Goal: Use online tool/utility: Utilize a website feature to perform a specific function

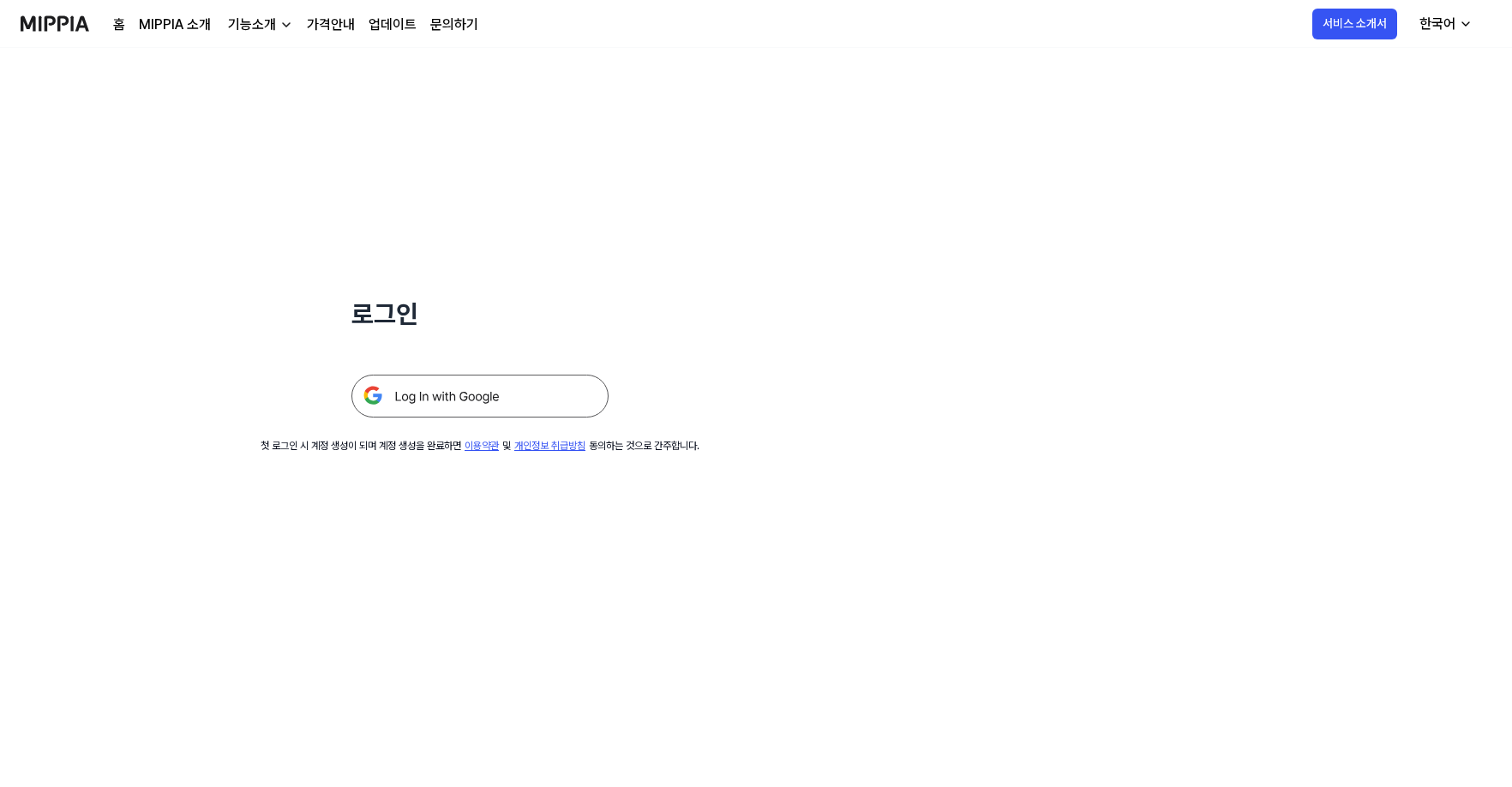
click at [473, 394] on img at bounding box center [480, 396] width 257 height 43
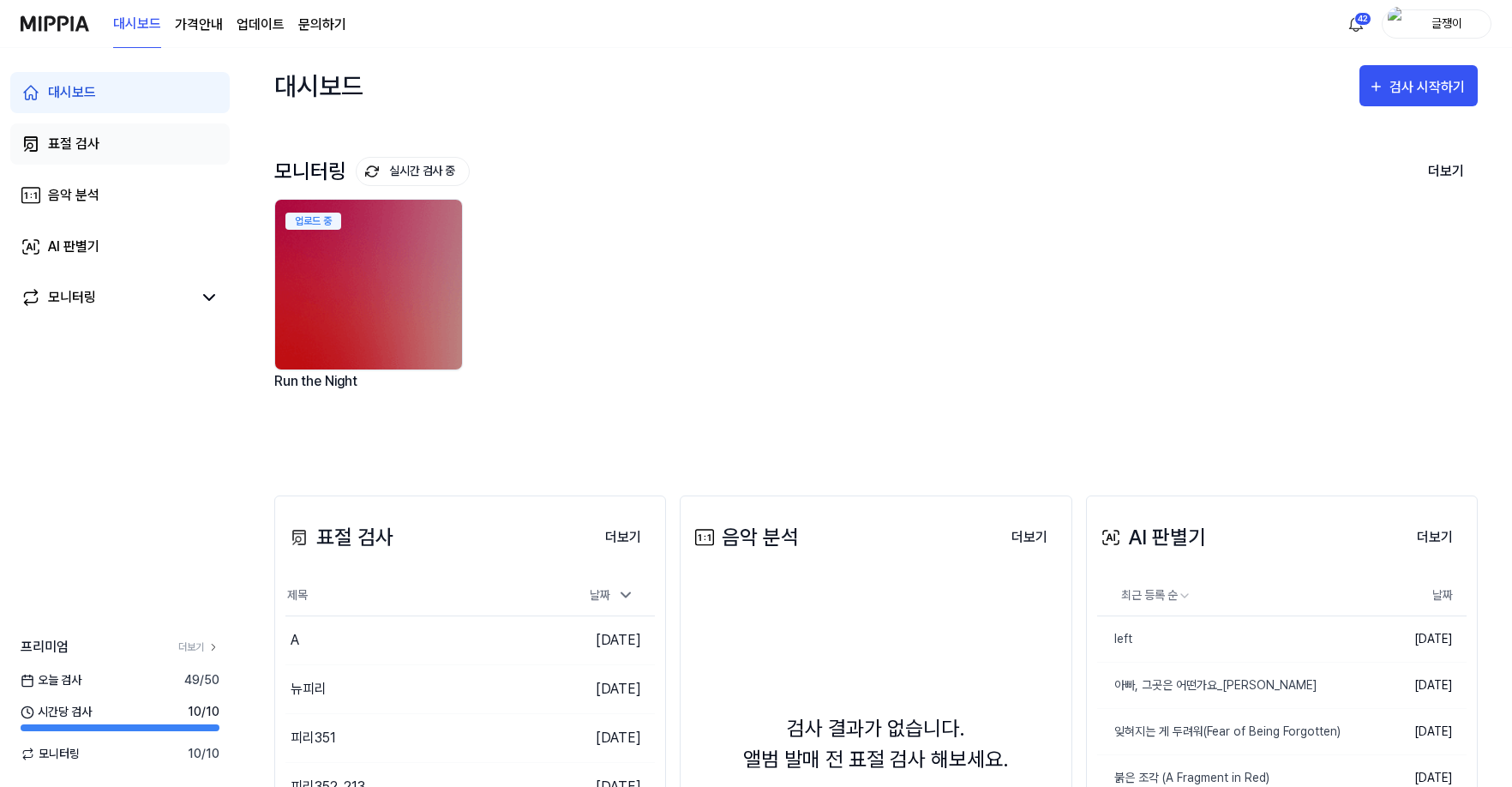
click at [68, 142] on div "표절 검사" at bounding box center [74, 144] width 51 height 21
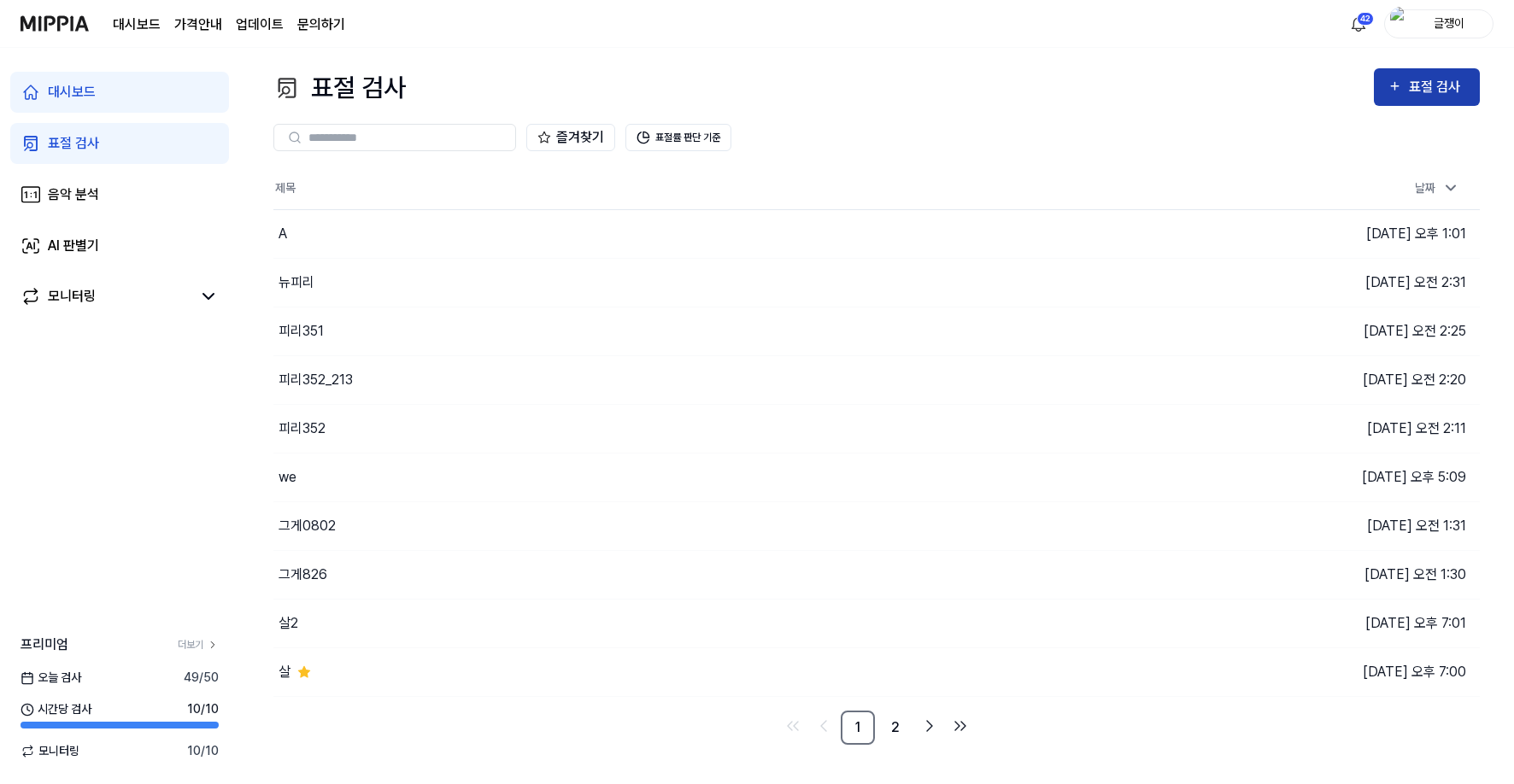
click at [1403, 87] on icon "button" at bounding box center [1395, 86] width 15 height 21
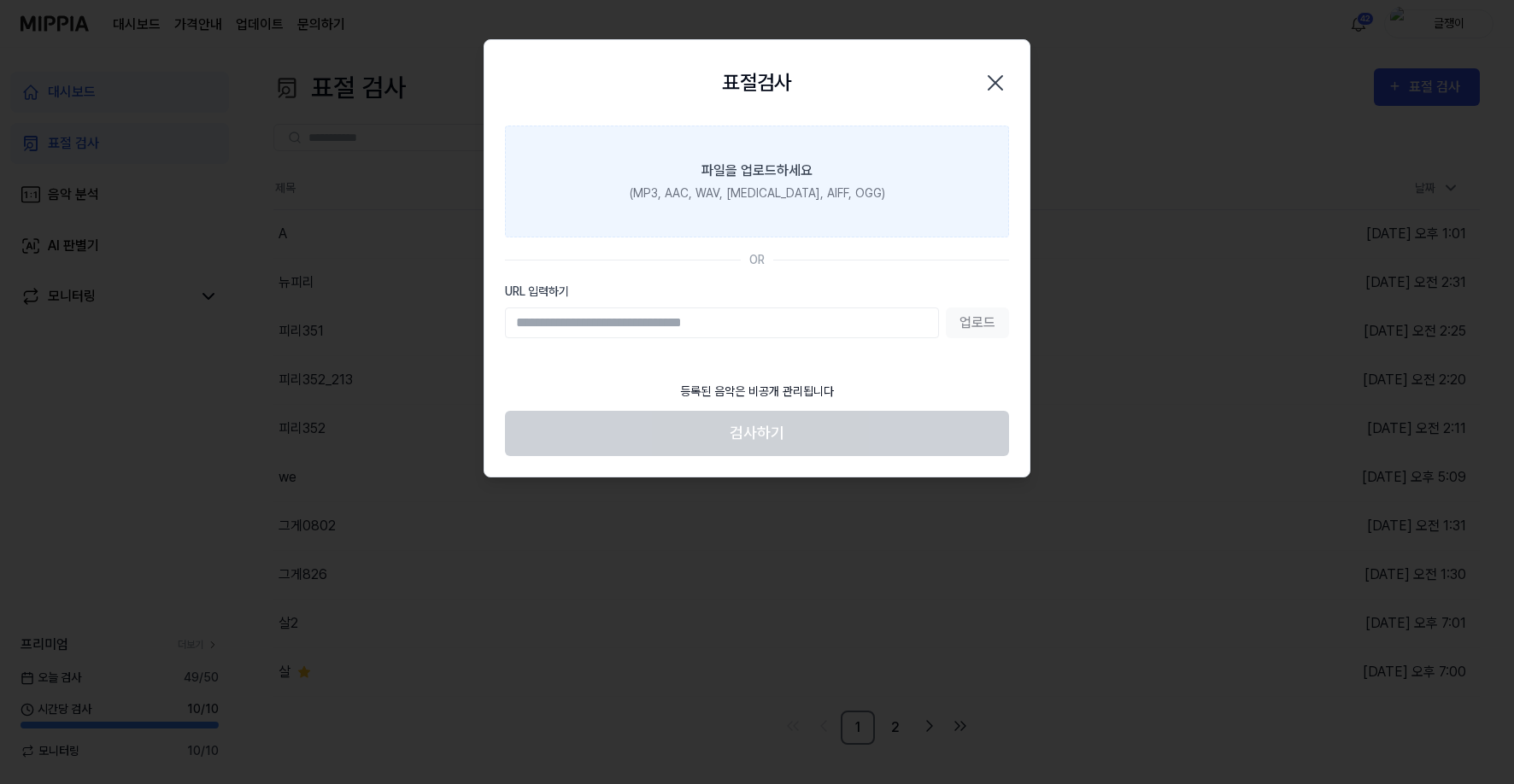
click at [726, 195] on div "(MP3, AAC, WAV, [MEDICAL_DATA], AIFF, OGG)" at bounding box center [757, 193] width 255 height 18
click at [0, 0] on input "파일을 업로드하세요 (MP3, AAC, WAV, [MEDICAL_DATA], AIFF, OGG)" at bounding box center [0, 0] width 0 height 0
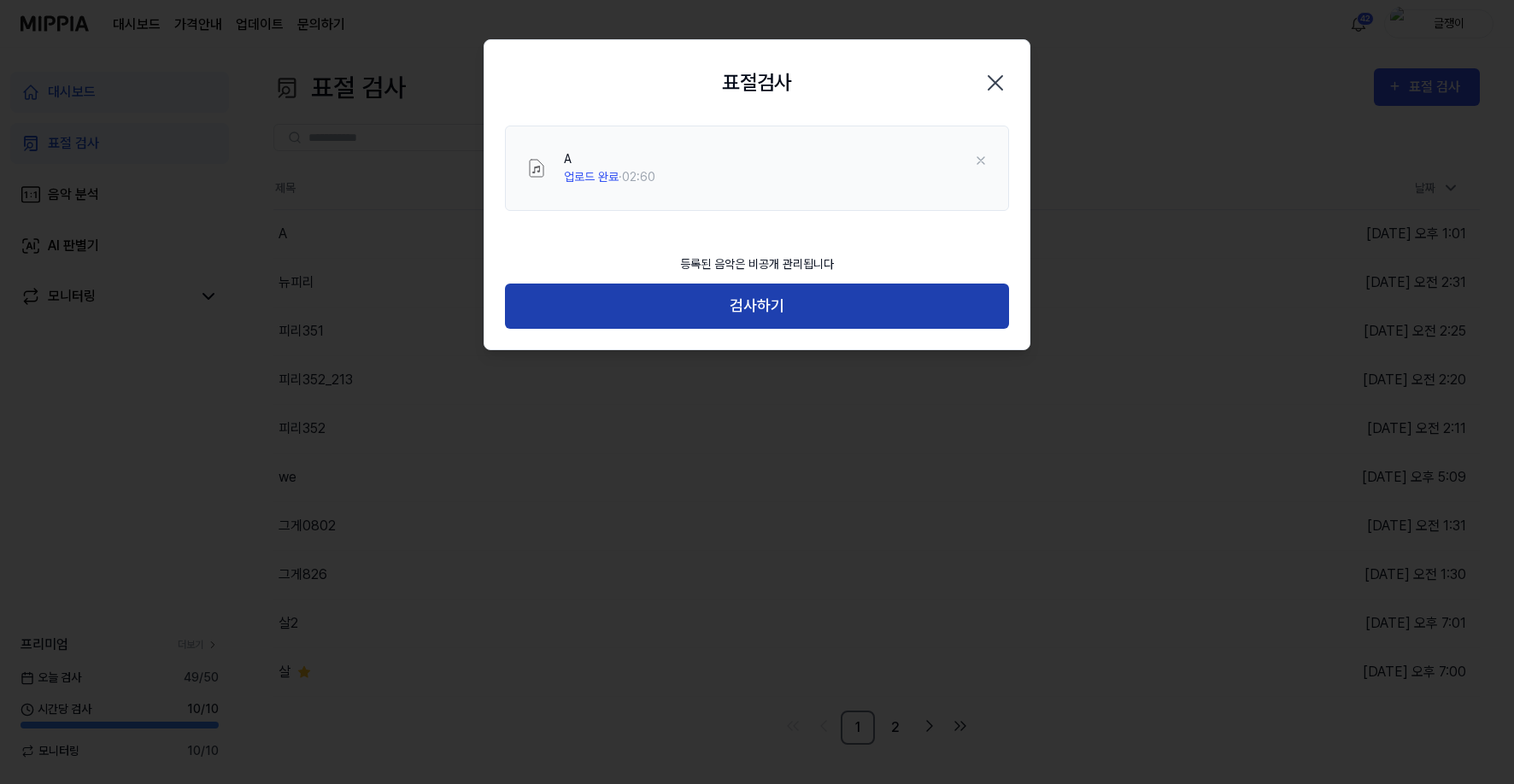
click at [751, 307] on button "검사하기" at bounding box center [757, 307] width 504 height 45
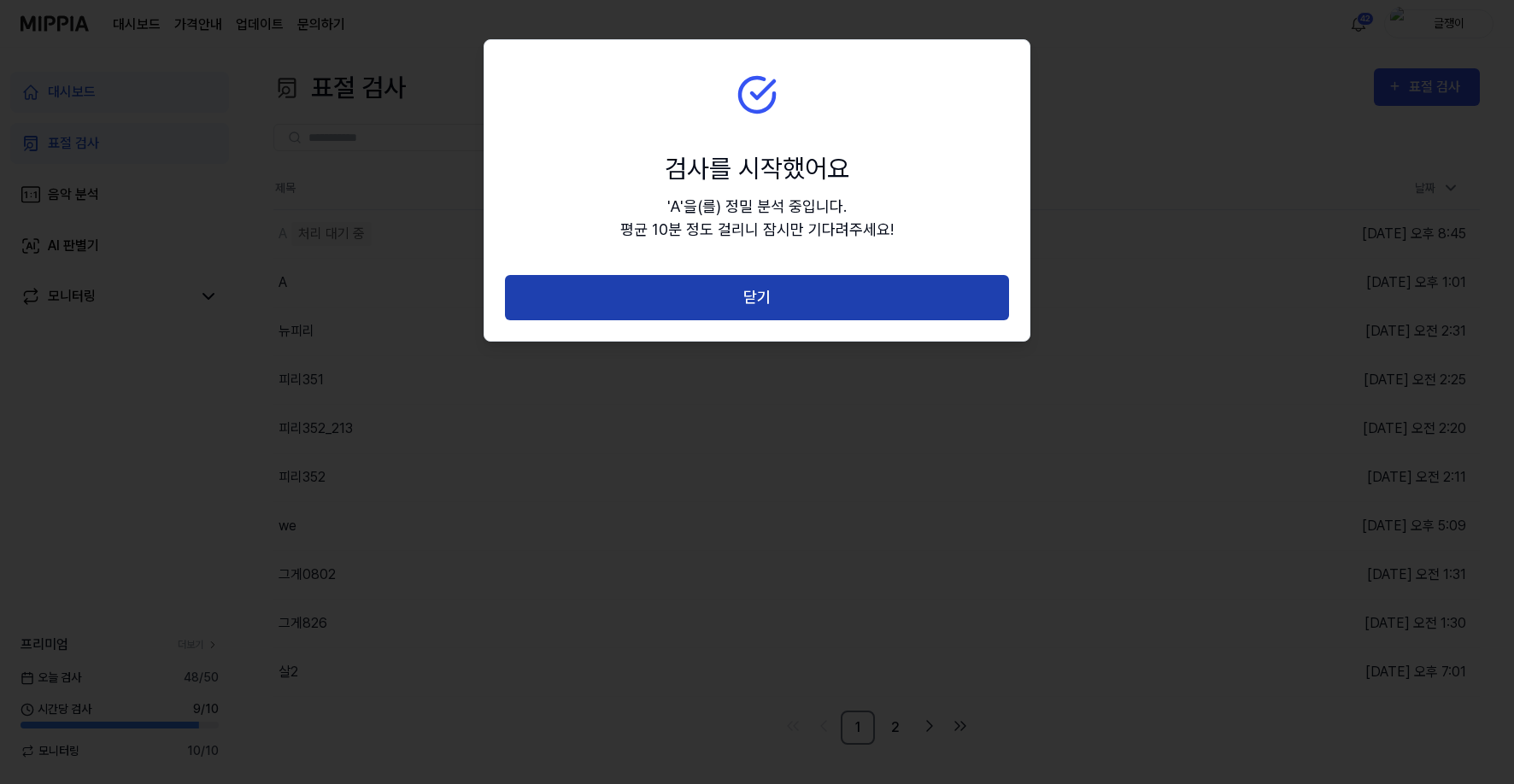
click at [759, 295] on button "닫기" at bounding box center [757, 298] width 504 height 45
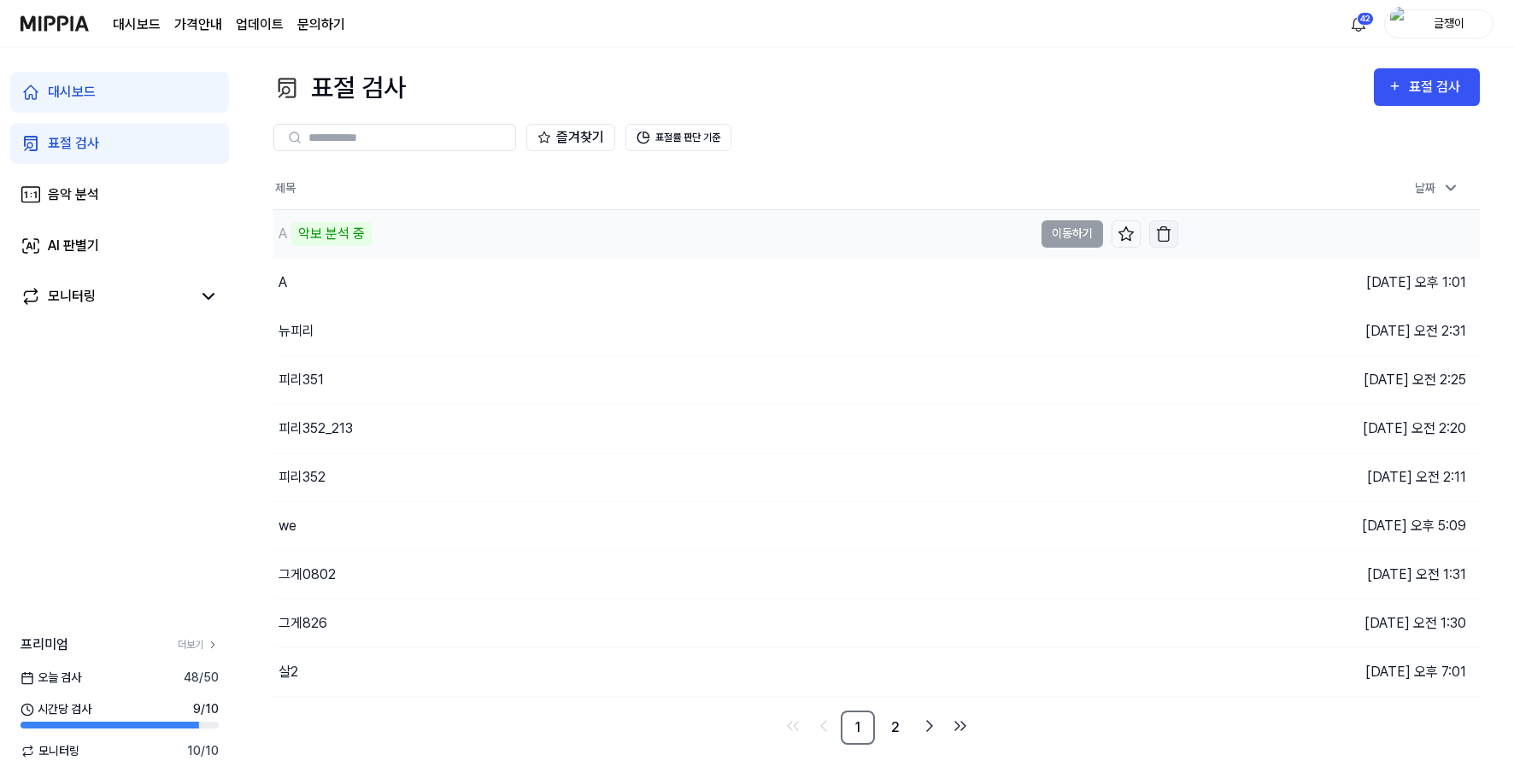
click at [1164, 230] on img "button" at bounding box center [1163, 234] width 17 height 17
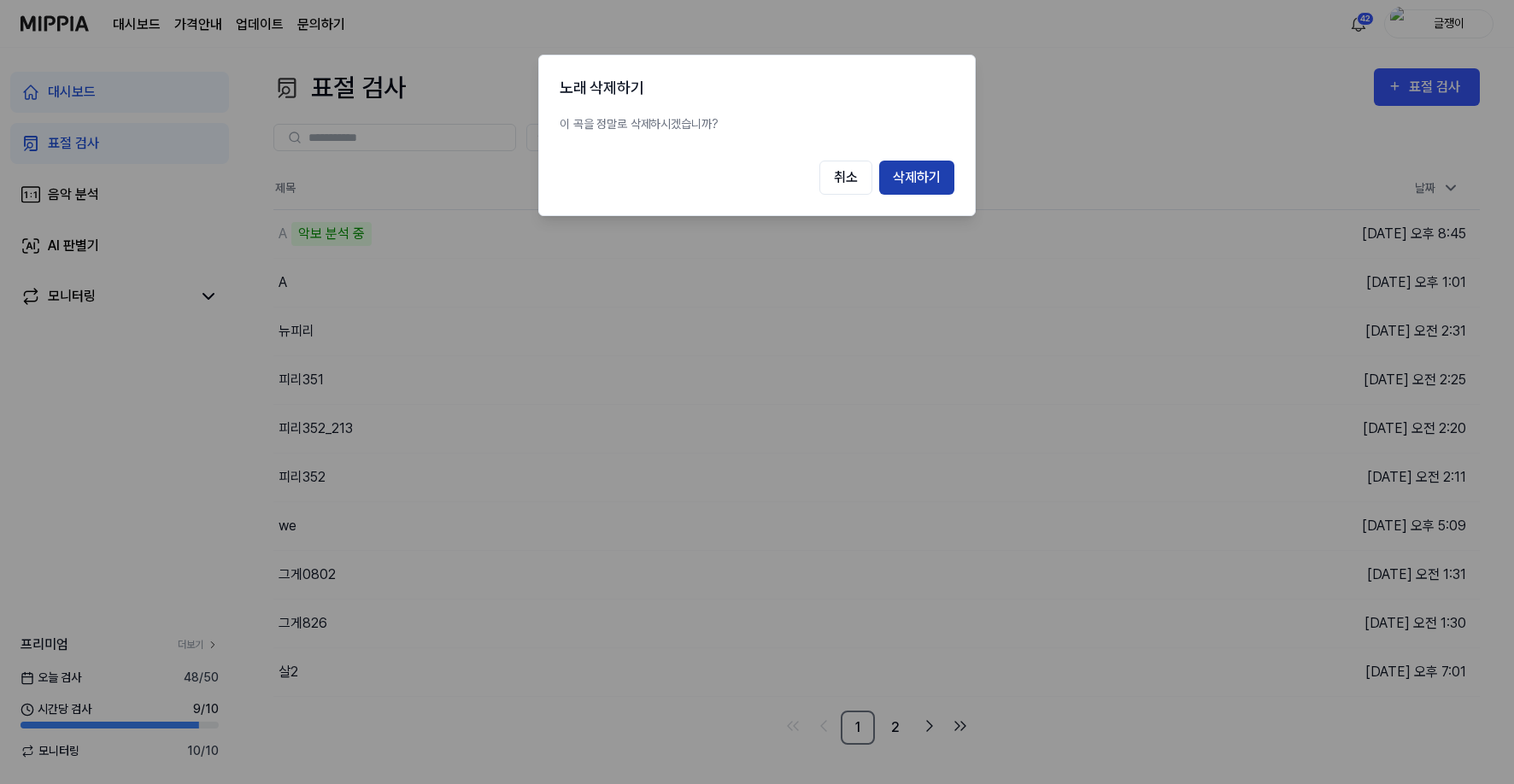
click at [920, 178] on button "삭제하기" at bounding box center [916, 178] width 75 height 35
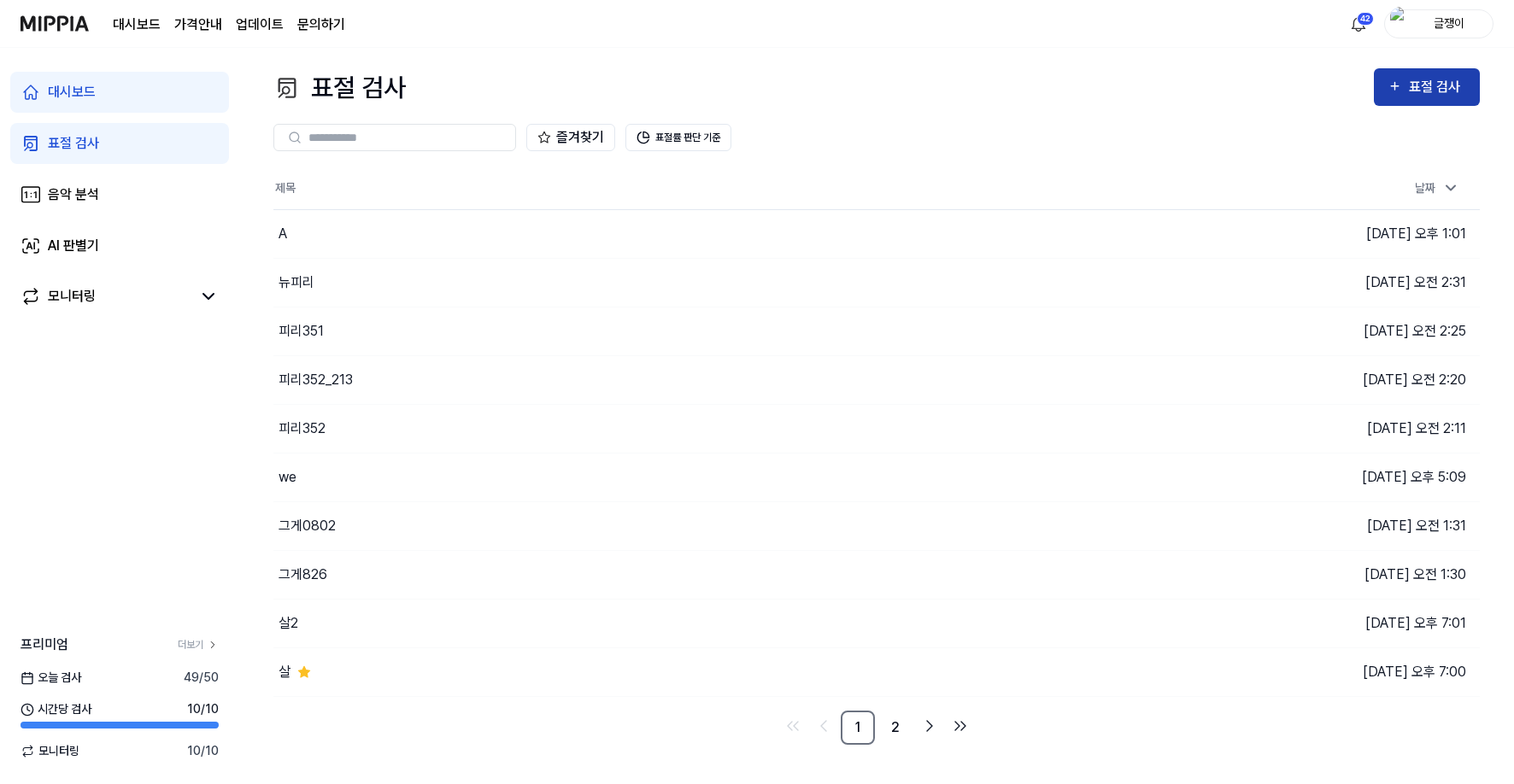
click at [1438, 86] on div "표절 검사" at bounding box center [1438, 87] width 57 height 23
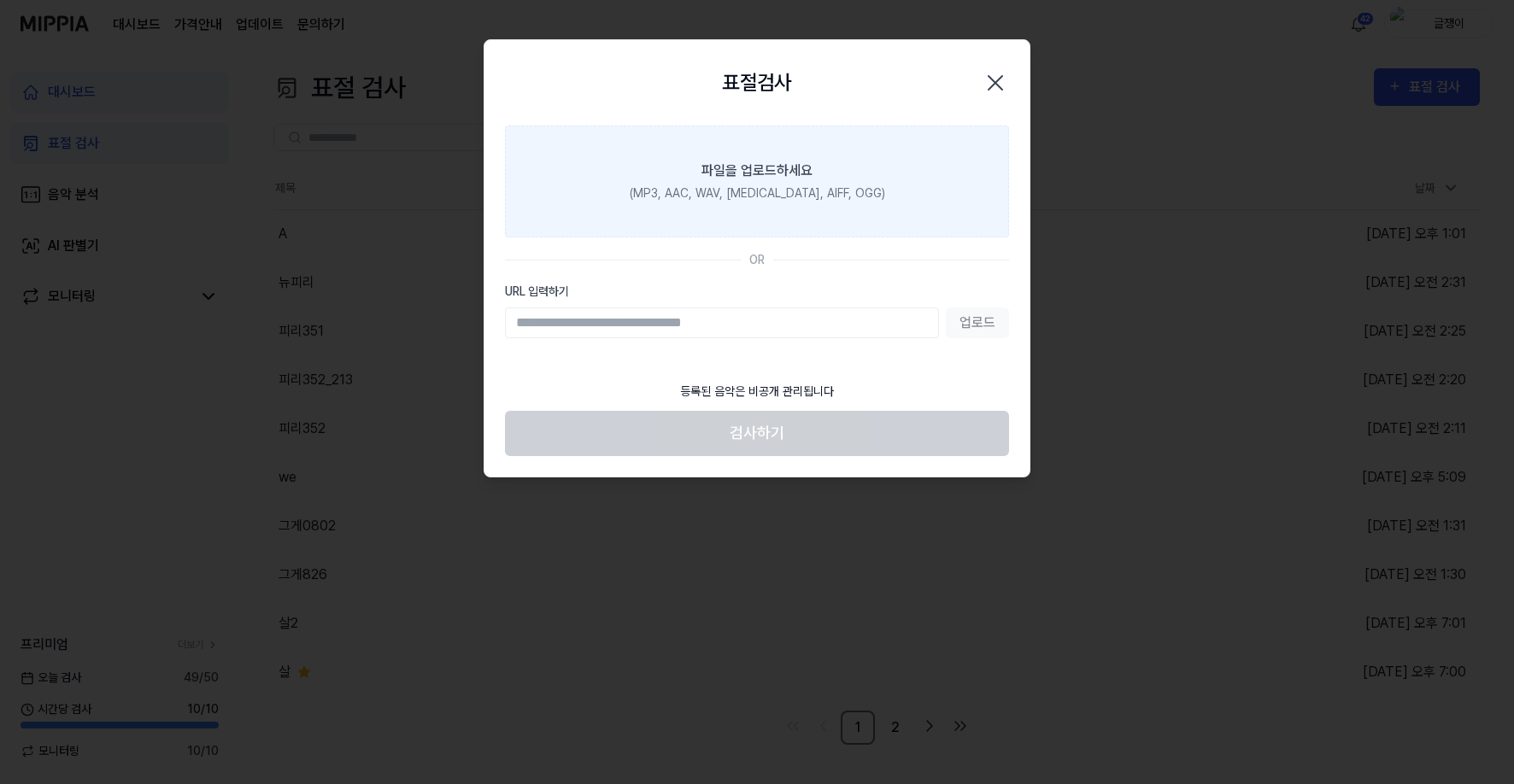
click at [776, 181] on label "파일을 업로드하세요 (MP3, AAC, WAV, [MEDICAL_DATA], AIFF, OGG)" at bounding box center [757, 180] width 504 height 111
click at [0, 0] on input "파일을 업로드하세요 (MP3, AAC, WAV, [MEDICAL_DATA], AIFF, OGG)" at bounding box center [0, 0] width 0 height 0
click at [745, 186] on div "(MP3, AAC, WAV, [MEDICAL_DATA], AIFF, OGG)" at bounding box center [757, 193] width 255 height 18
click at [0, 0] on input "파일을 업로드하세요 (MP3, AAC, WAV, [MEDICAL_DATA], AIFF, OGG)" at bounding box center [0, 0] width 0 height 0
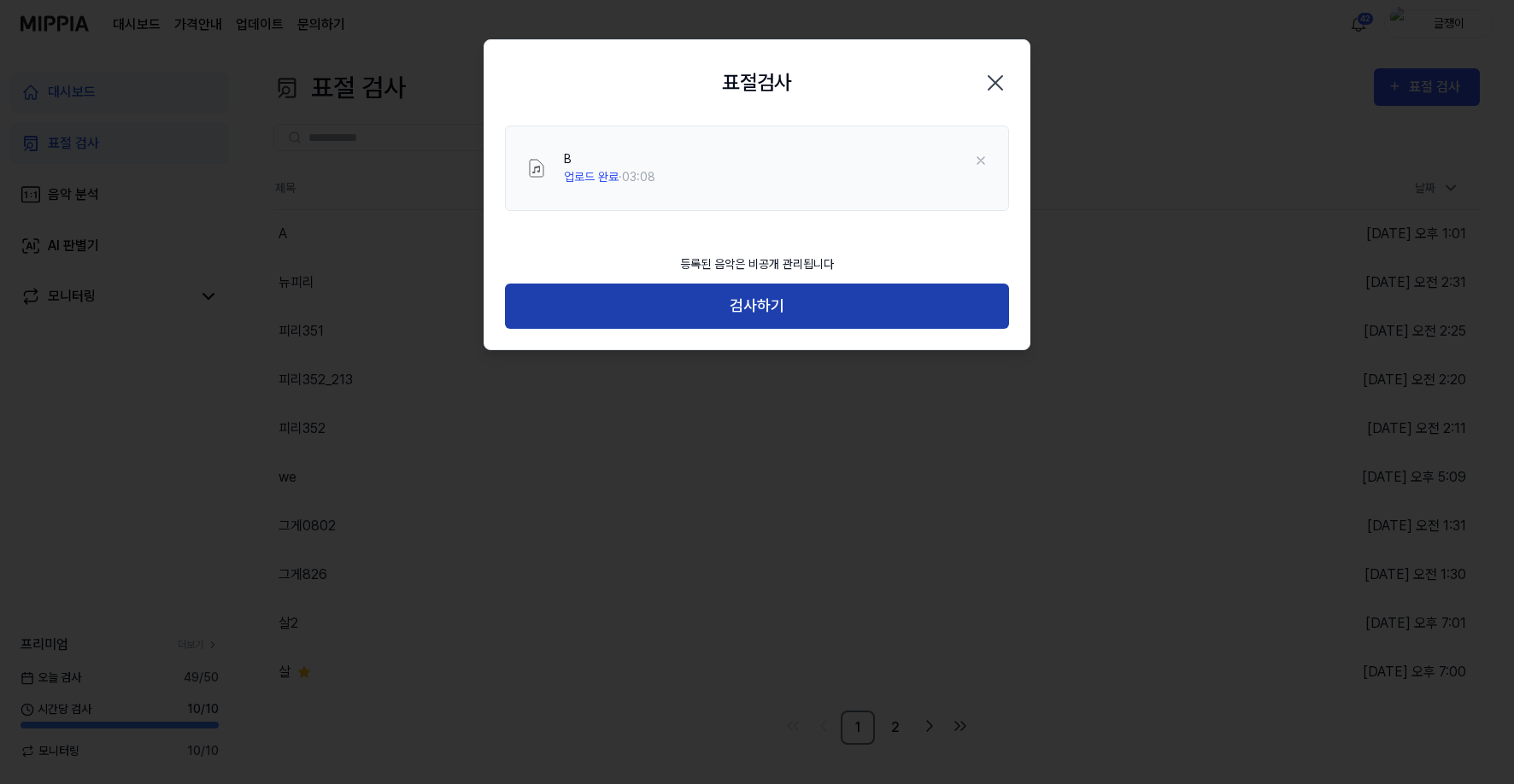
click at [756, 300] on button "검사하기" at bounding box center [757, 307] width 504 height 45
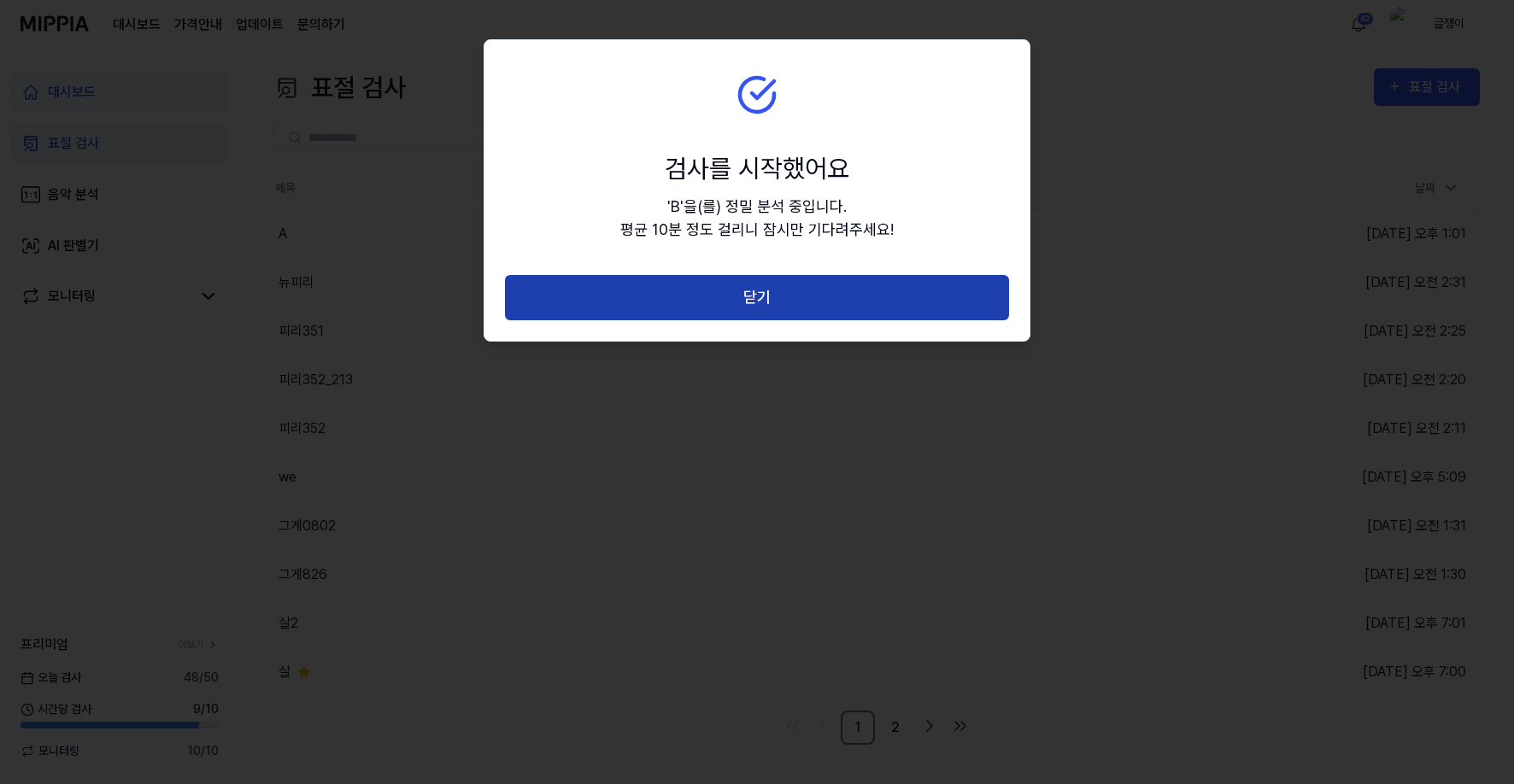
click at [769, 291] on button "닫기" at bounding box center [757, 298] width 504 height 45
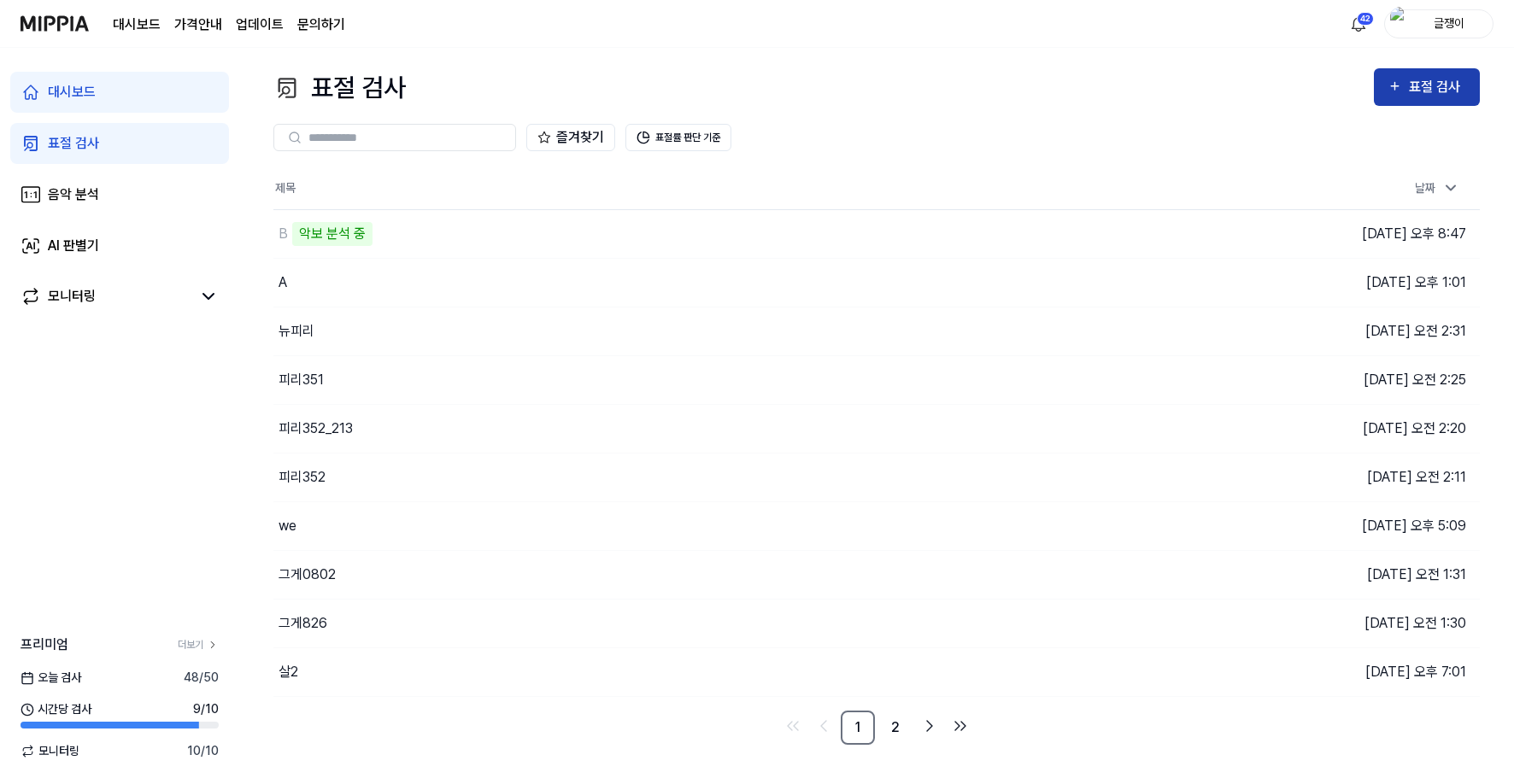
click at [1405, 93] on div "표절 검사" at bounding box center [1427, 87] width 79 height 23
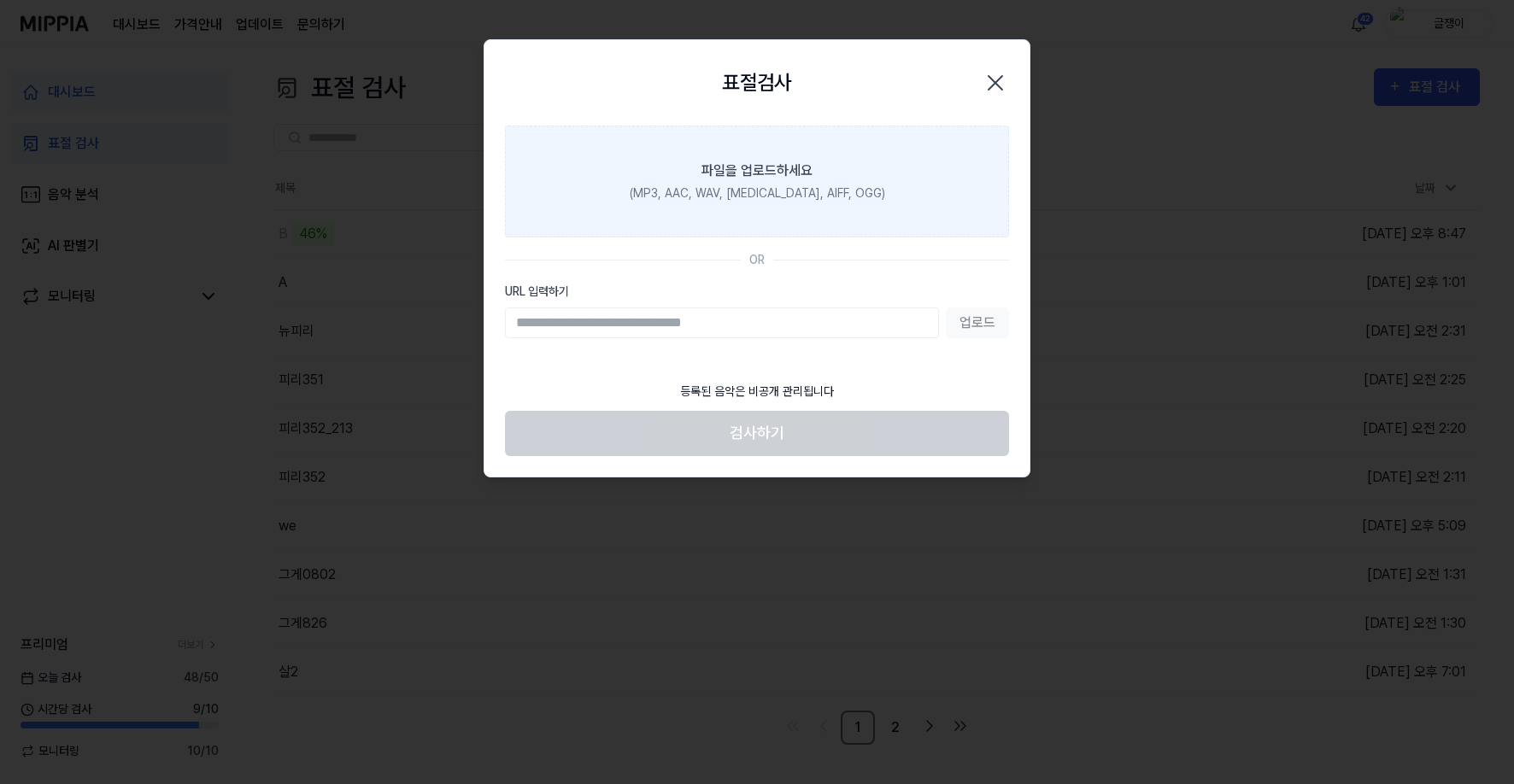
click at [736, 184] on div "(MP3, AAC, WAV, [MEDICAL_DATA], AIFF, OGG)" at bounding box center [757, 193] width 255 height 18
click at [0, 0] on input "파일을 업로드하세요 (MP3, AAC, WAV, [MEDICAL_DATA], AIFF, OGG)" at bounding box center [0, 0] width 0 height 0
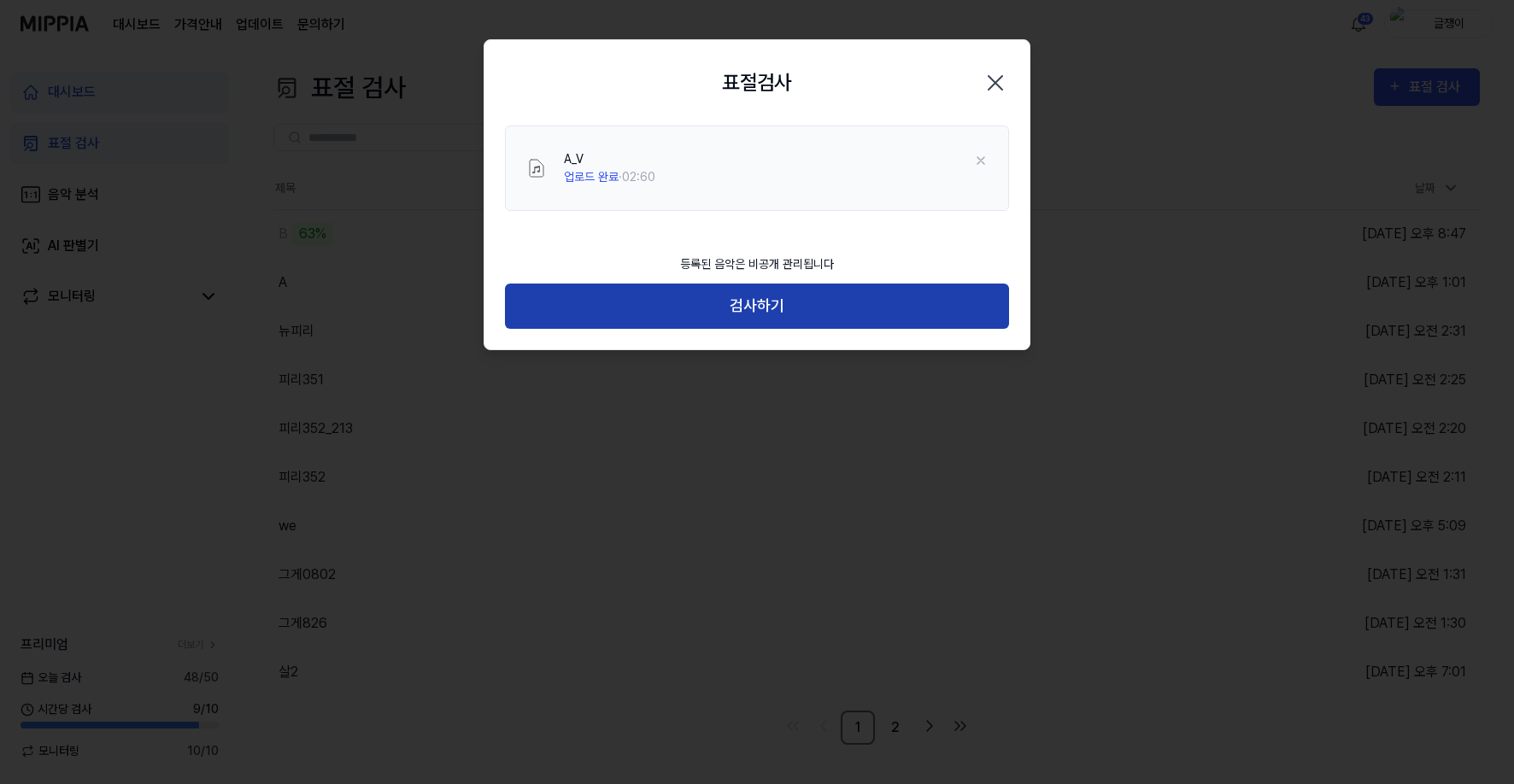
click at [757, 305] on button "검사하기" at bounding box center [757, 307] width 504 height 45
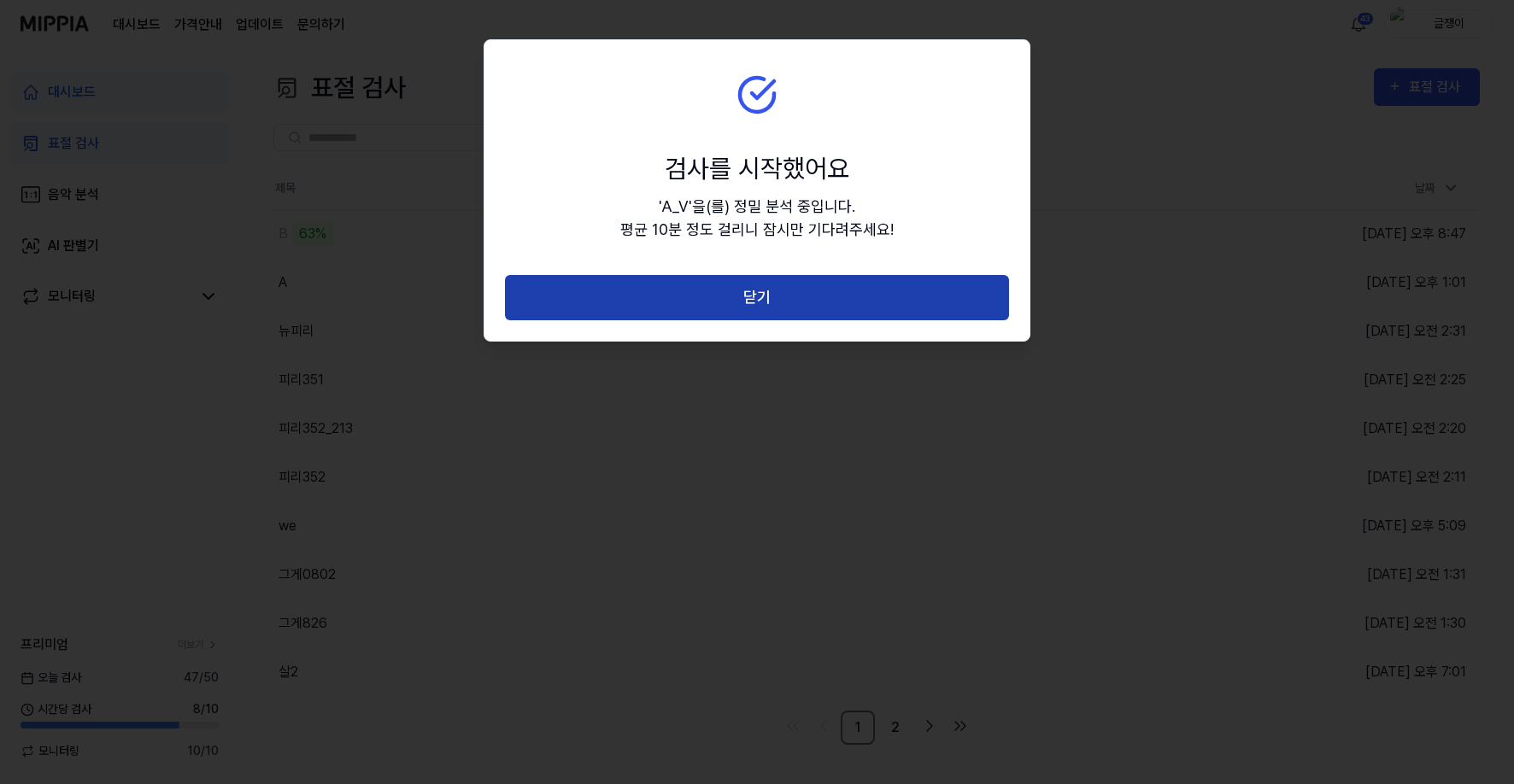
click at [757, 297] on button "닫기" at bounding box center [757, 298] width 504 height 45
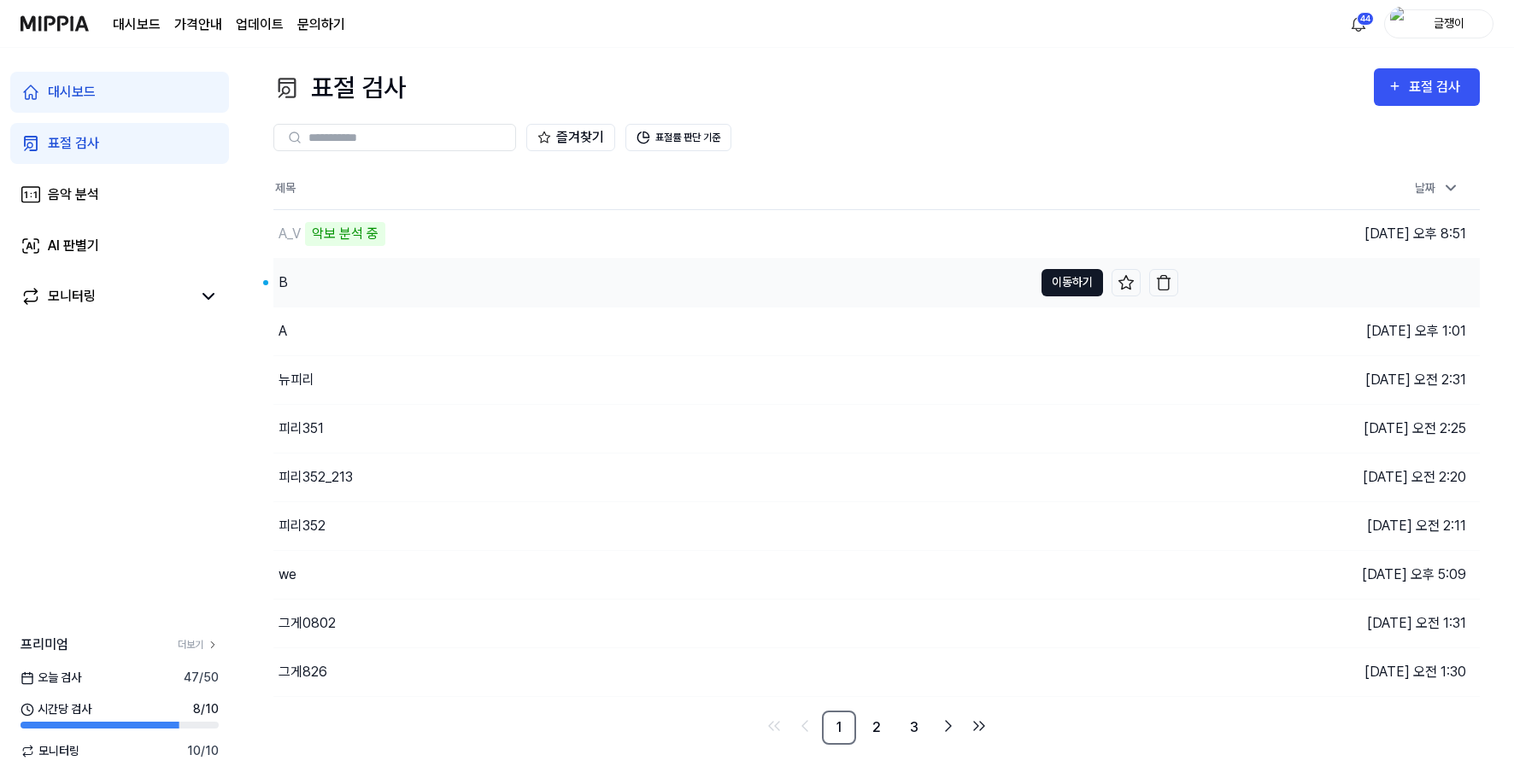
click at [1053, 277] on button "이동하기" at bounding box center [1072, 283] width 61 height 28
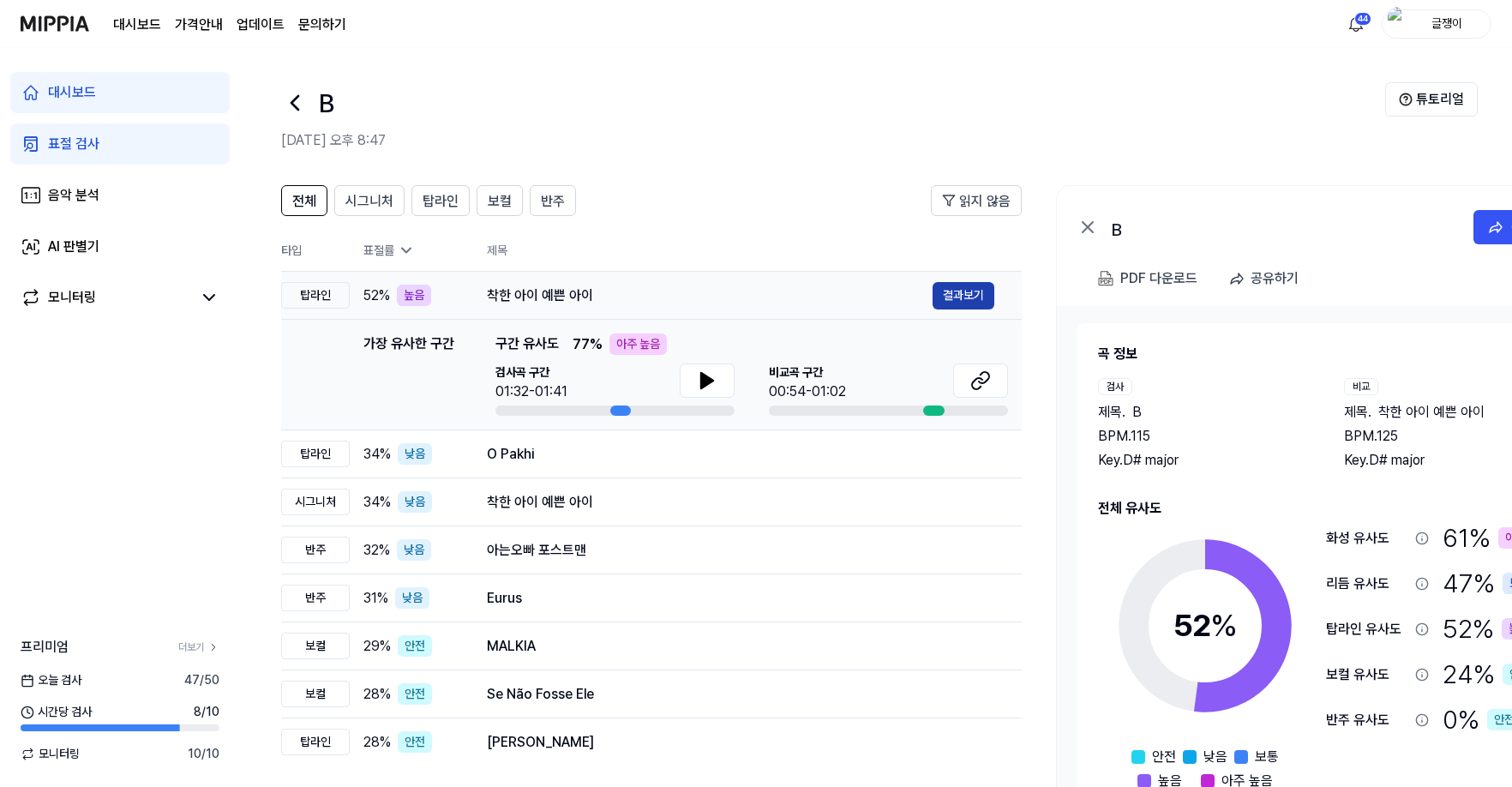
click at [965, 293] on button "결과보기" at bounding box center [964, 296] width 61 height 28
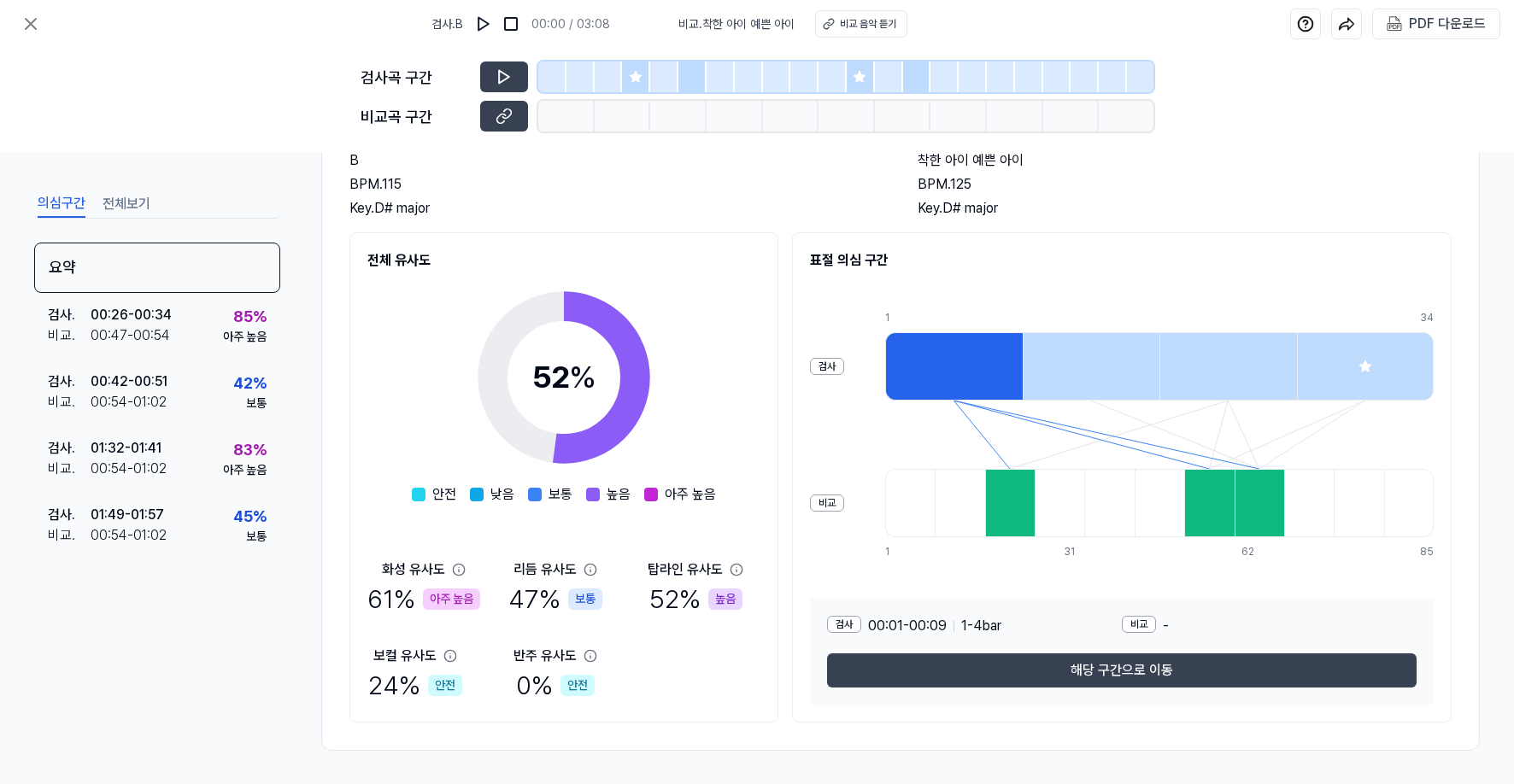
scroll to position [124, 0]
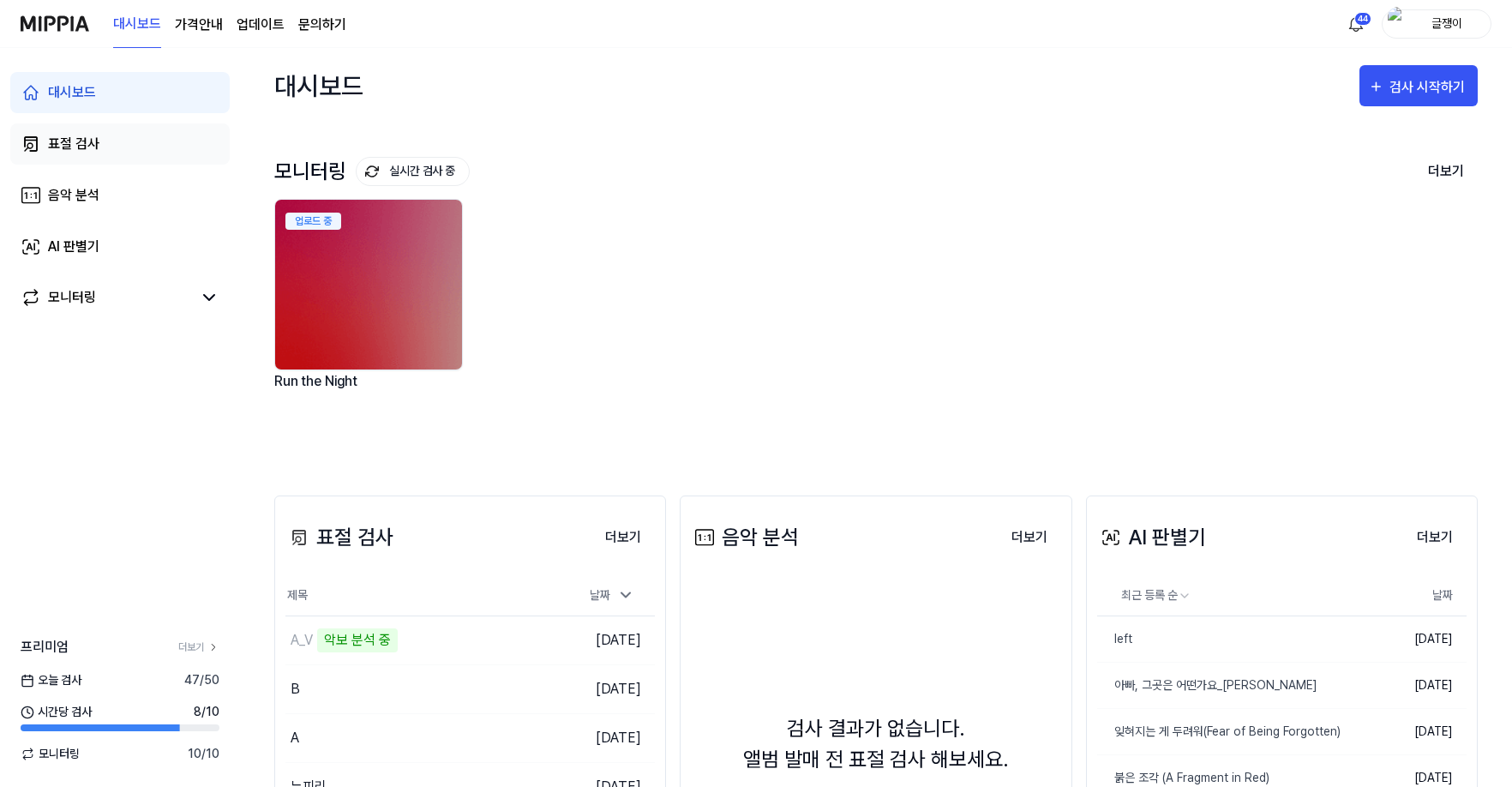
click at [80, 139] on div "표절 검사" at bounding box center [74, 144] width 51 height 21
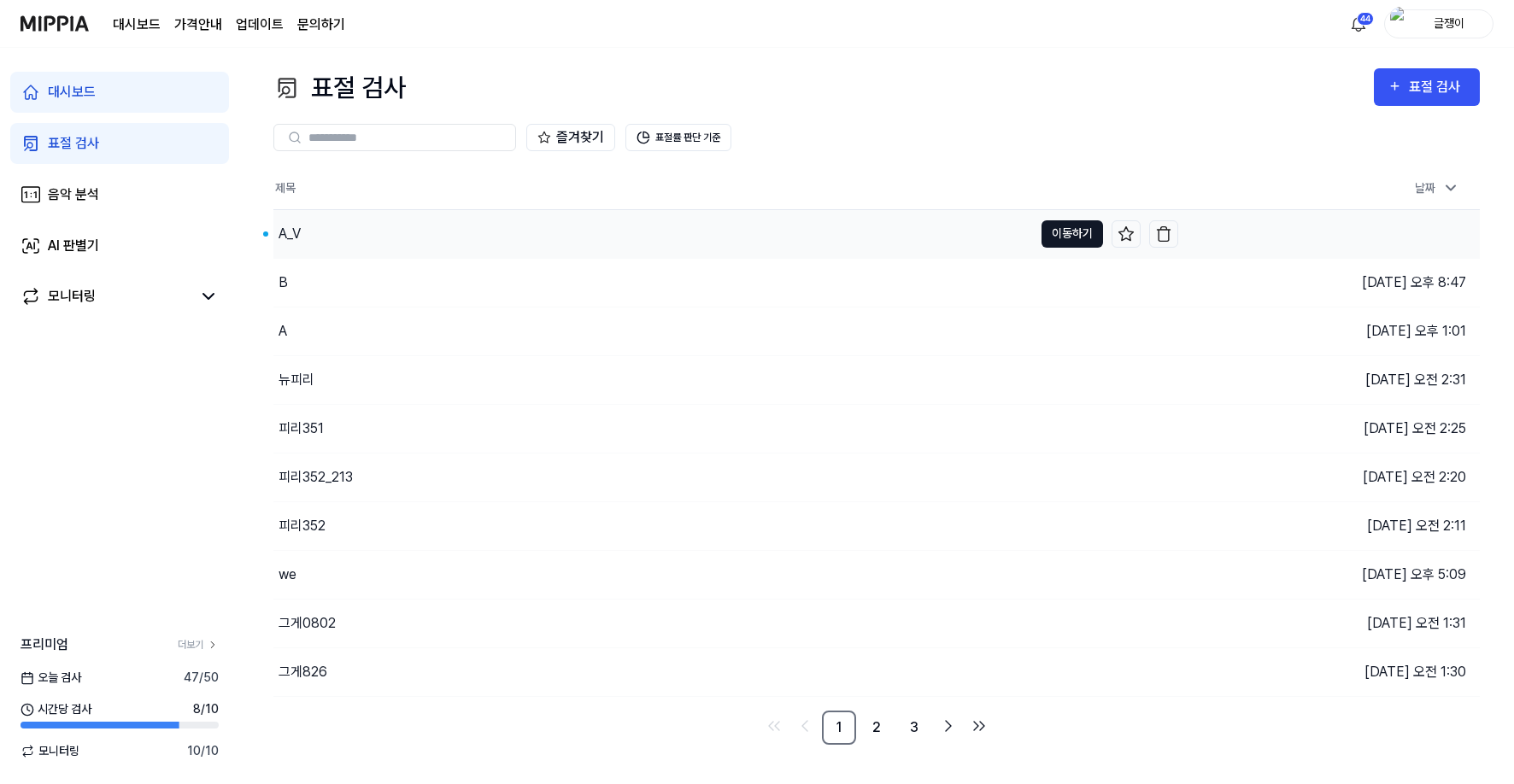
click at [1052, 224] on button "이동하기" at bounding box center [1072, 235] width 61 height 28
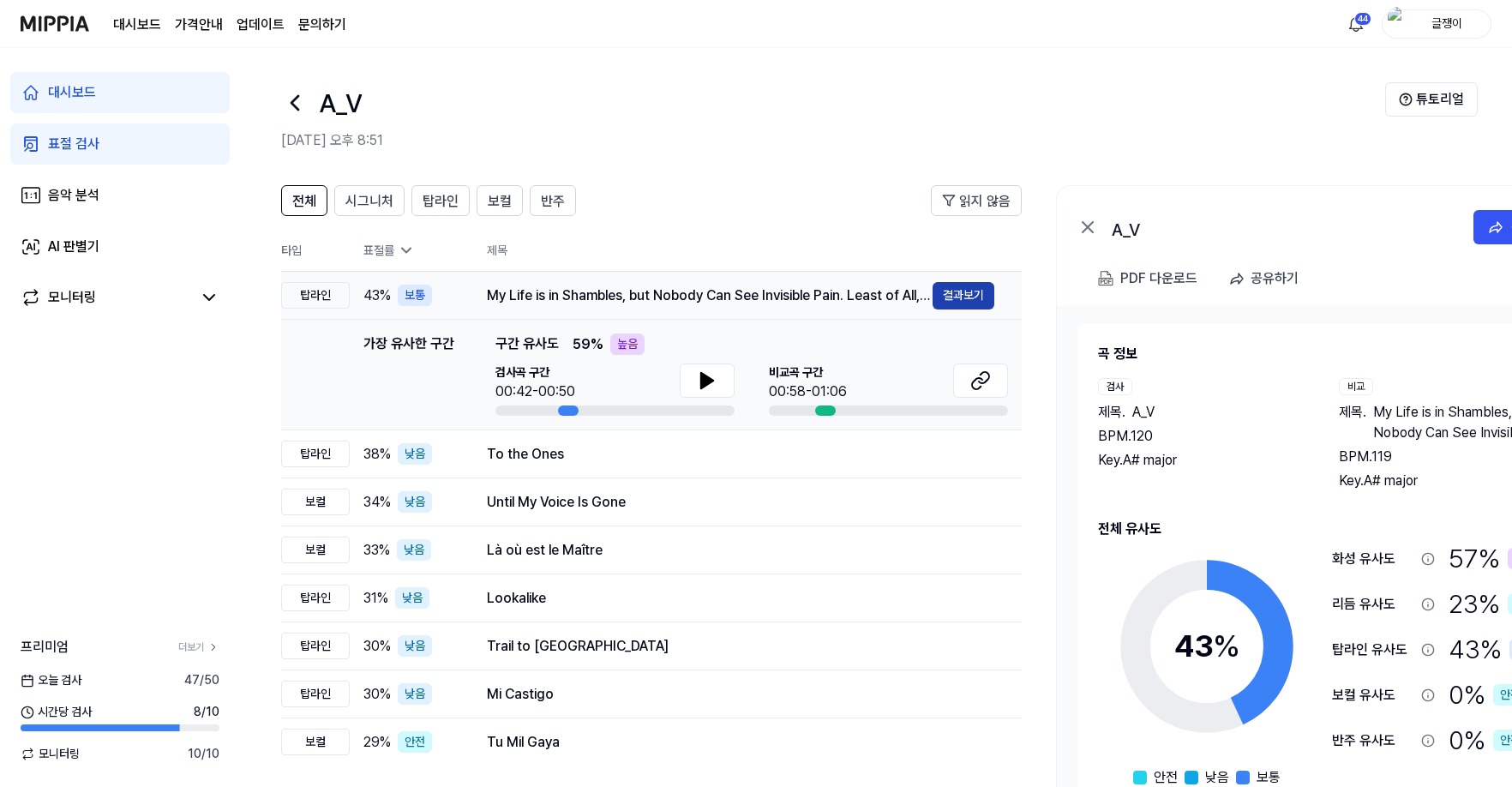
click at [946, 296] on button "결과보기" at bounding box center [964, 296] width 61 height 28
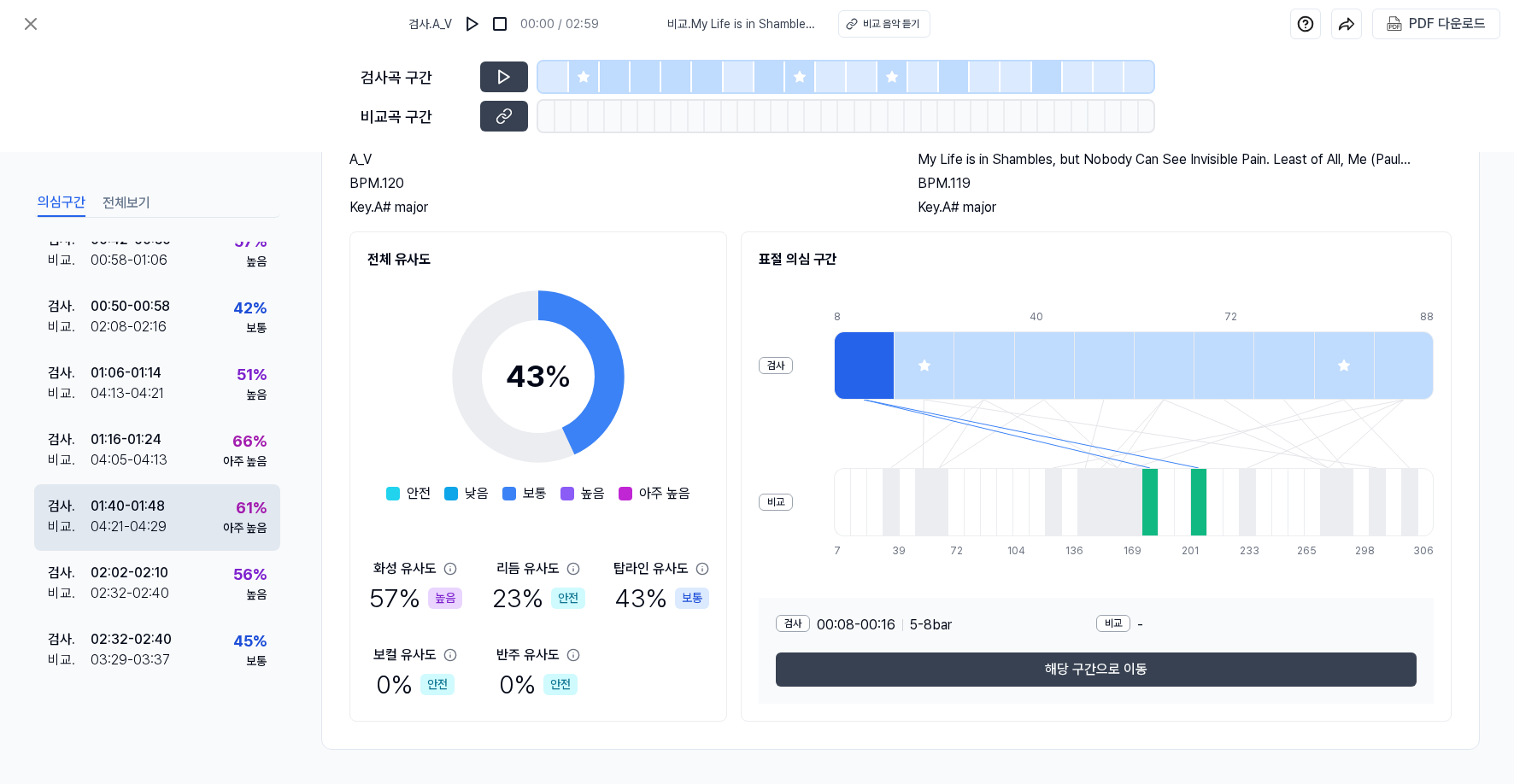
scroll to position [279, 0]
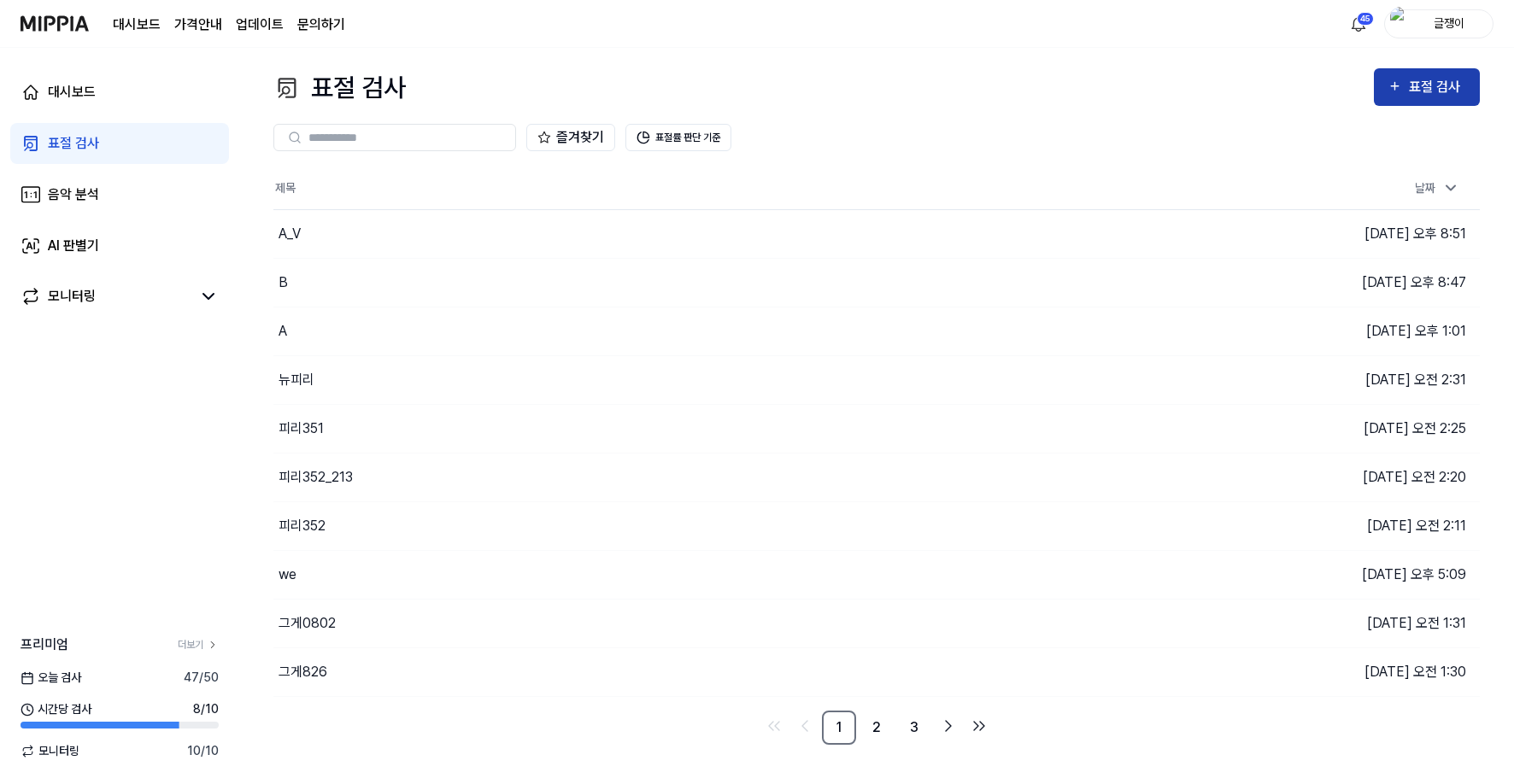
click at [1430, 85] on div "표절 검사" at bounding box center [1438, 87] width 57 height 23
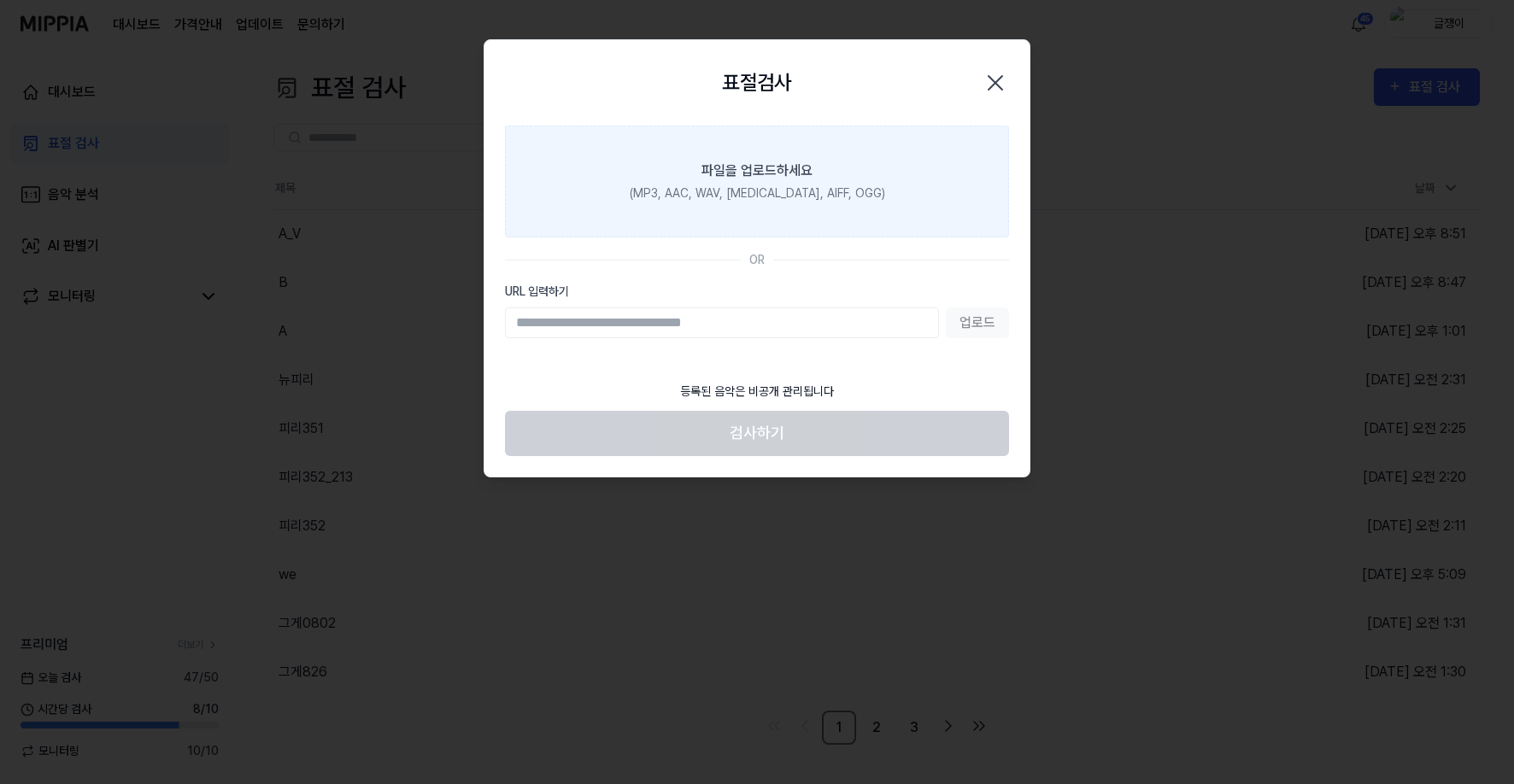
click at [770, 201] on div "(MP3, AAC, WAV, [MEDICAL_DATA], AIFF, OGG)" at bounding box center [757, 193] width 255 height 18
click at [0, 0] on input "파일을 업로드하세요 (MP3, AAC, WAV, [MEDICAL_DATA], AIFF, OGG)" at bounding box center [0, 0] width 0 height 0
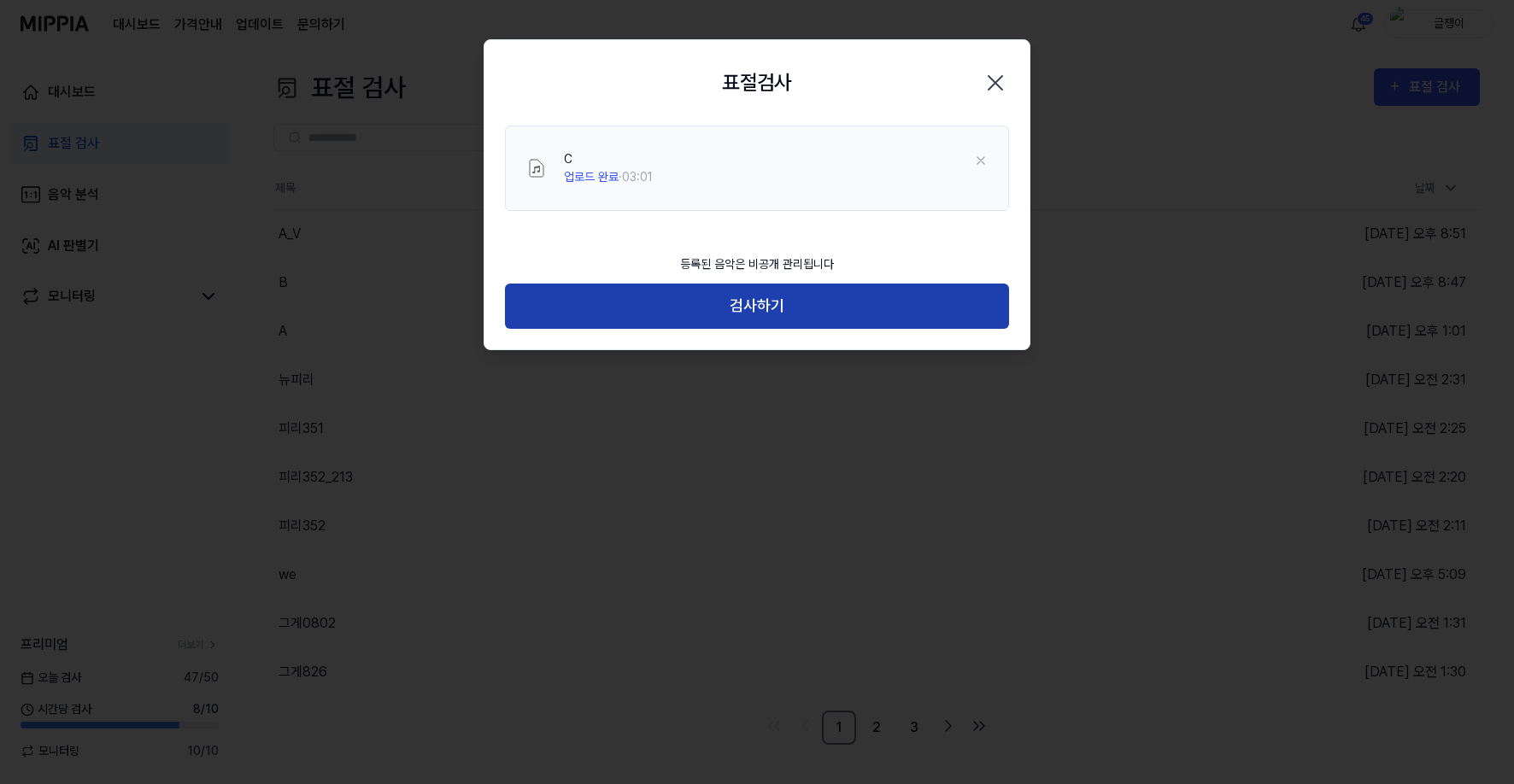
click at [764, 302] on button "검사하기" at bounding box center [757, 307] width 504 height 45
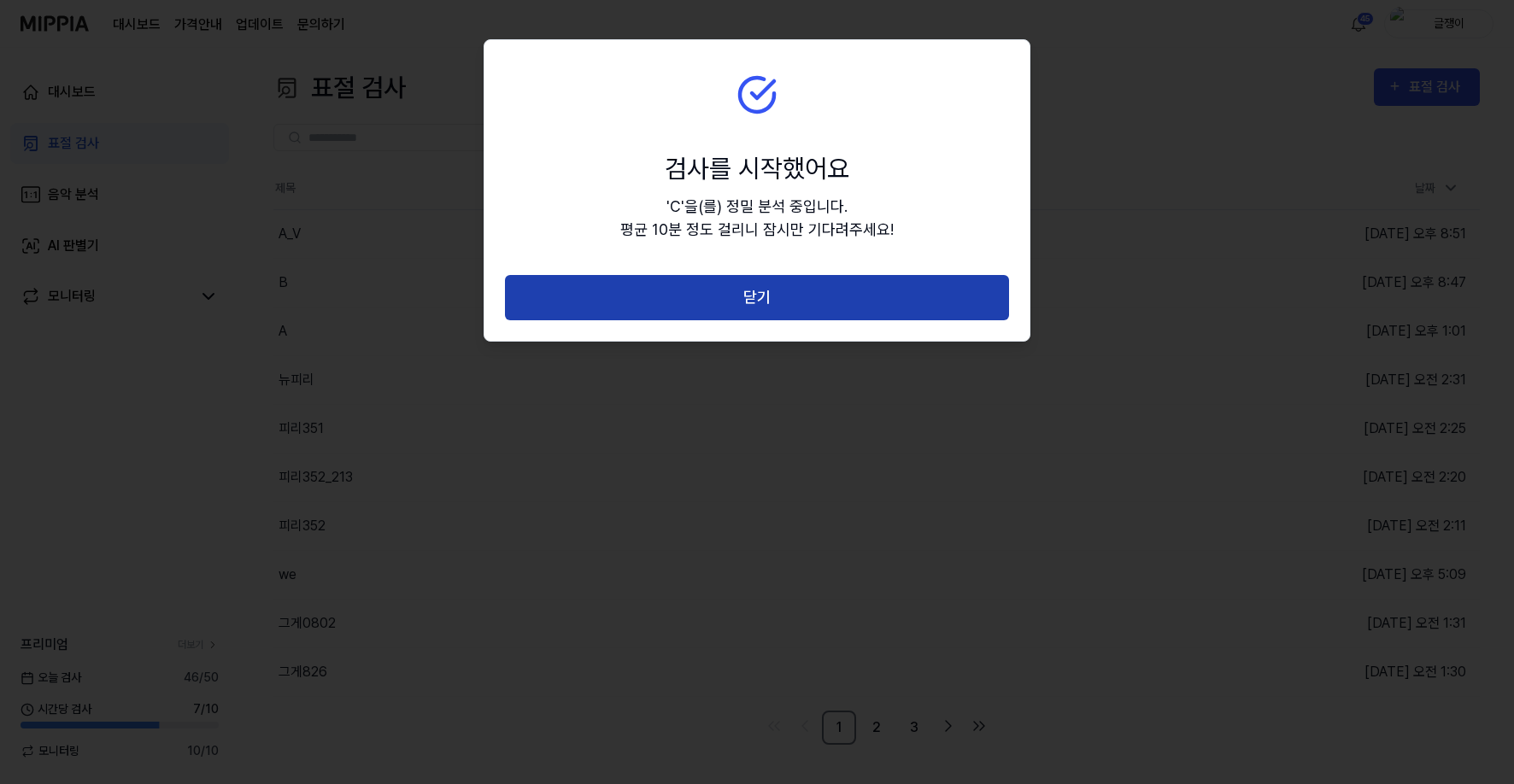
click at [748, 302] on button "닫기" at bounding box center [757, 298] width 504 height 45
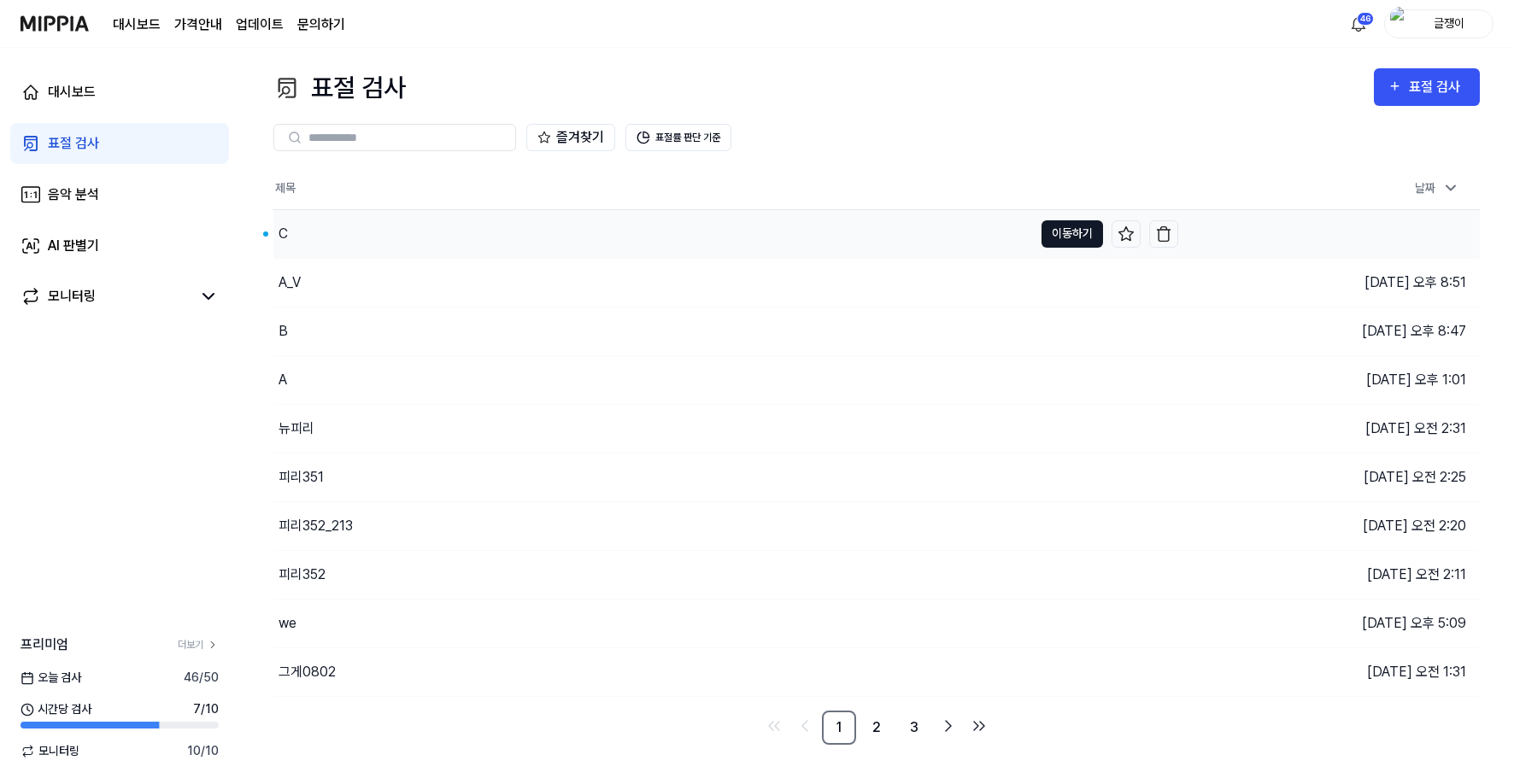
click at [1073, 228] on button "이동하기" at bounding box center [1072, 235] width 61 height 28
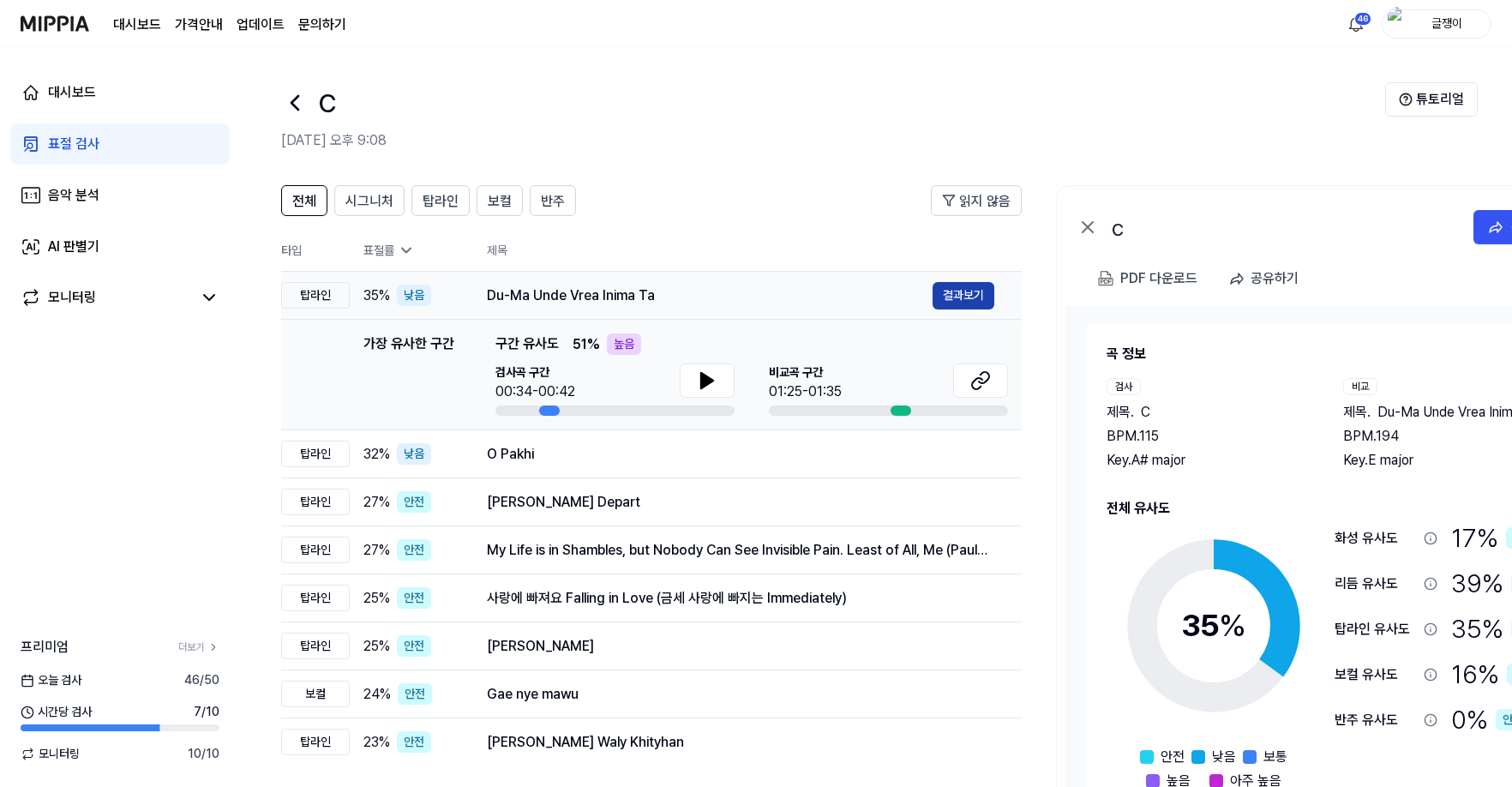
click at [959, 298] on button "결과보기" at bounding box center [964, 296] width 61 height 28
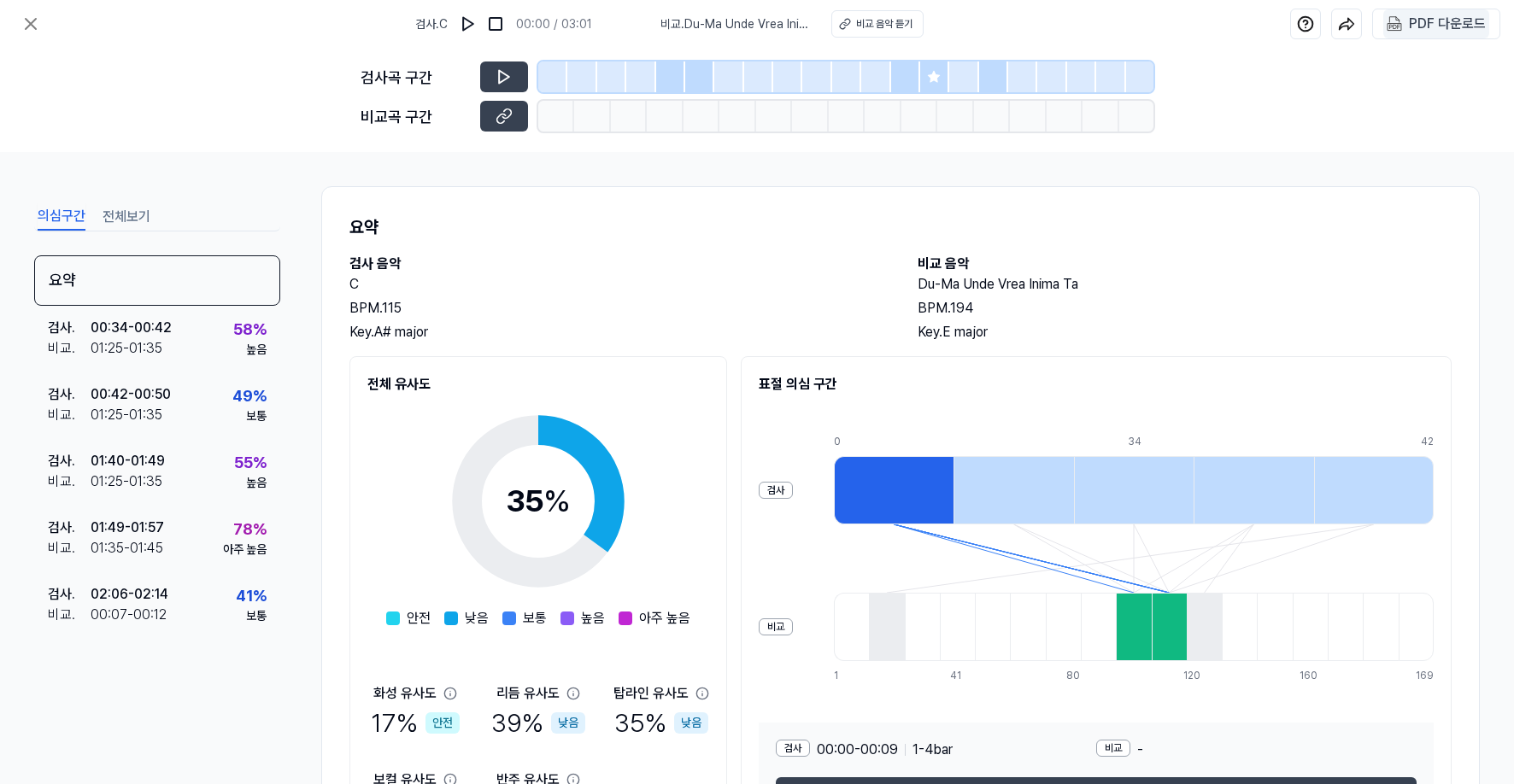
click at [1407, 26] on 다운로드 "PDF 다운로드" at bounding box center [1436, 24] width 106 height 29
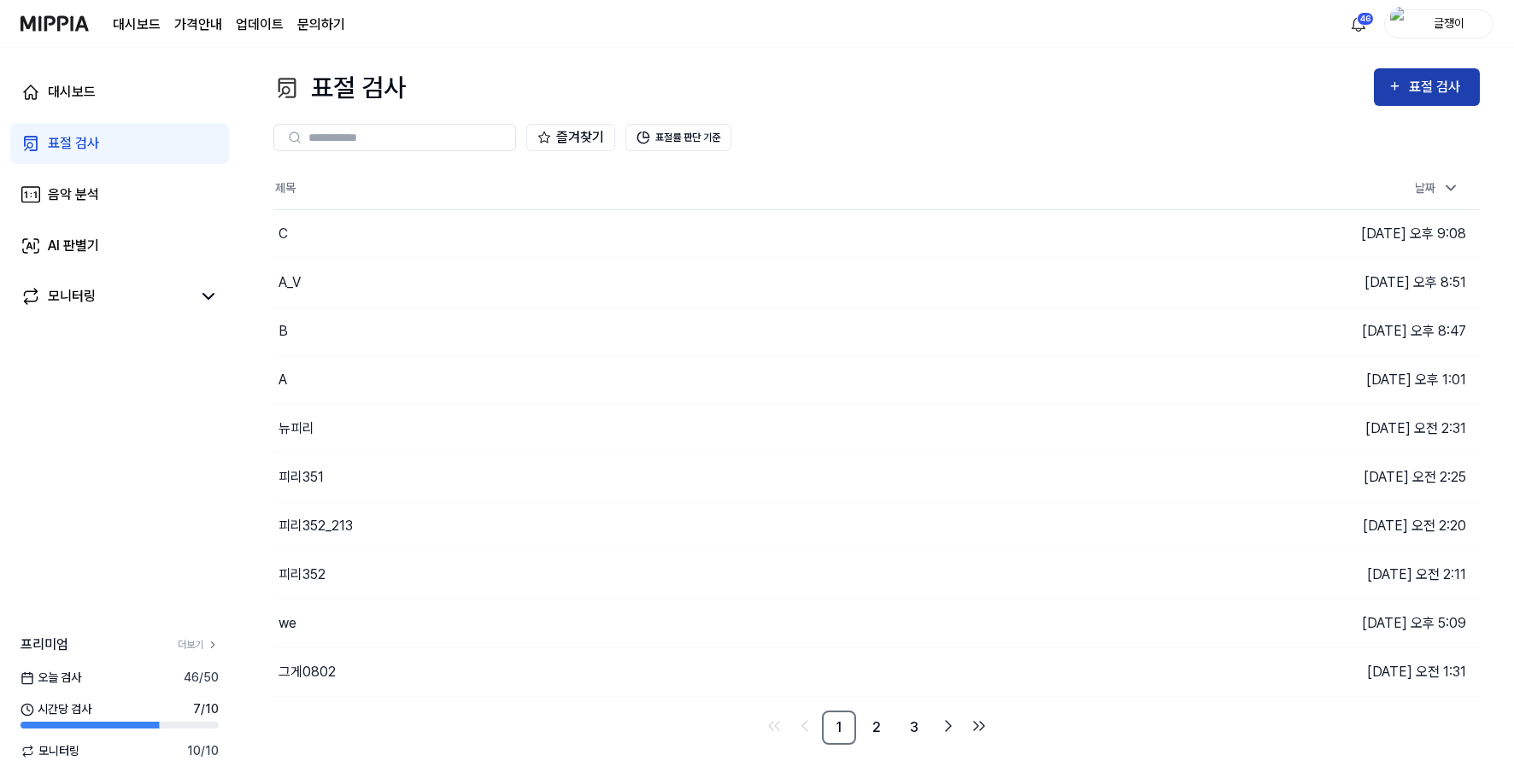
click at [1431, 85] on div "표절 검사" at bounding box center [1438, 87] width 57 height 23
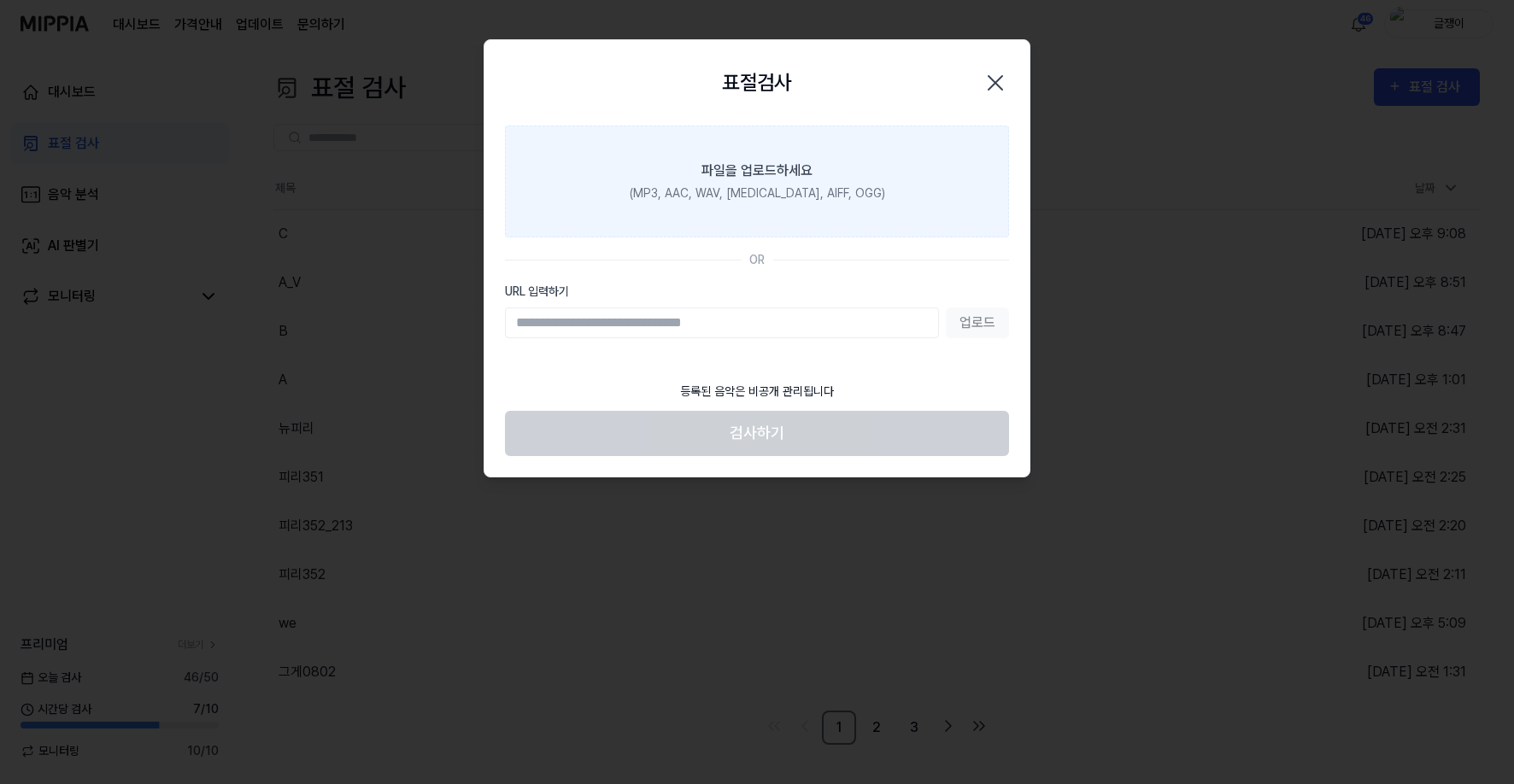
click at [782, 185] on div "(MP3, AAC, WAV, [MEDICAL_DATA], AIFF, OGG)" at bounding box center [757, 193] width 255 height 18
click at [0, 0] on input "파일을 업로드하세요 (MP3, AAC, WAV, [MEDICAL_DATA], AIFF, OGG)" at bounding box center [0, 0] width 0 height 0
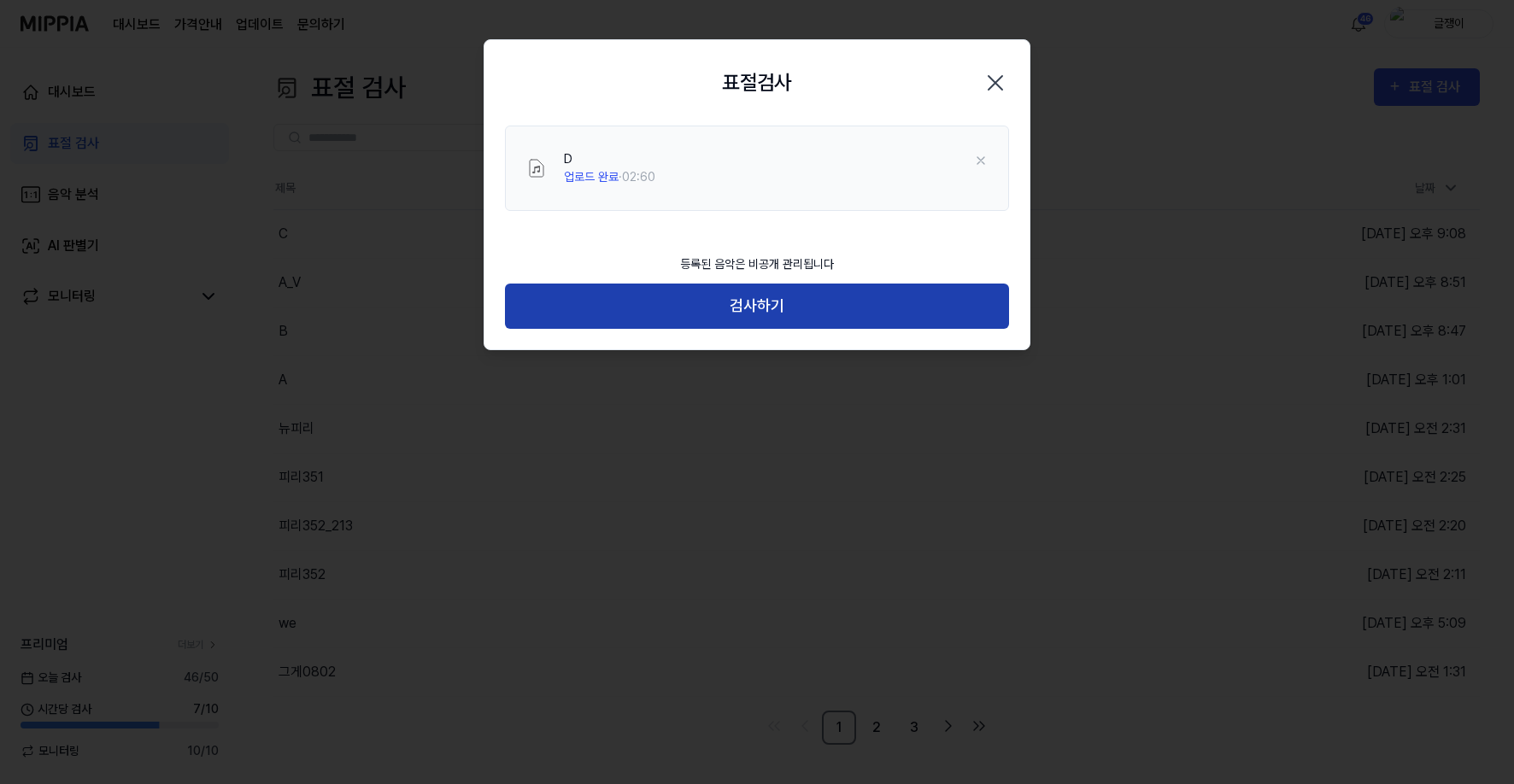
click at [784, 312] on button "검사하기" at bounding box center [757, 307] width 504 height 45
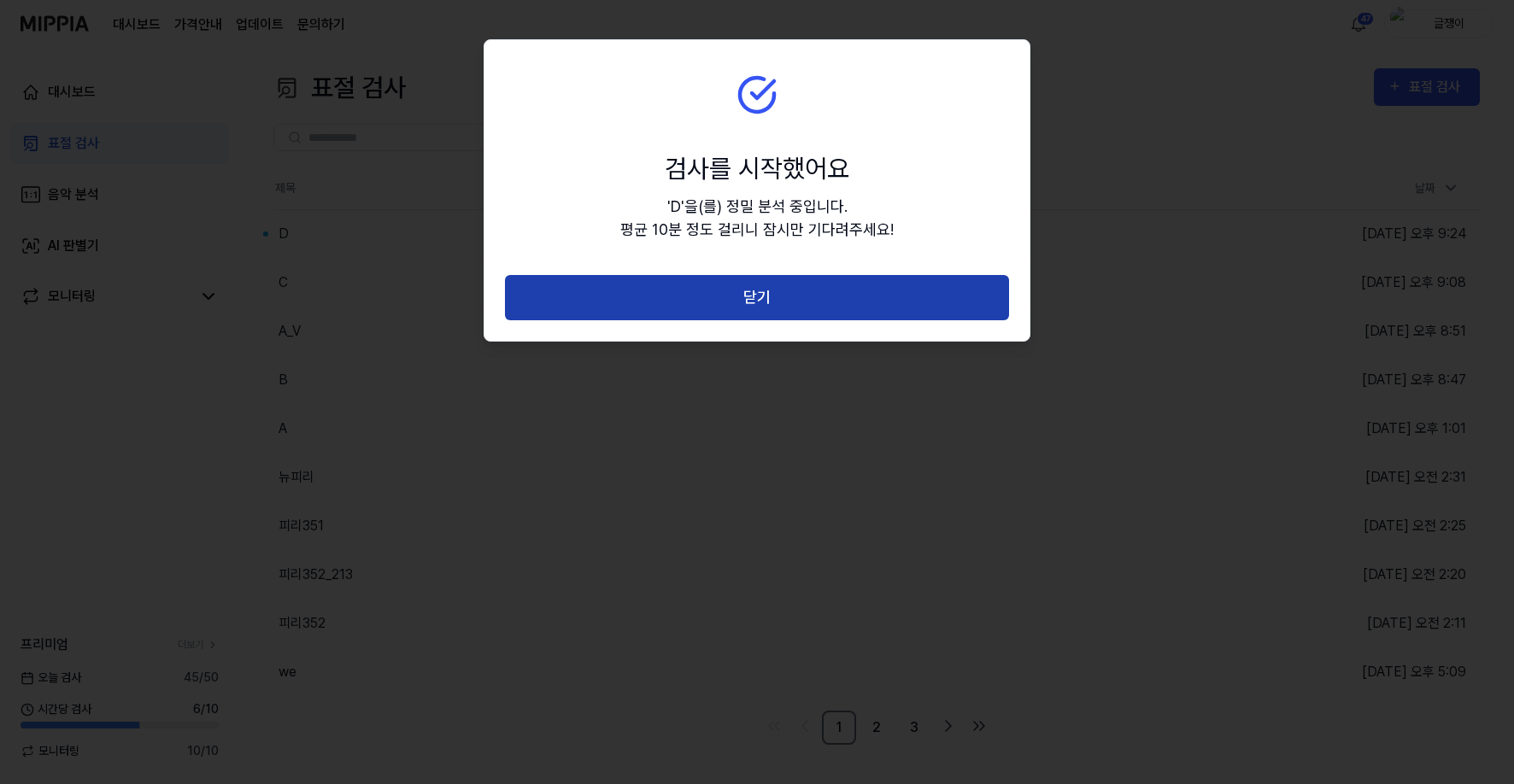
click at [731, 289] on button "닫기" at bounding box center [757, 298] width 504 height 45
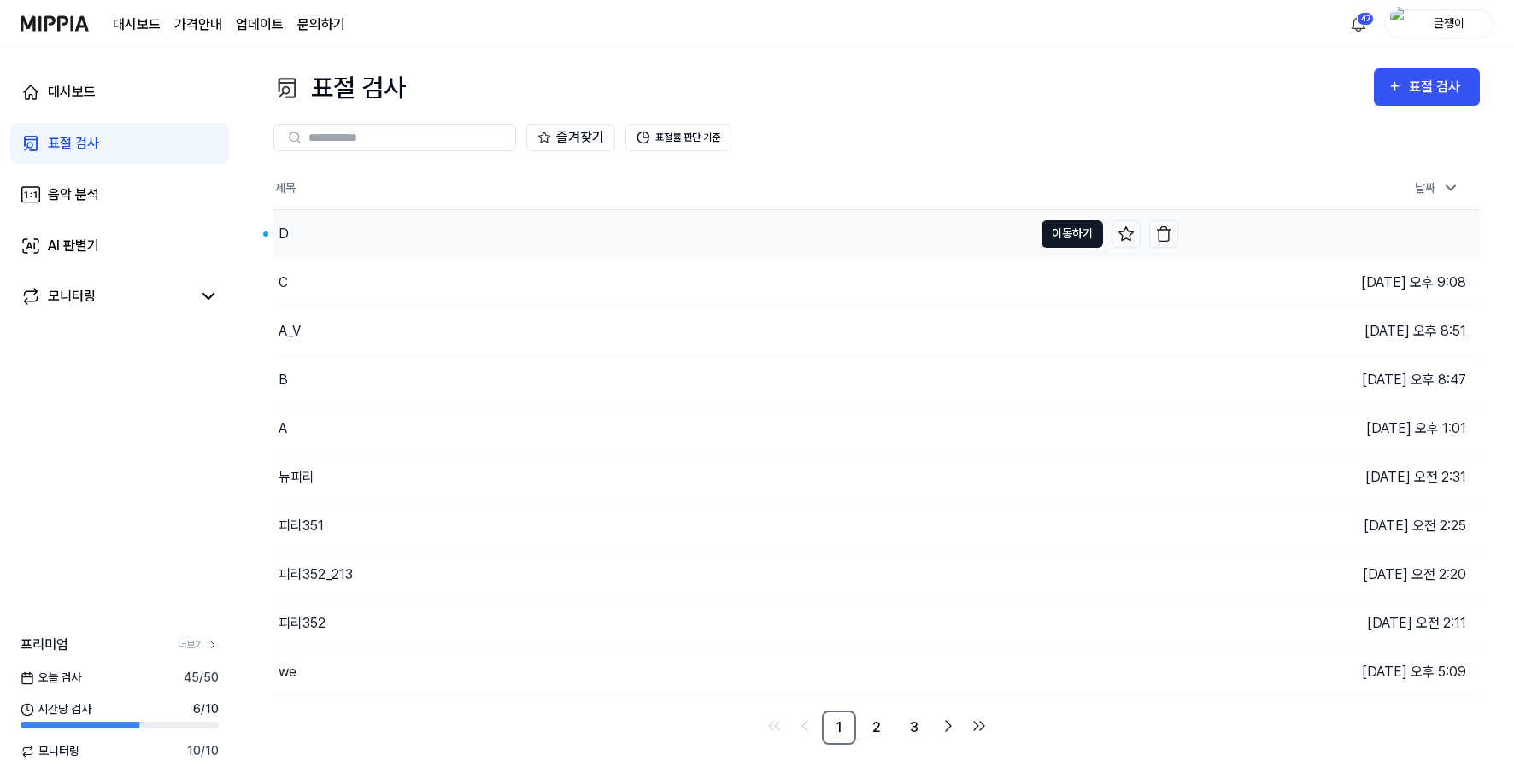
click at [1051, 227] on button "이동하기" at bounding box center [1072, 235] width 61 height 28
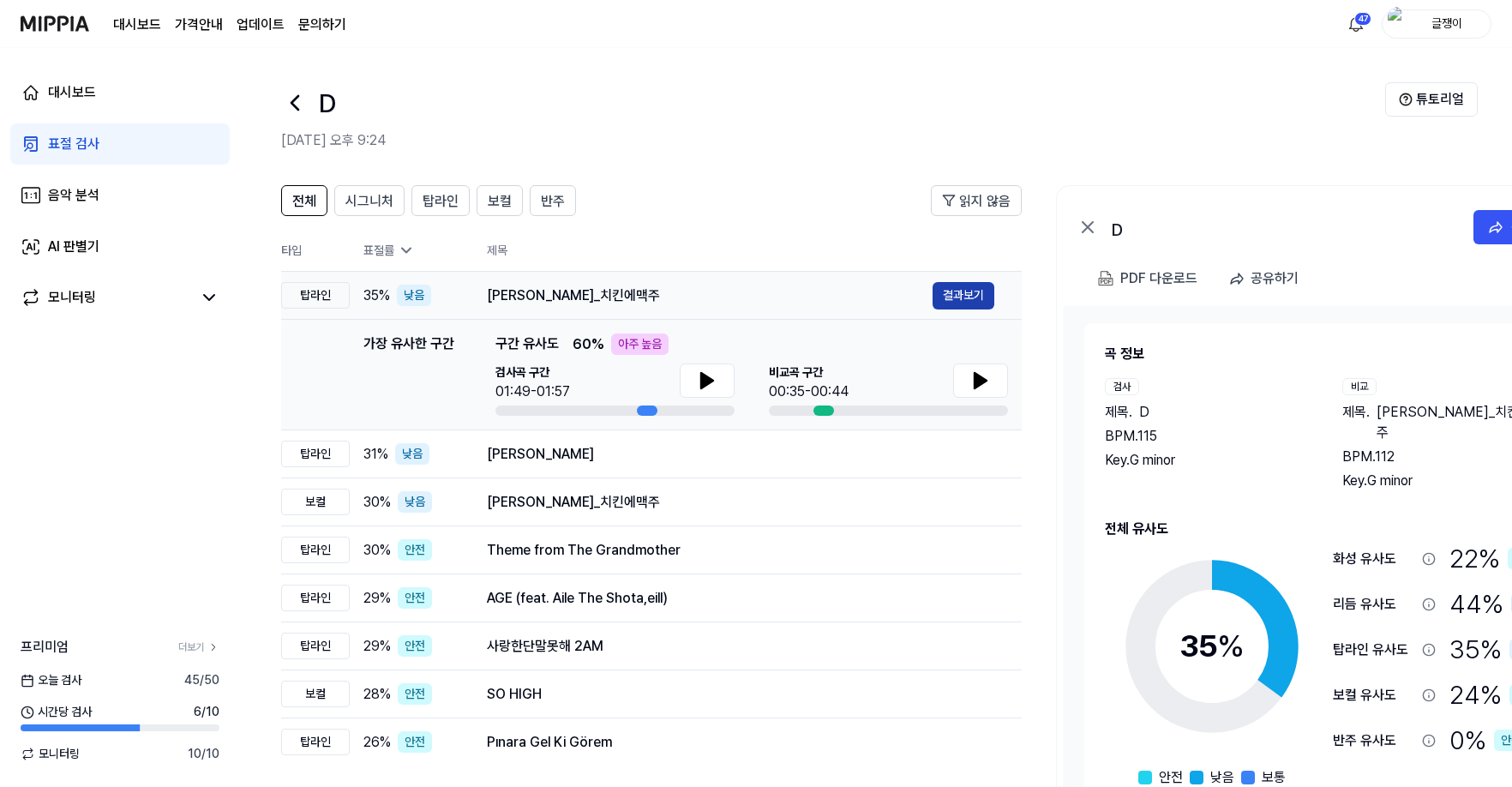
click at [972, 290] on button "결과보기" at bounding box center [964, 296] width 61 height 28
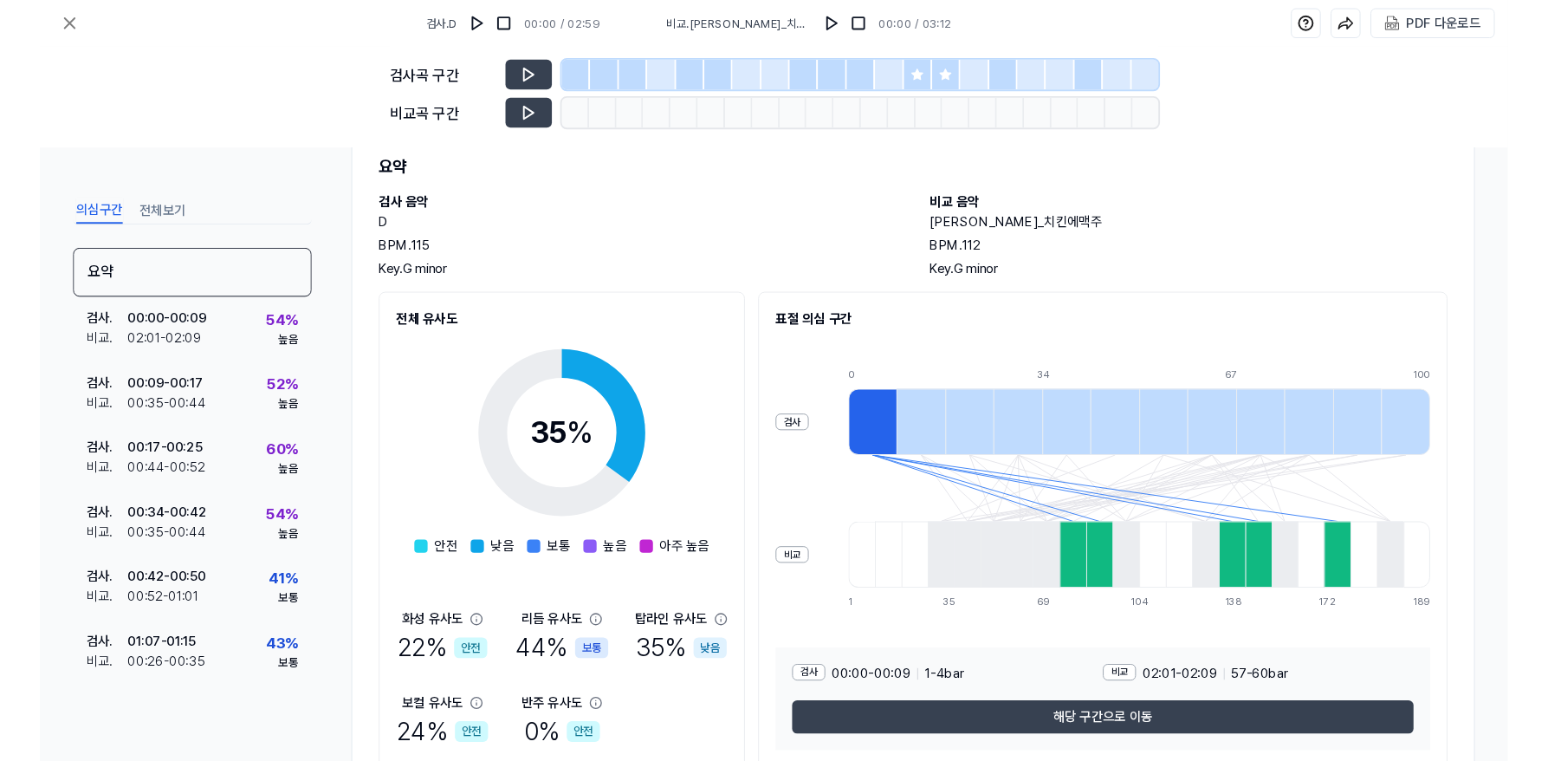
scroll to position [87, 0]
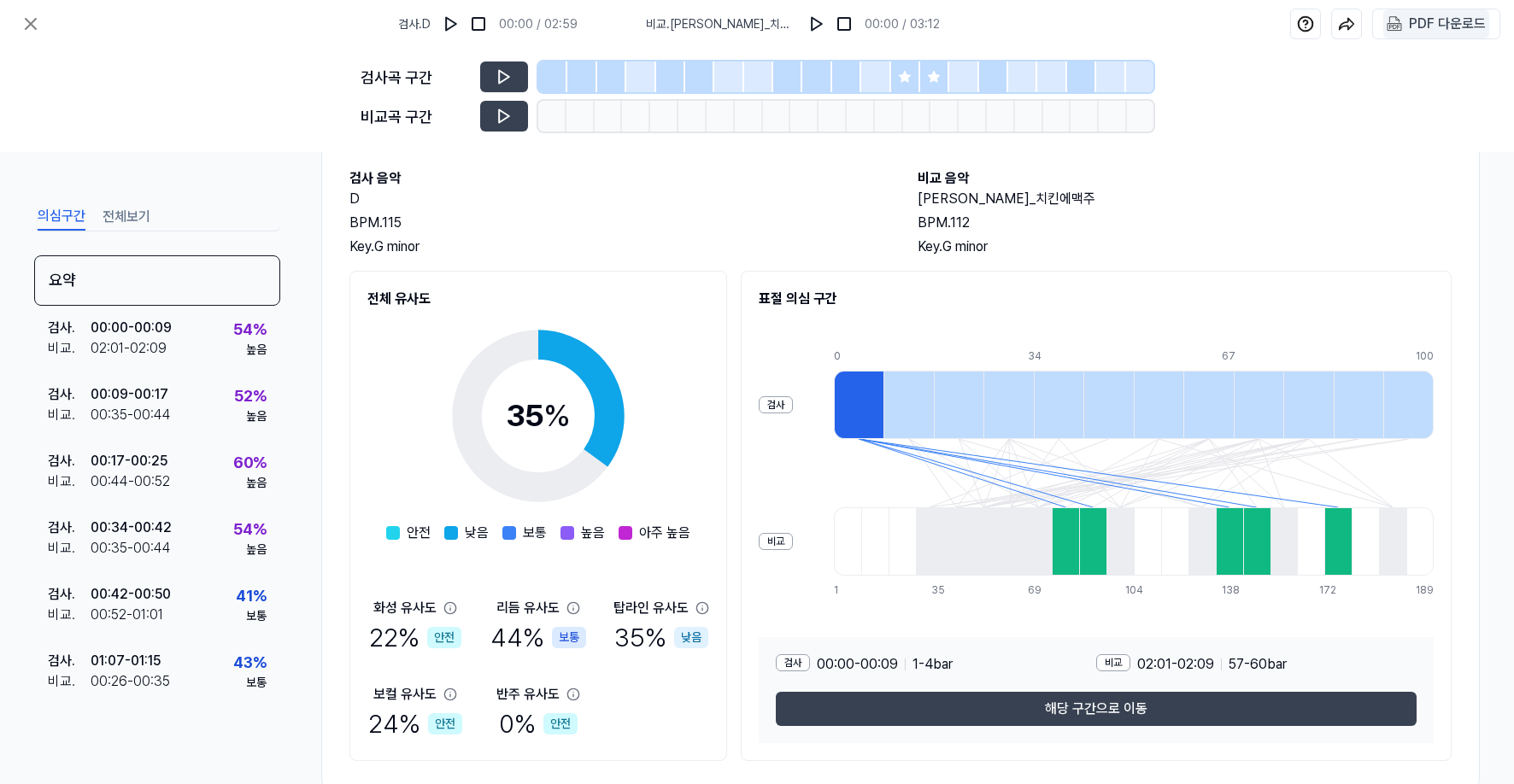
click at [1422, 26] on div "PDF 다운로드" at bounding box center [1448, 24] width 77 height 23
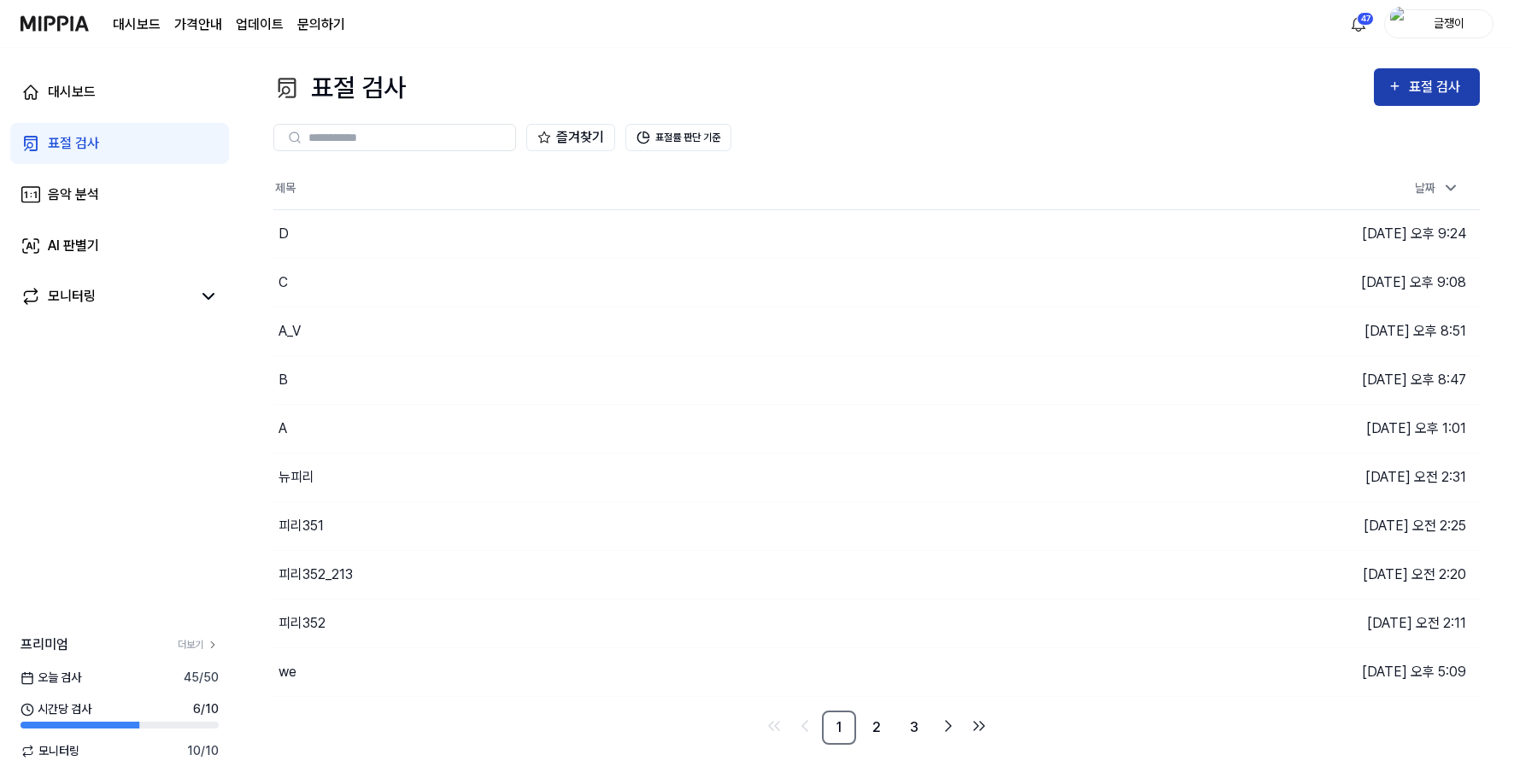
click at [1406, 84] on div "표절 검사" at bounding box center [1427, 87] width 79 height 23
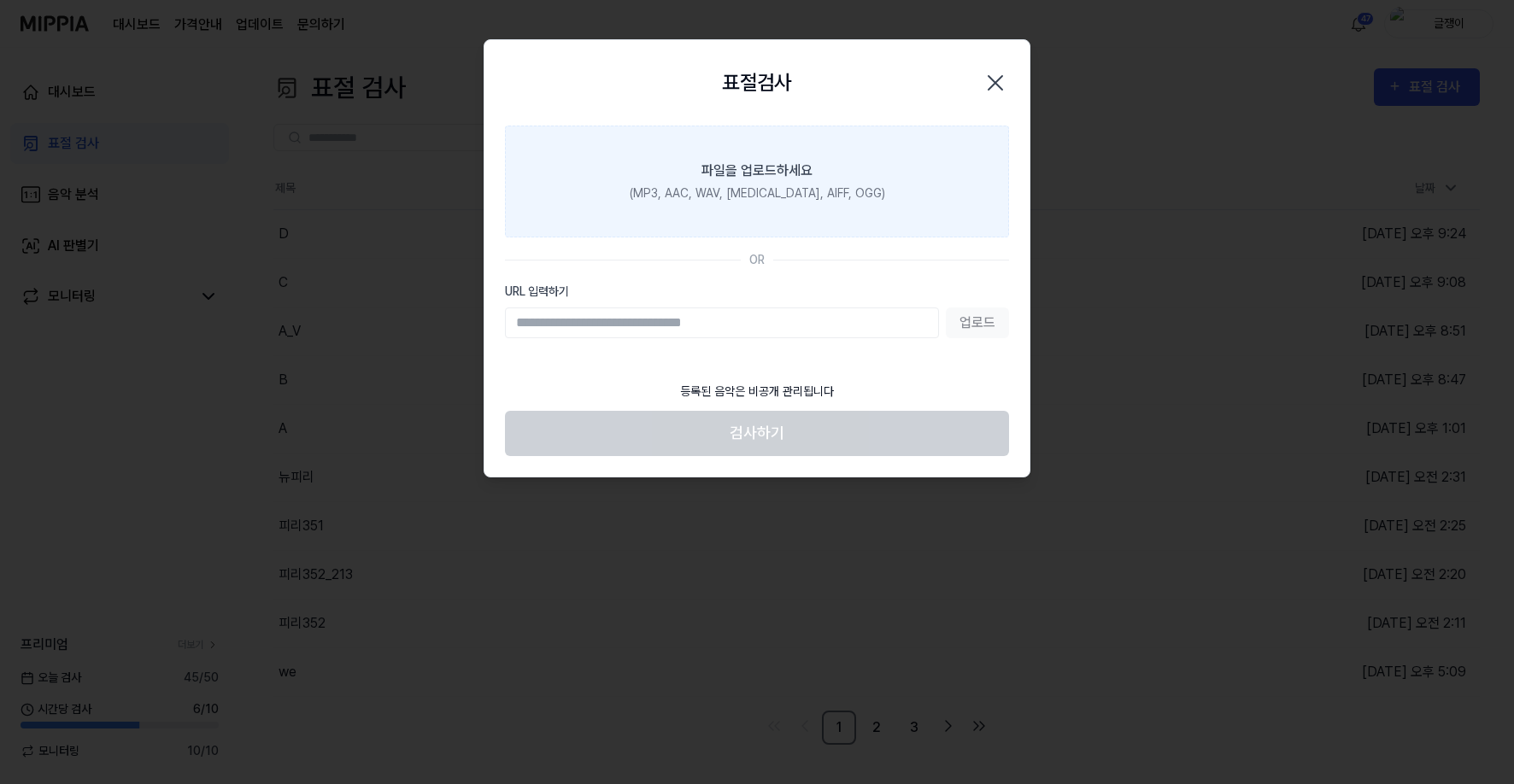
click at [761, 198] on div "(MP3, AAC, WAV, [MEDICAL_DATA], AIFF, OGG)" at bounding box center [757, 193] width 255 height 18
click at [0, 0] on input "파일을 업로드하세요 (MP3, AAC, WAV, [MEDICAL_DATA], AIFF, OGG)" at bounding box center [0, 0] width 0 height 0
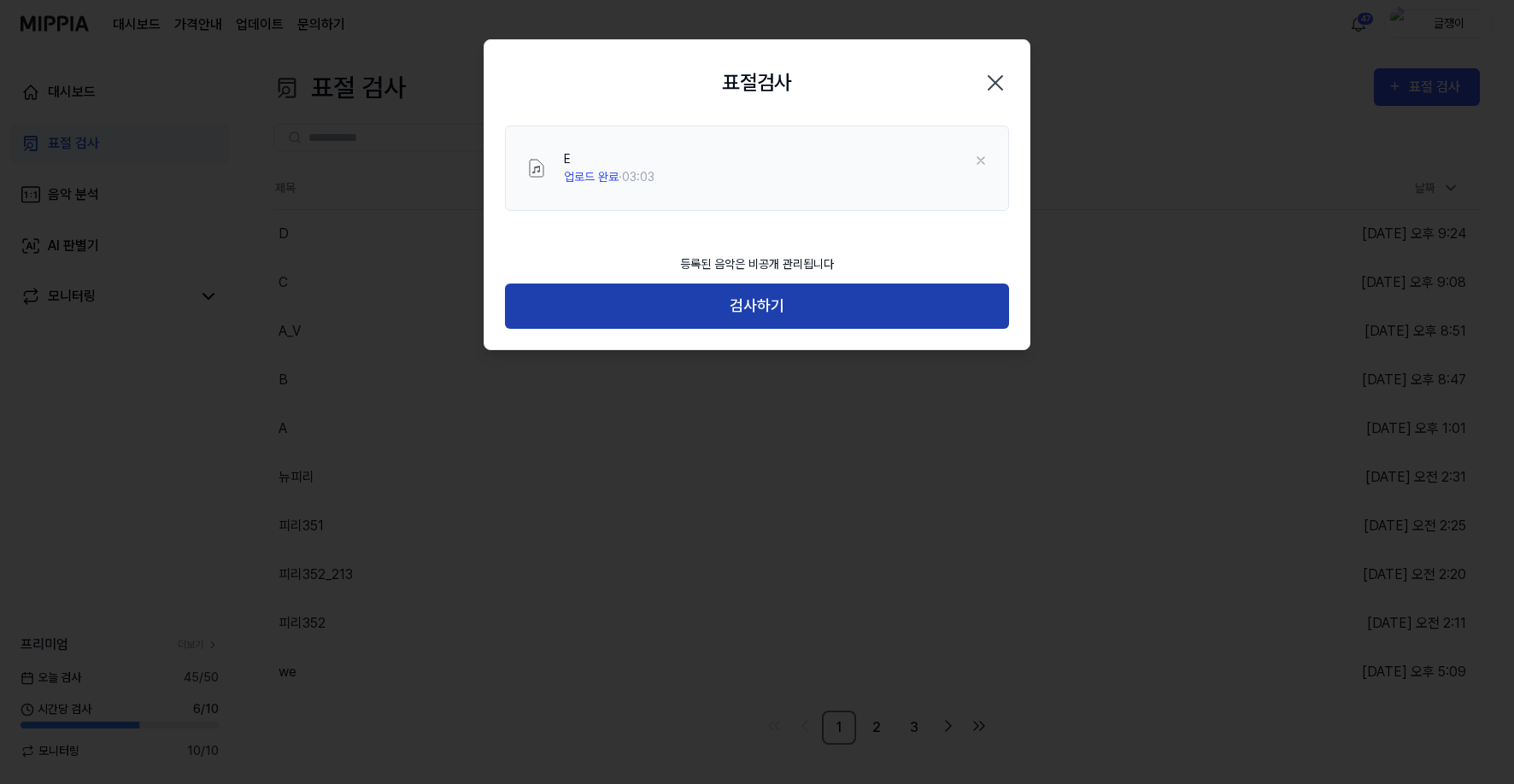
click at [771, 304] on button "검사하기" at bounding box center [757, 307] width 504 height 45
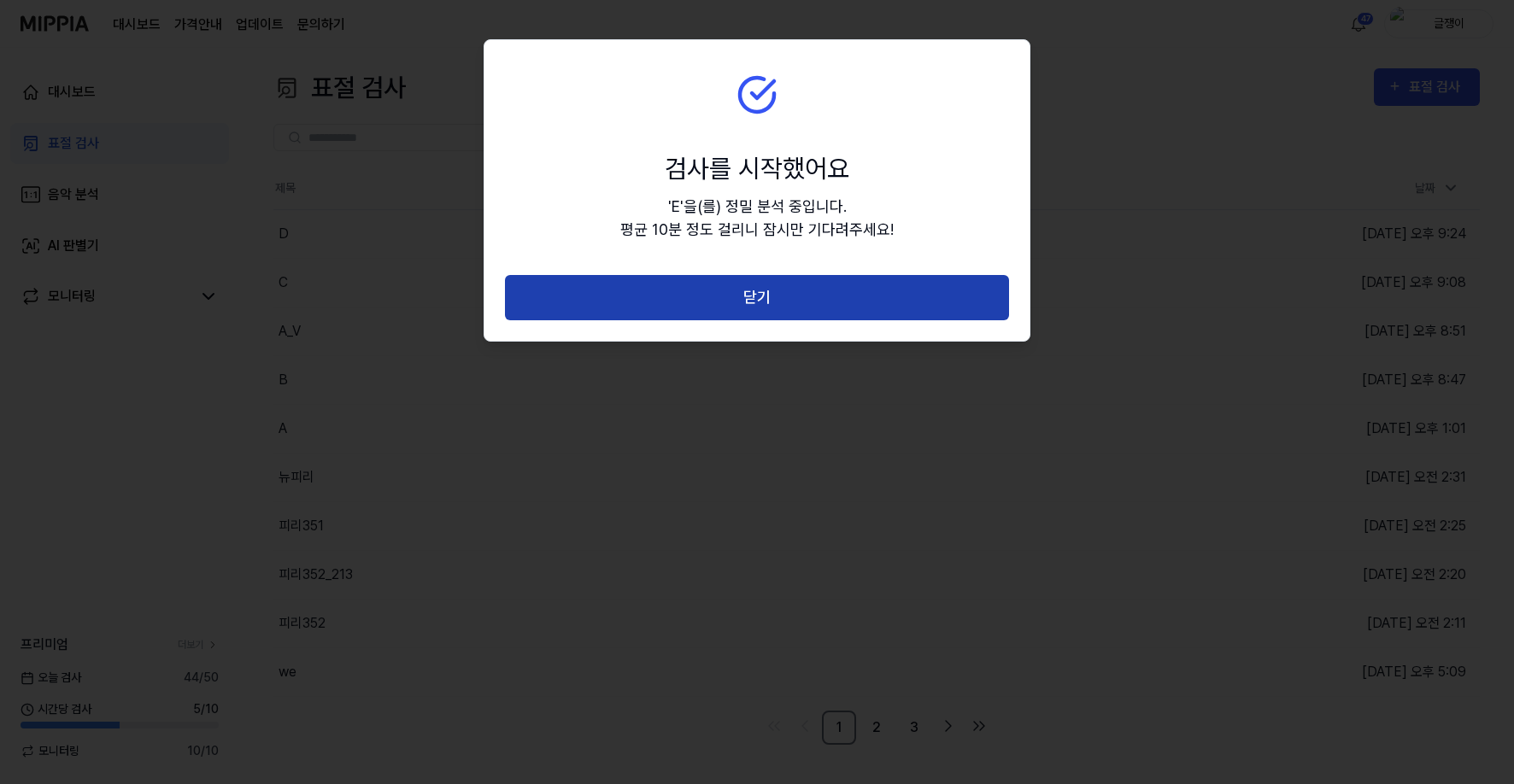
click at [755, 298] on button "닫기" at bounding box center [757, 298] width 504 height 45
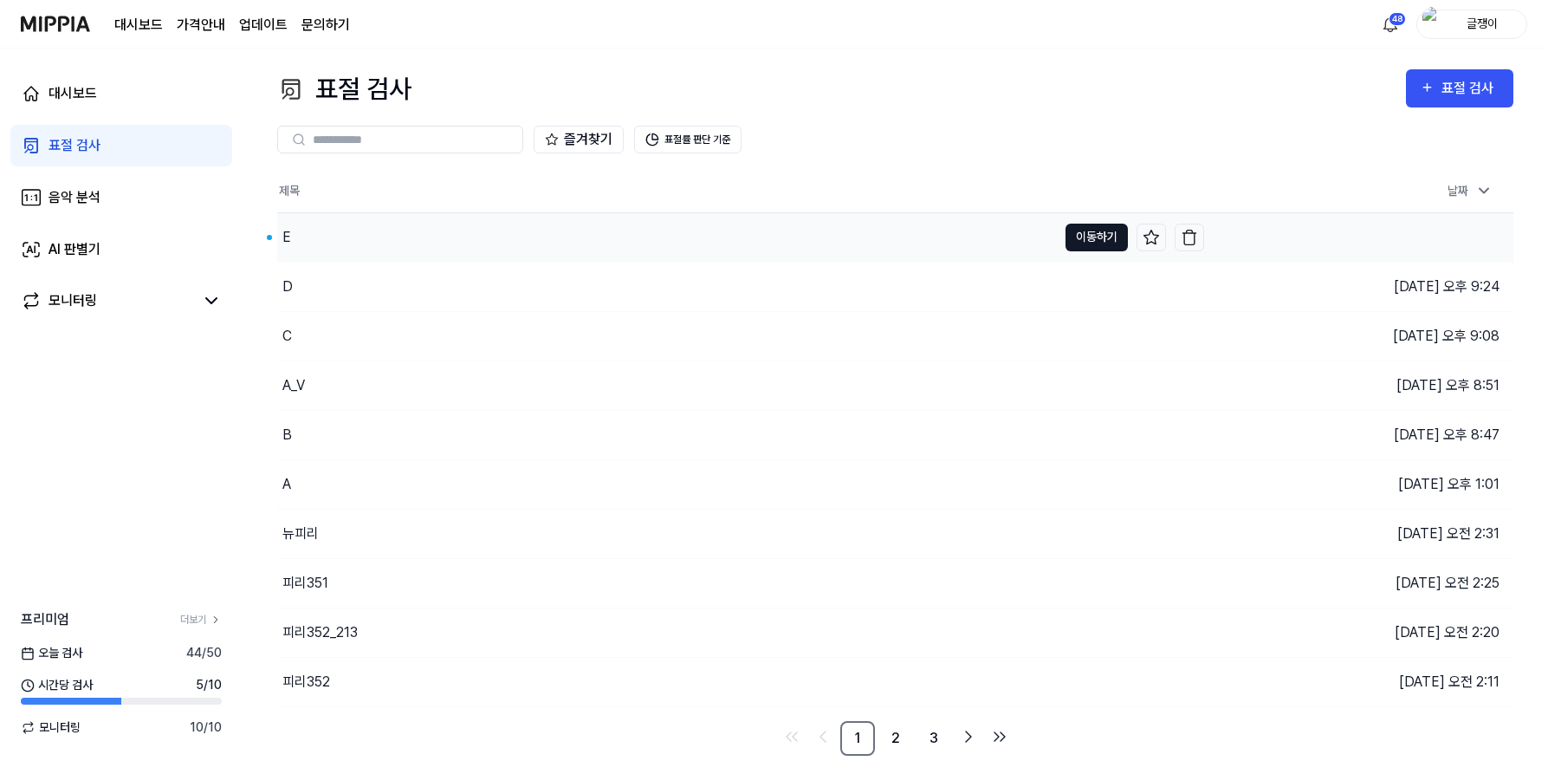
click at [1076, 229] on button "이동하기" at bounding box center [1097, 238] width 62 height 28
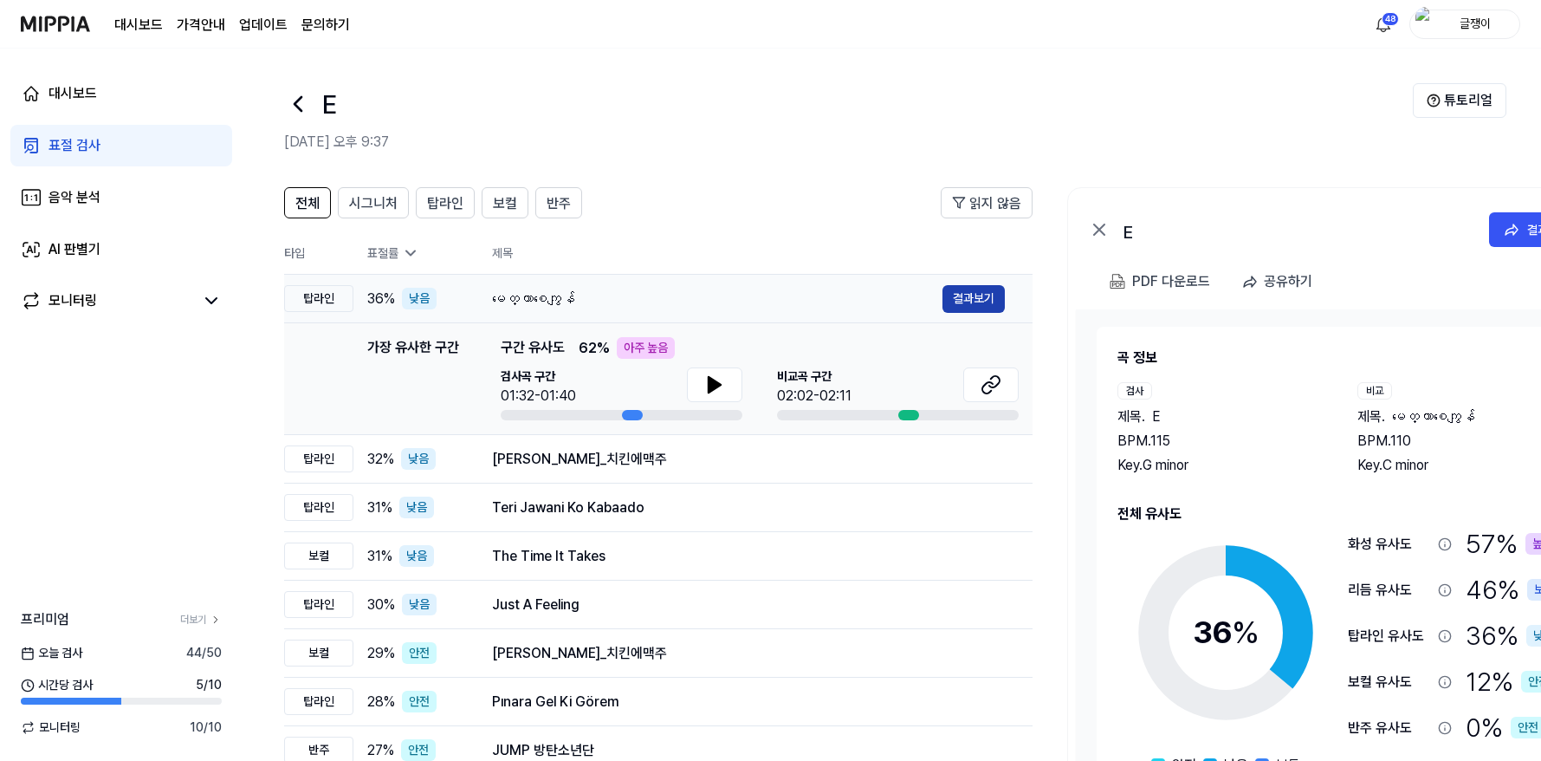
click at [961, 297] on button "결과보기" at bounding box center [974, 299] width 62 height 28
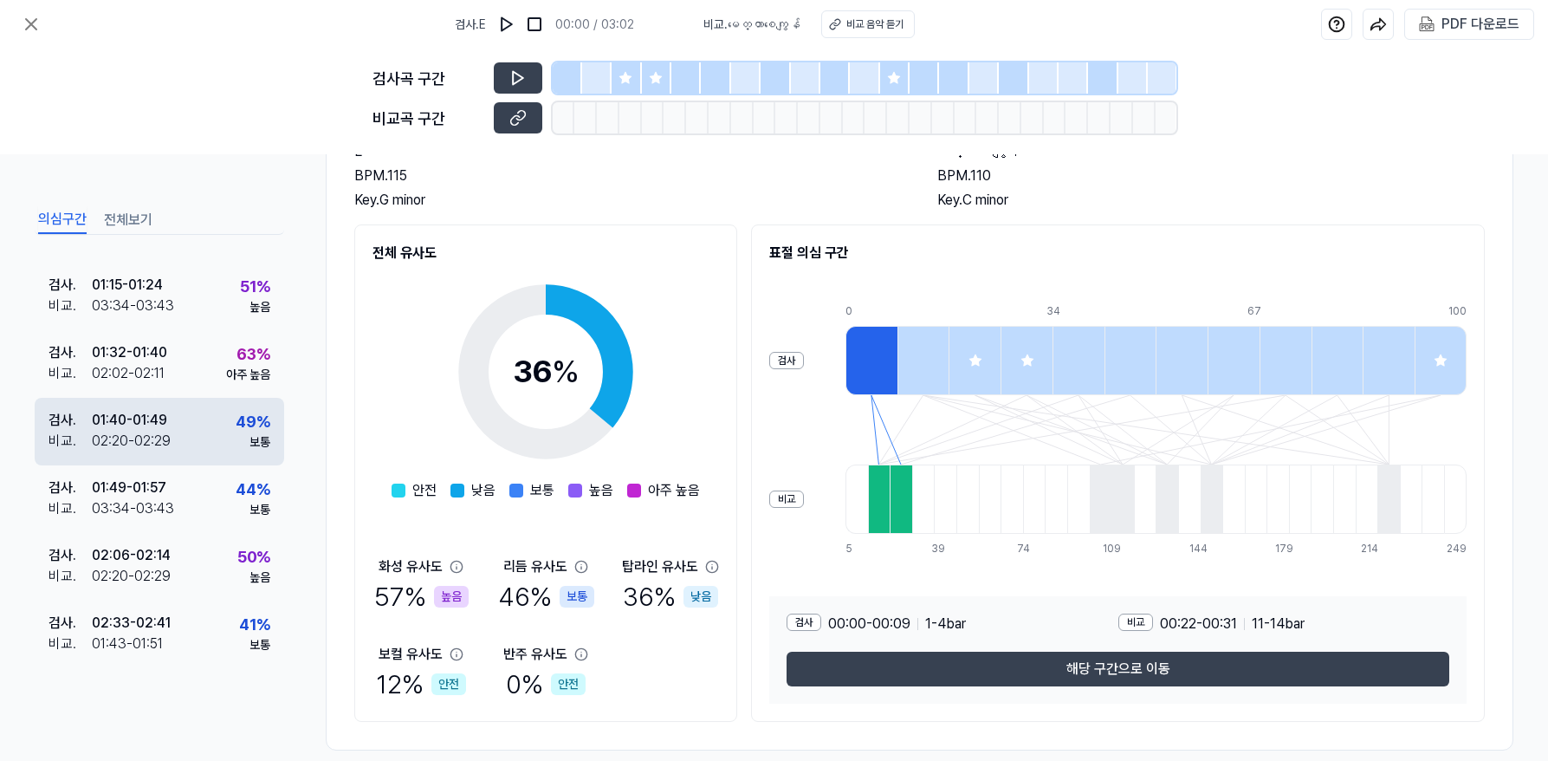
scroll to position [161, 0]
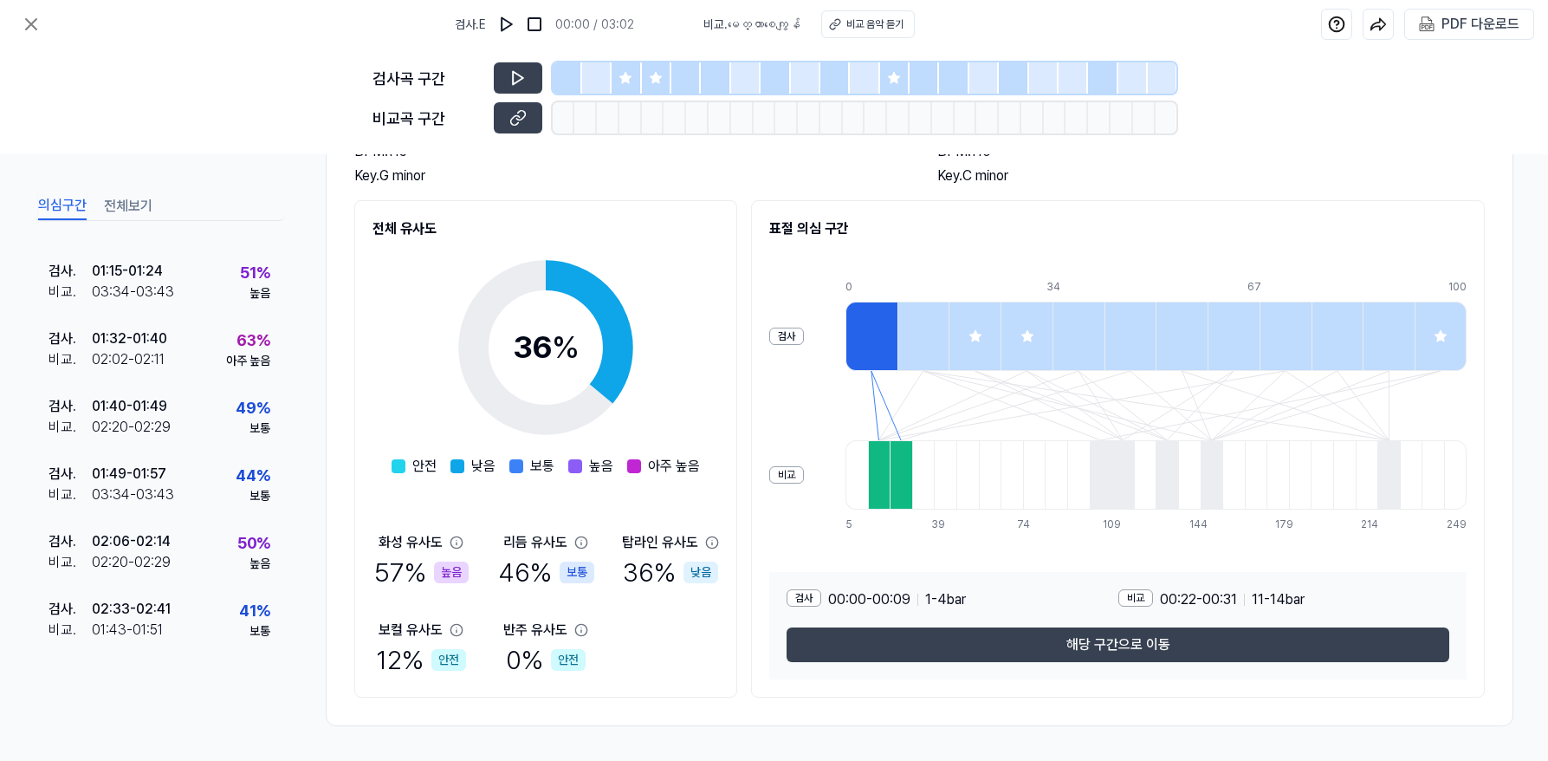
click at [1436, 23] on 다운로드 "PDF 다운로드" at bounding box center [1469, 24] width 107 height 29
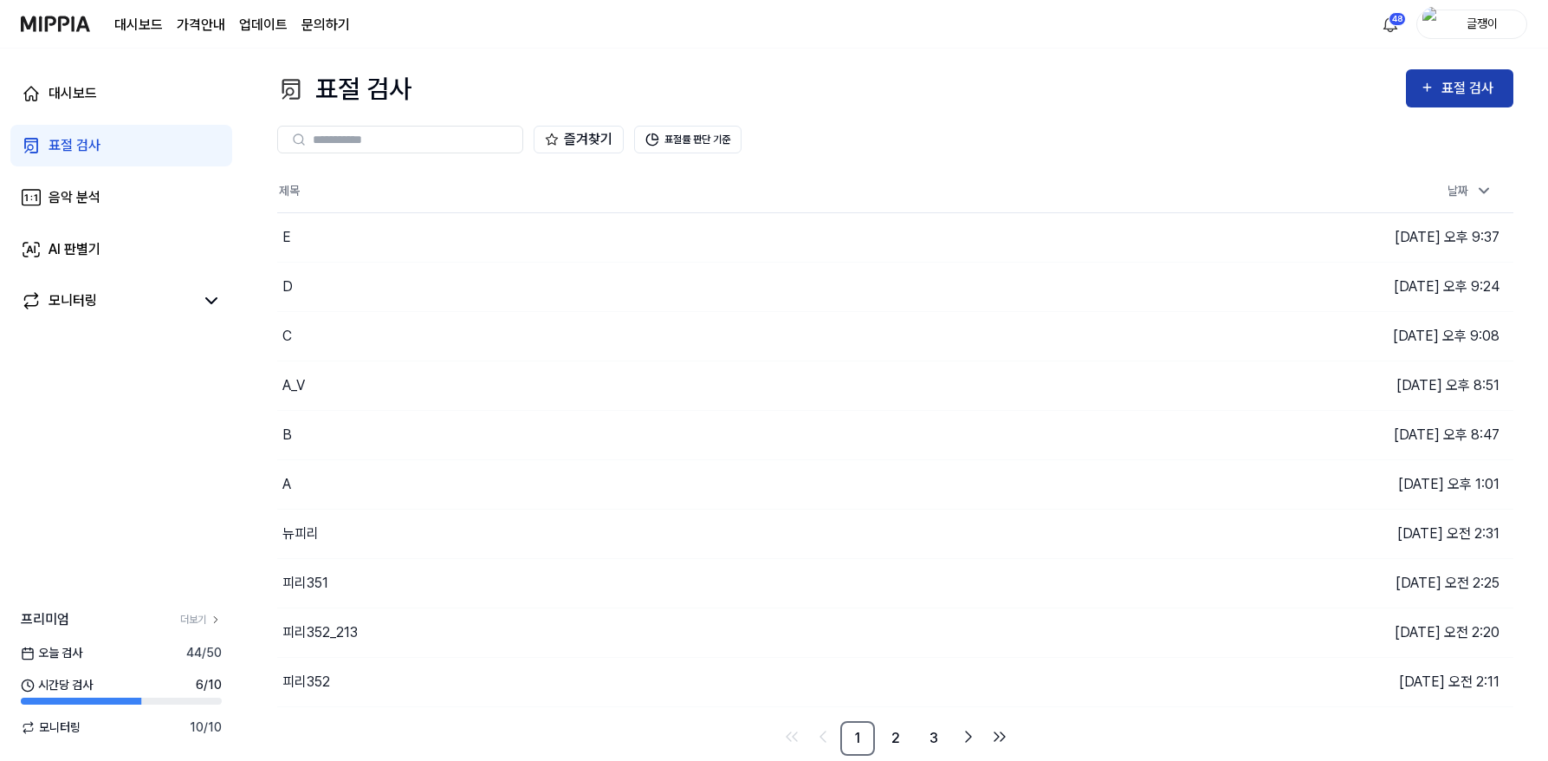
click at [1442, 92] on div "표절 검사" at bounding box center [1471, 88] width 58 height 23
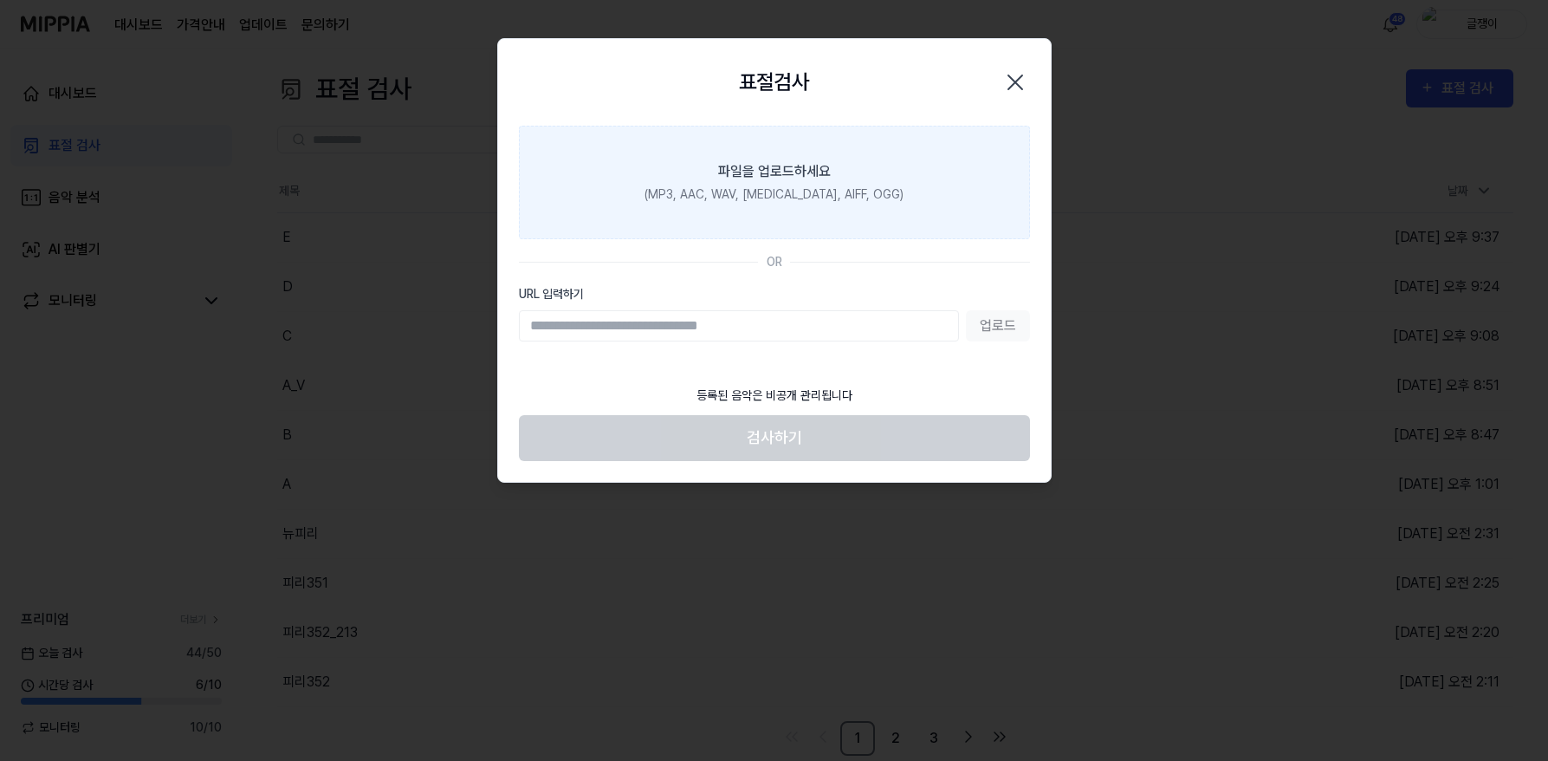
click at [789, 180] on div "파일을 업로드하세요" at bounding box center [774, 171] width 113 height 21
click at [0, 0] on input "파일을 업로드하세요 (MP3, AAC, WAV, [MEDICAL_DATA], AIFF, OGG)" at bounding box center [0, 0] width 0 height 0
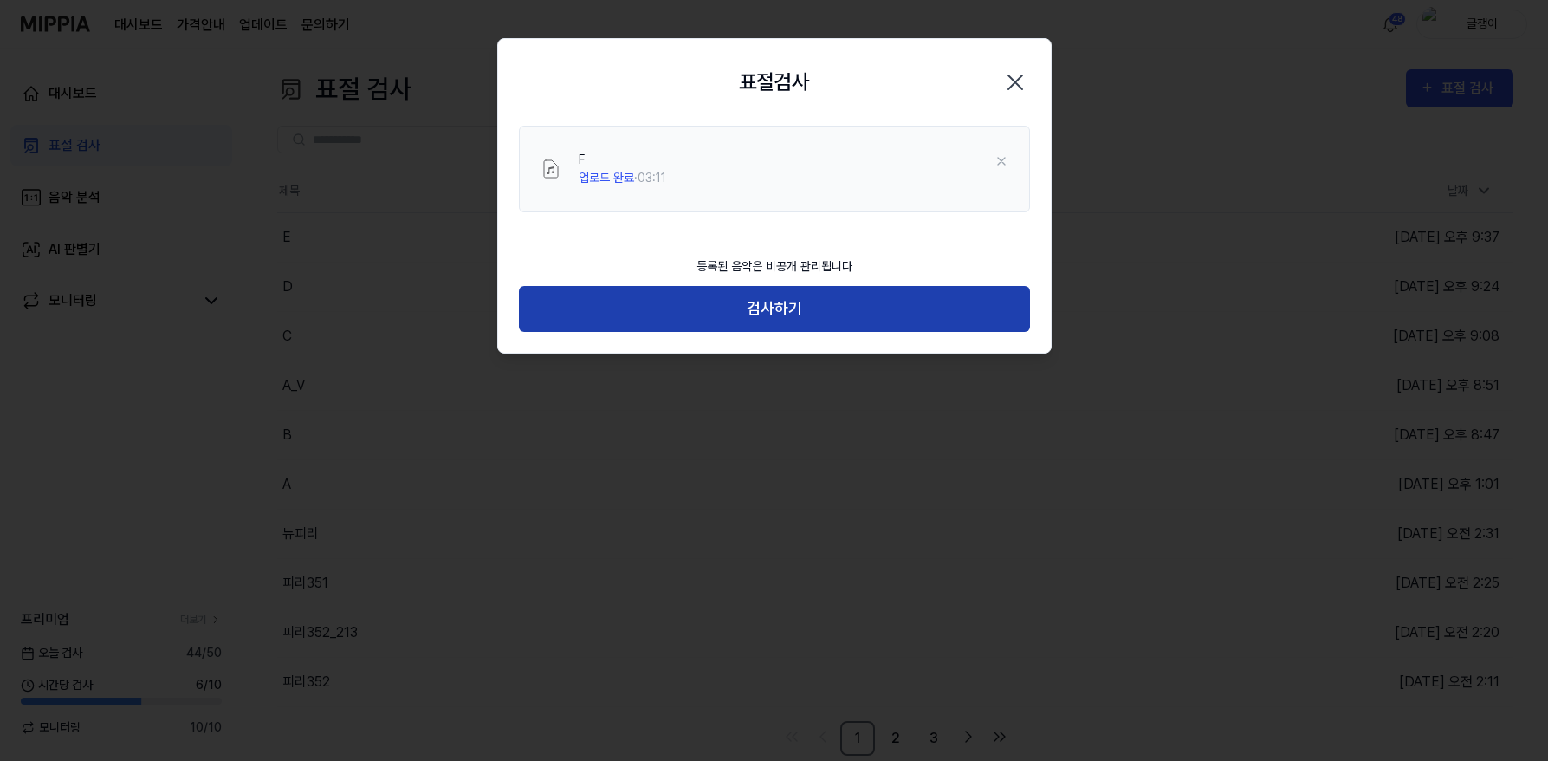
click at [781, 303] on button "검사하기" at bounding box center [774, 309] width 511 height 46
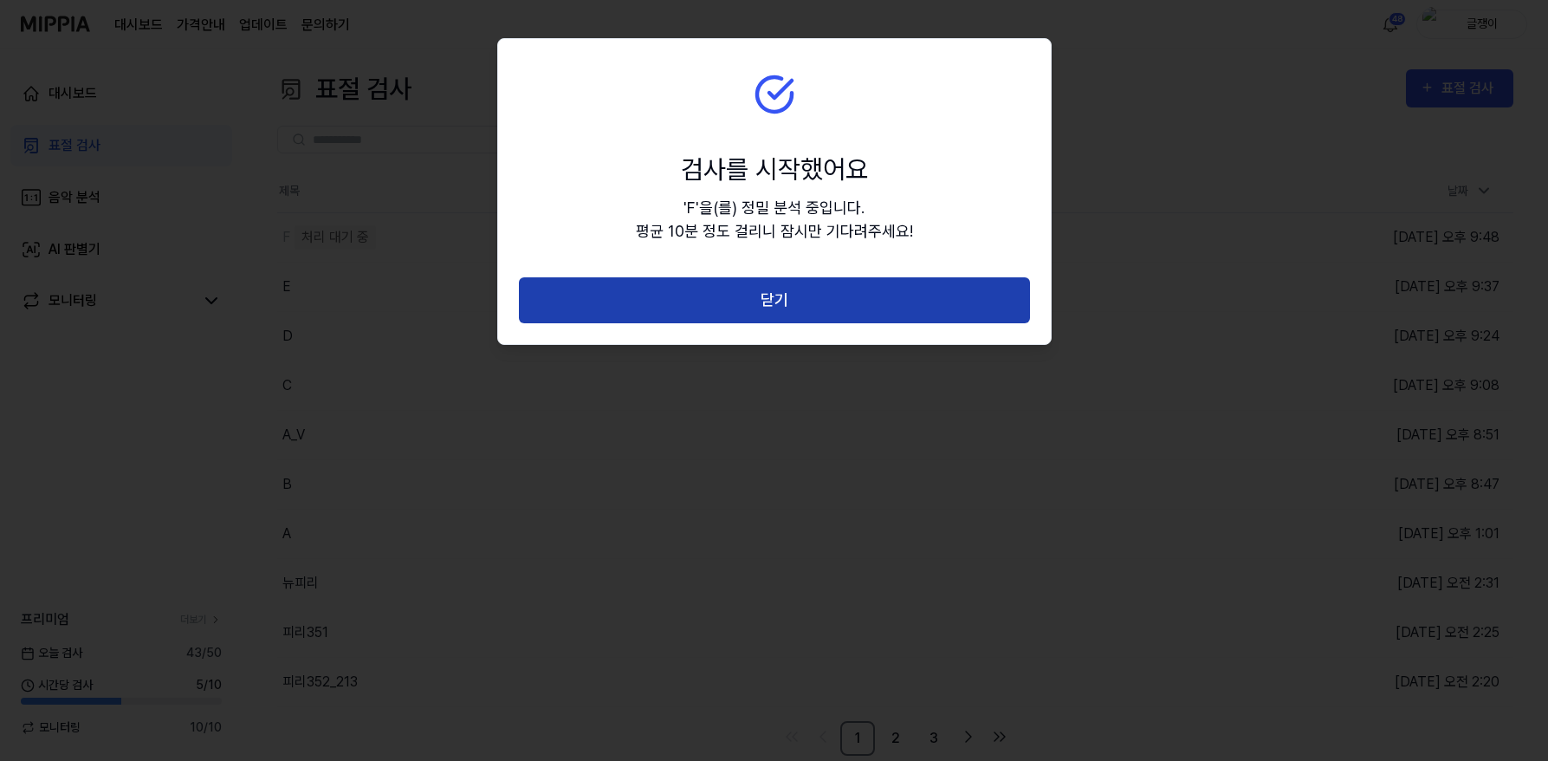
click at [774, 295] on button "닫기" at bounding box center [774, 300] width 511 height 46
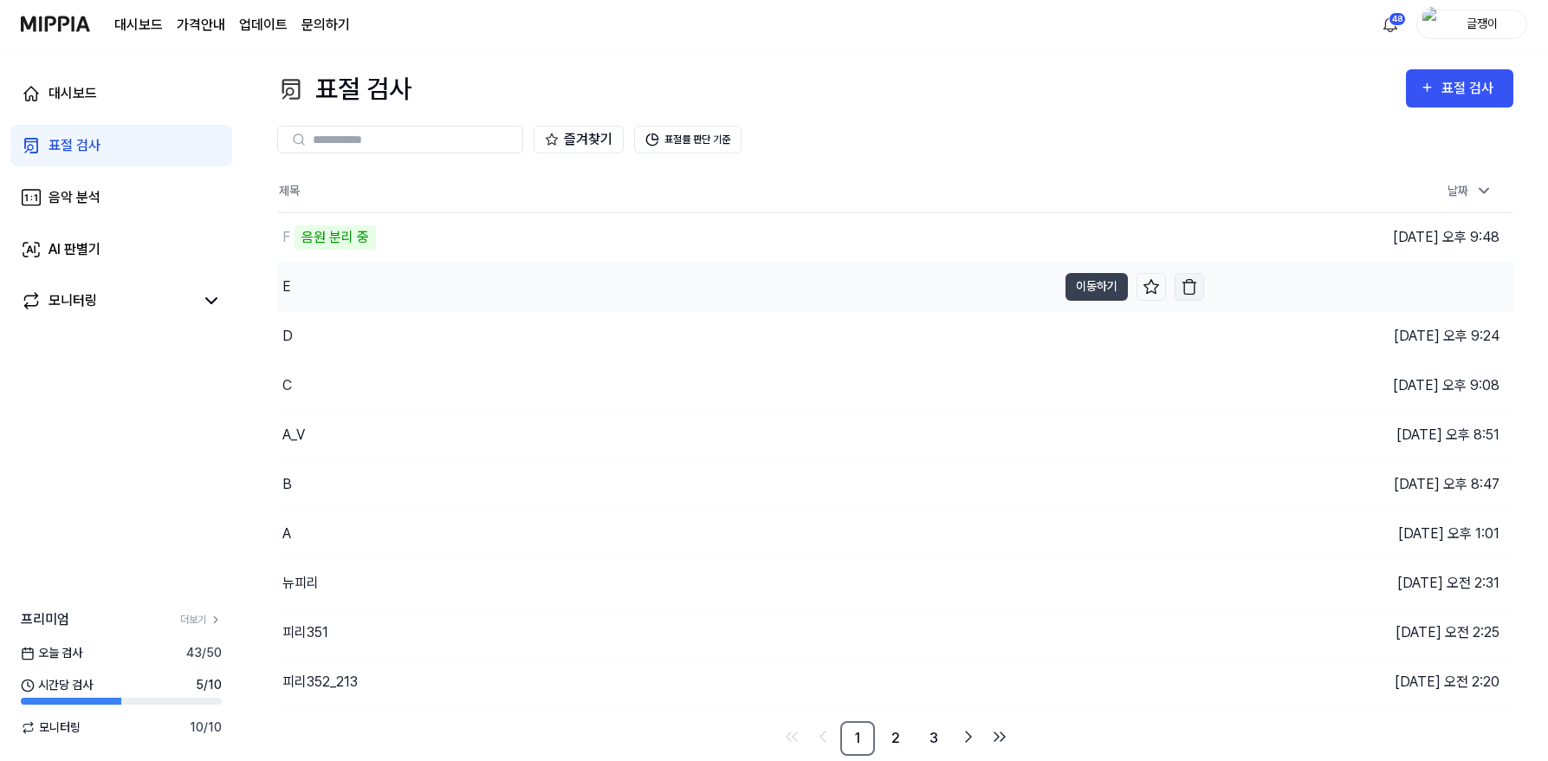
click at [1189, 288] on img "button" at bounding box center [1189, 286] width 17 height 17
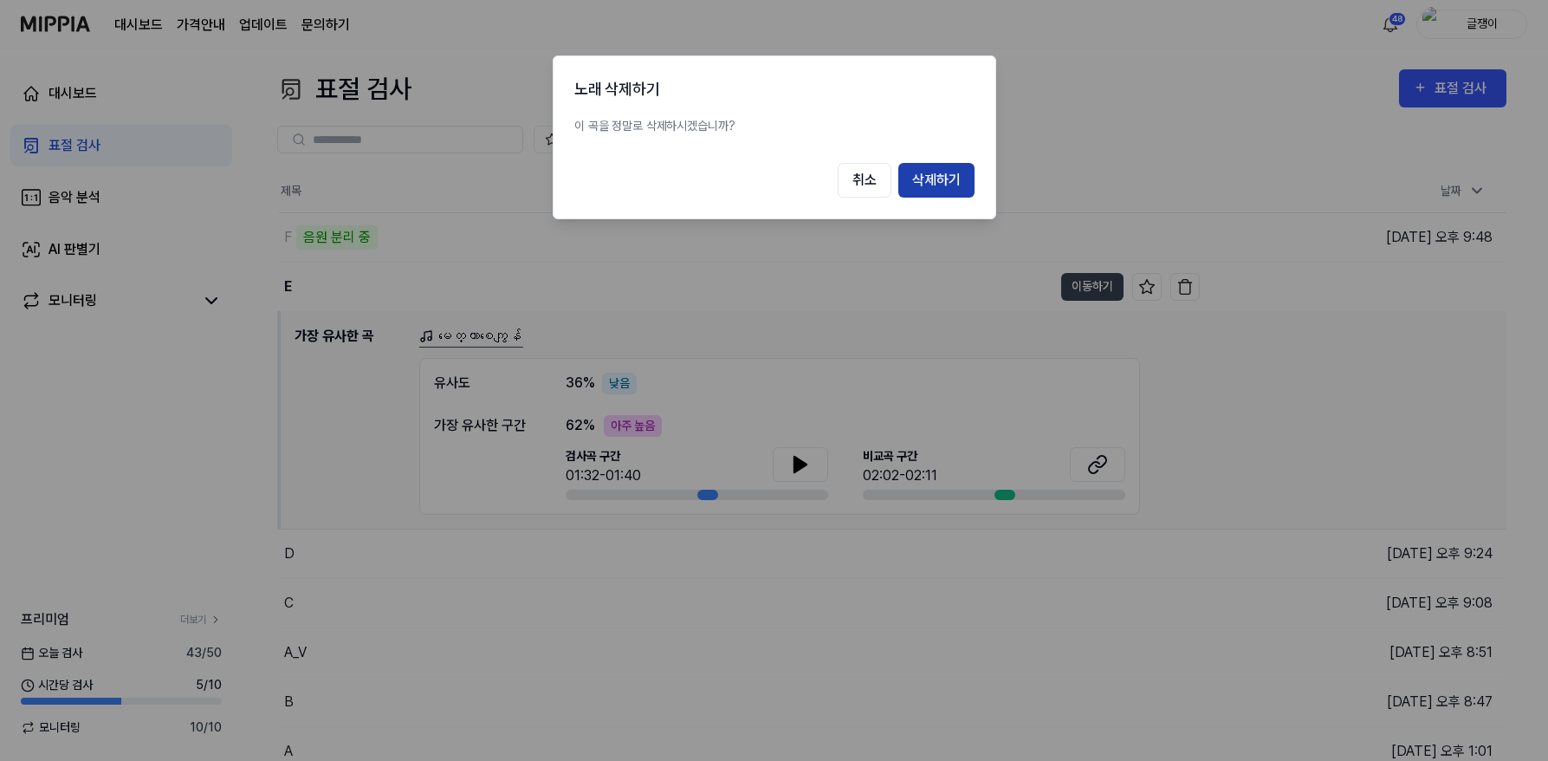
click at [945, 181] on button "삭제하기" at bounding box center [936, 180] width 76 height 35
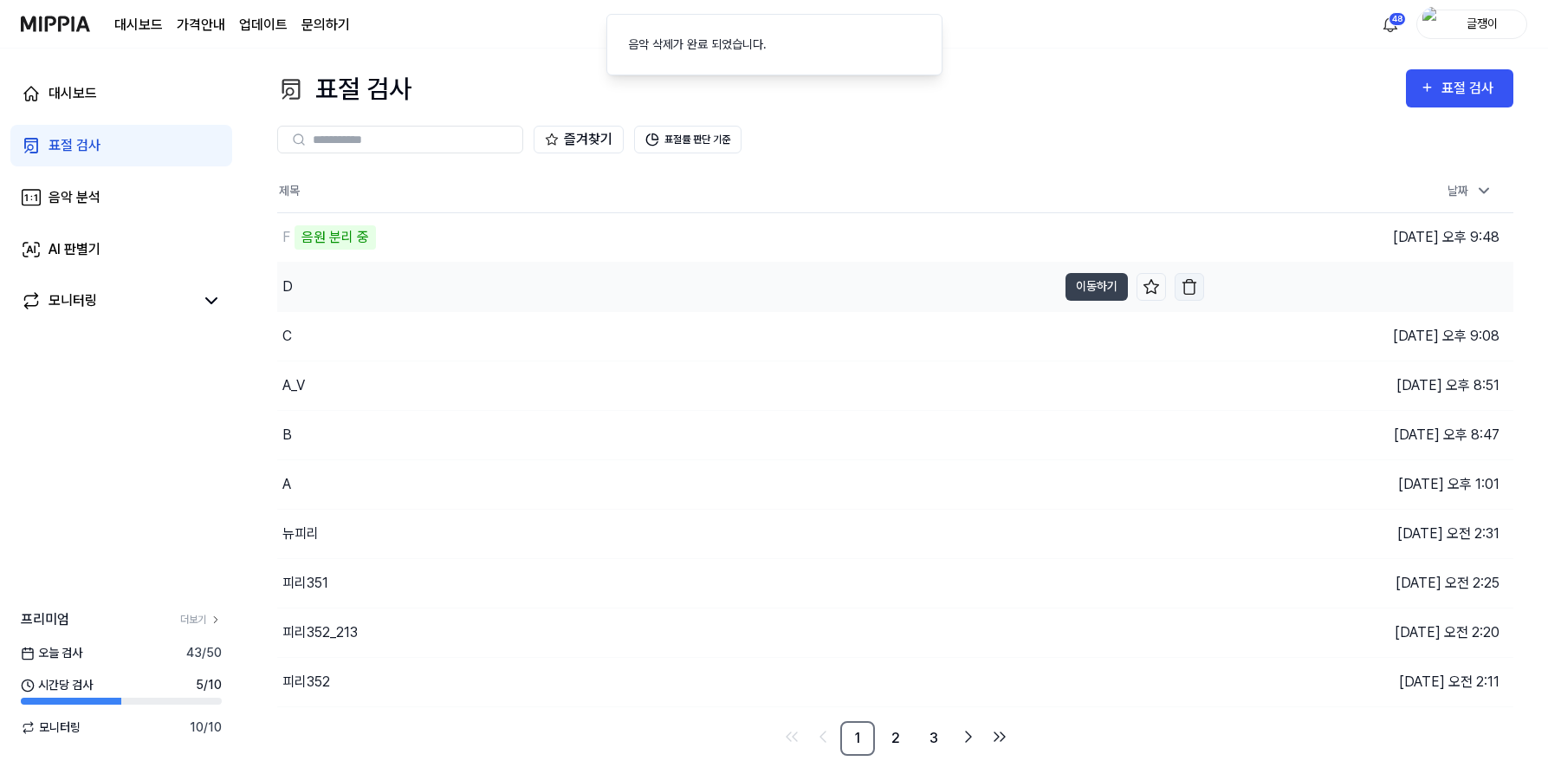
click at [1189, 290] on img "button" at bounding box center [1189, 286] width 17 height 17
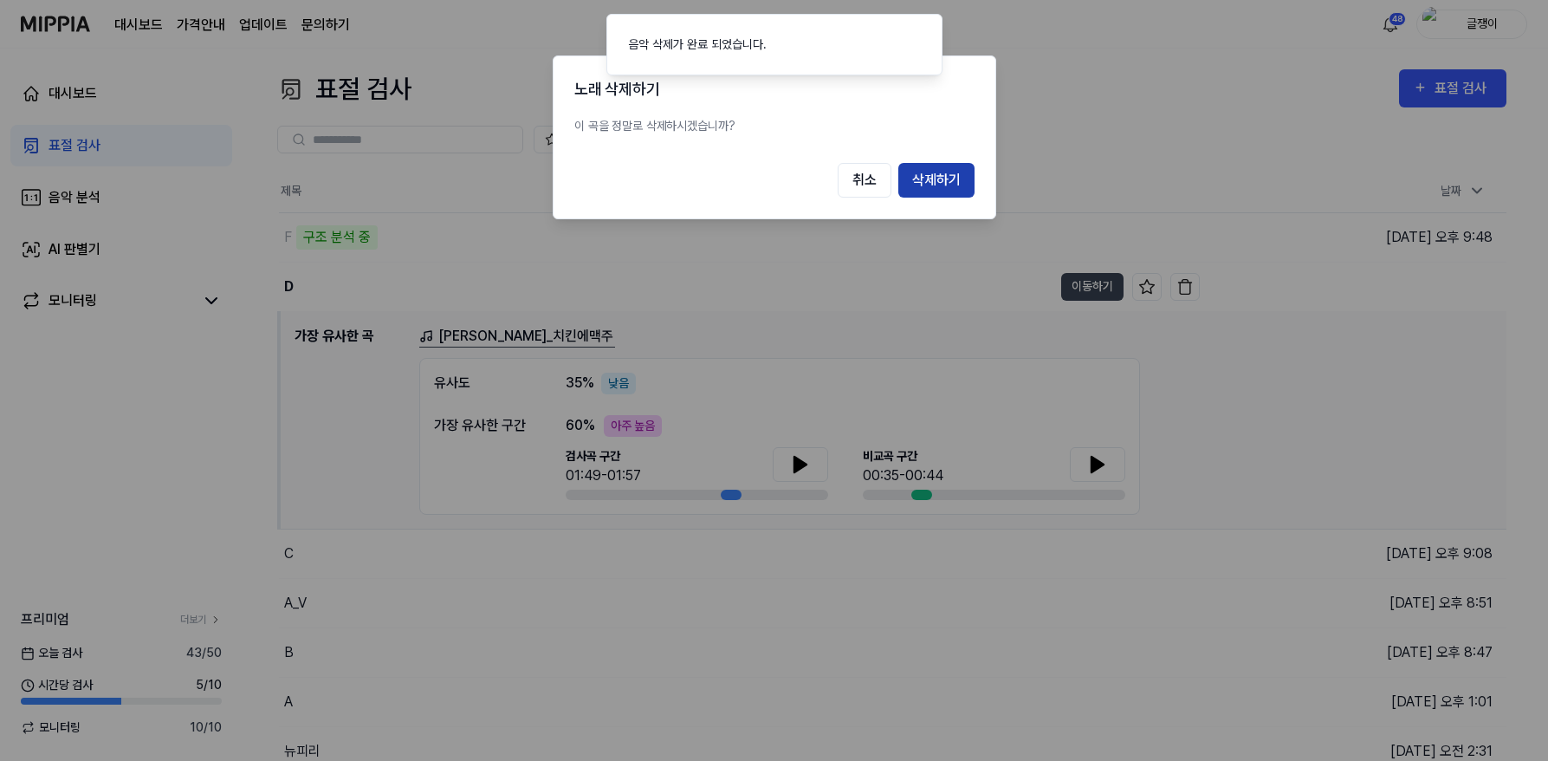
click at [938, 184] on button "삭제하기" at bounding box center [936, 180] width 76 height 35
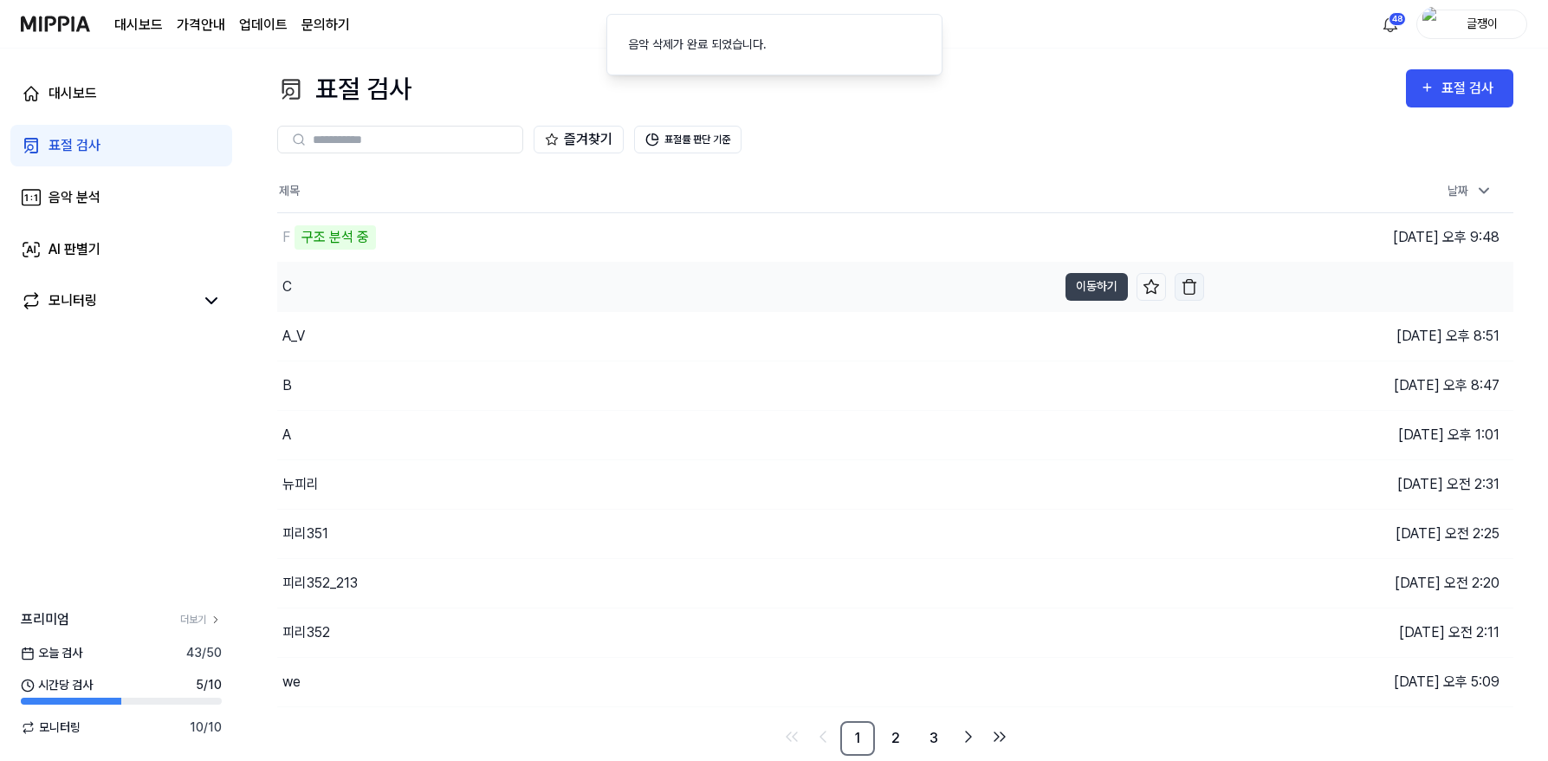
click at [1190, 288] on img "button" at bounding box center [1189, 286] width 17 height 17
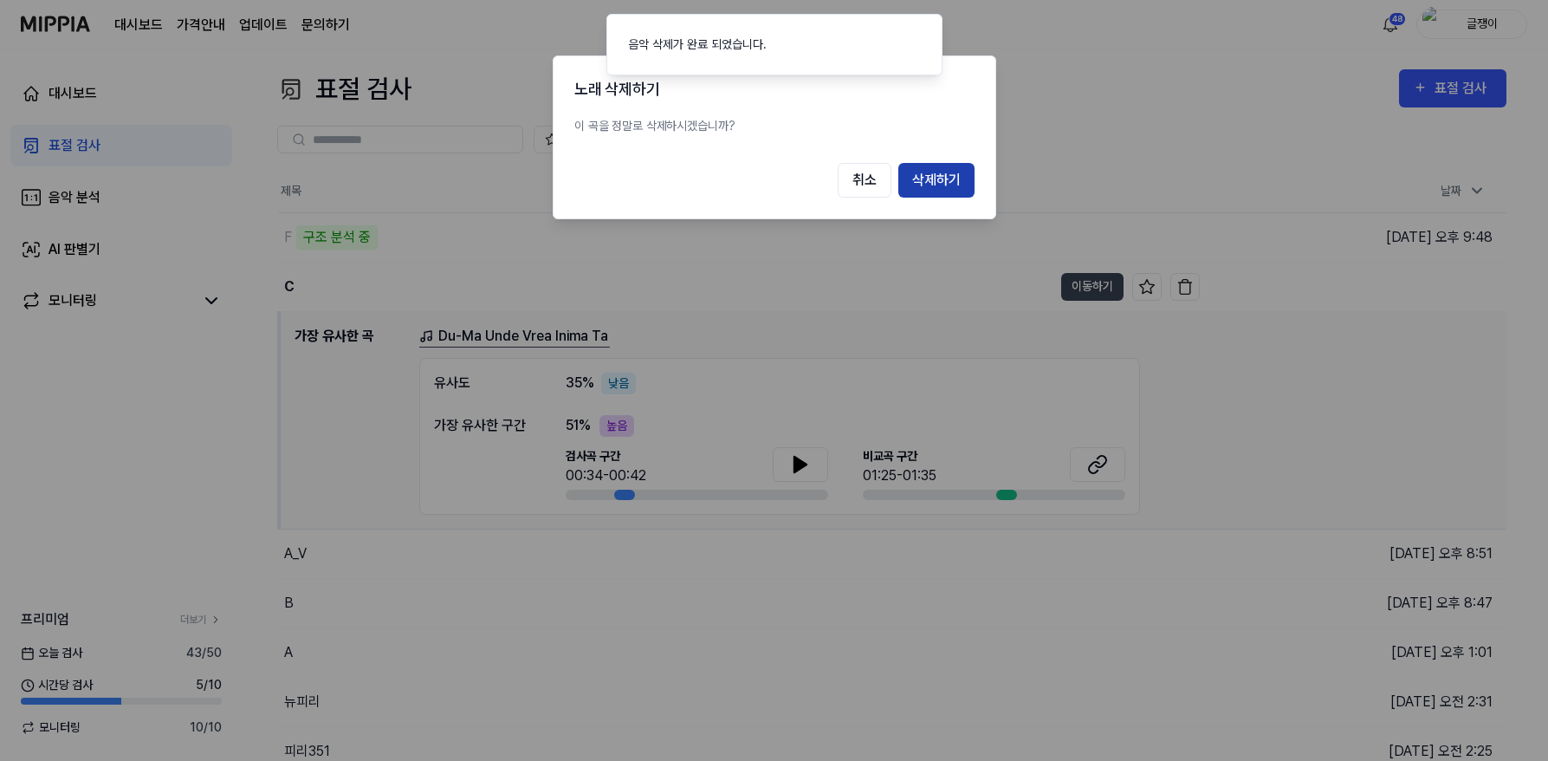
click at [926, 184] on button "삭제하기" at bounding box center [936, 180] width 76 height 35
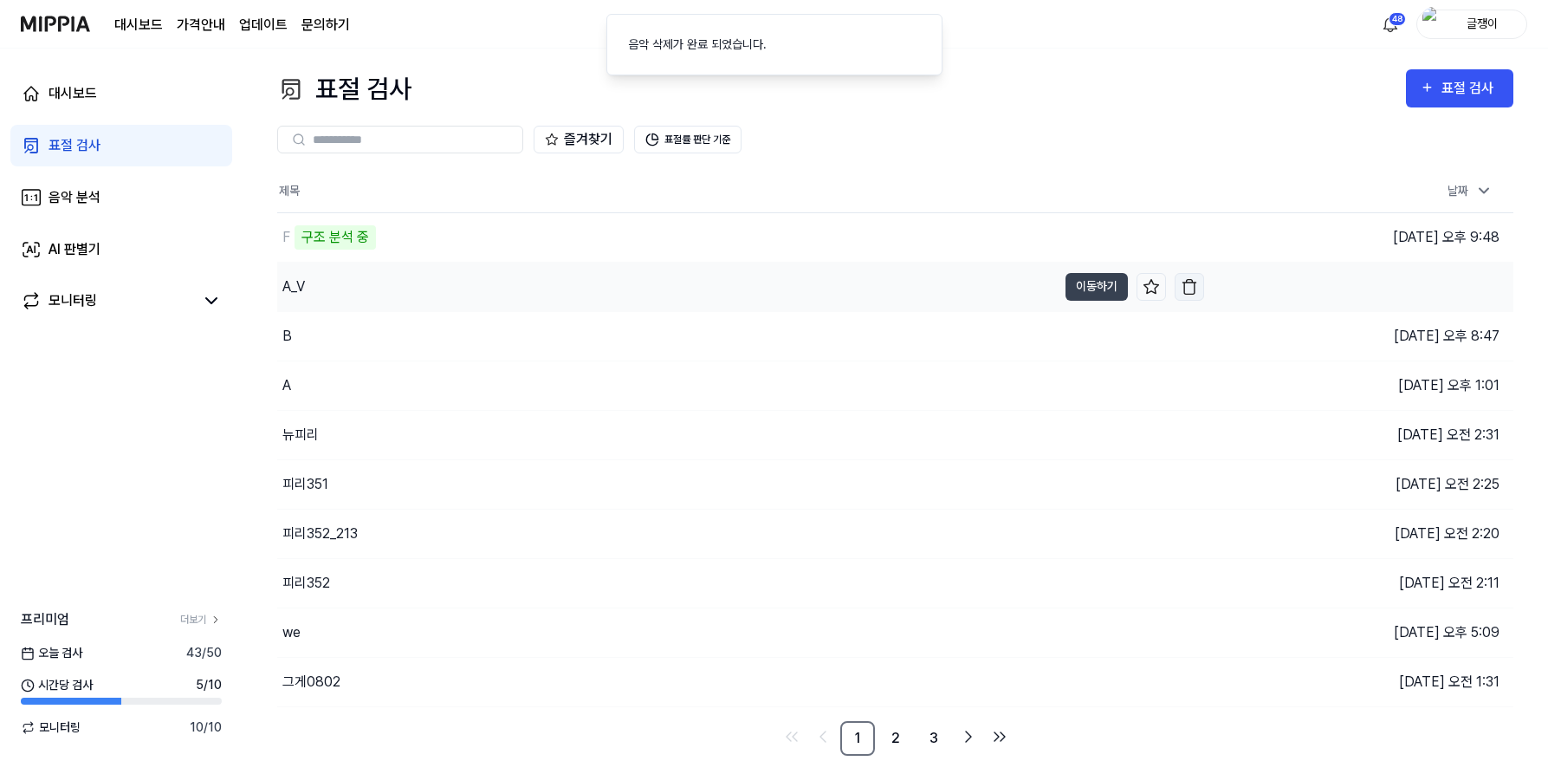
click at [1189, 287] on img "button" at bounding box center [1189, 286] width 17 height 17
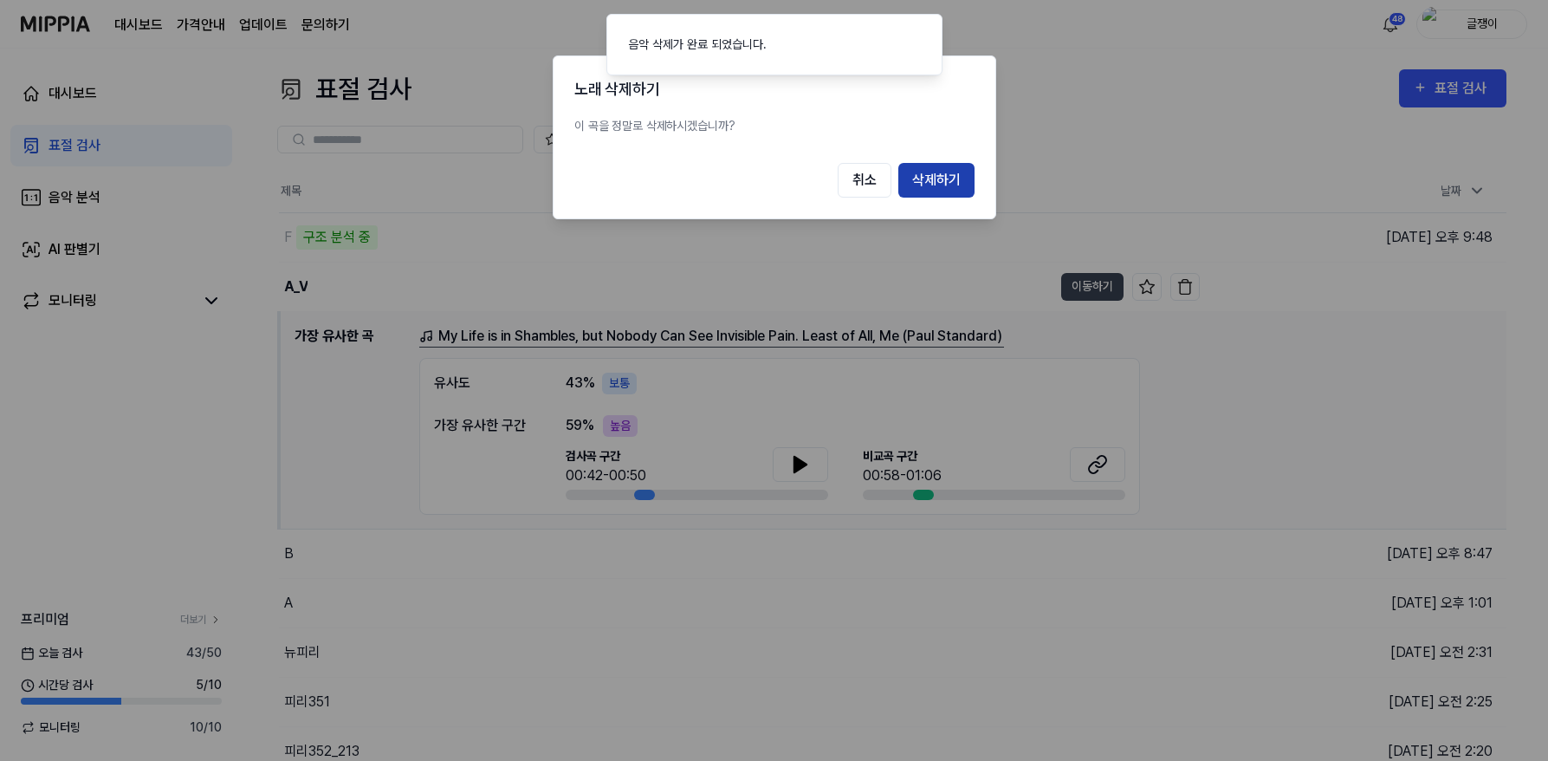
click at [936, 171] on button "삭제하기" at bounding box center [936, 180] width 76 height 35
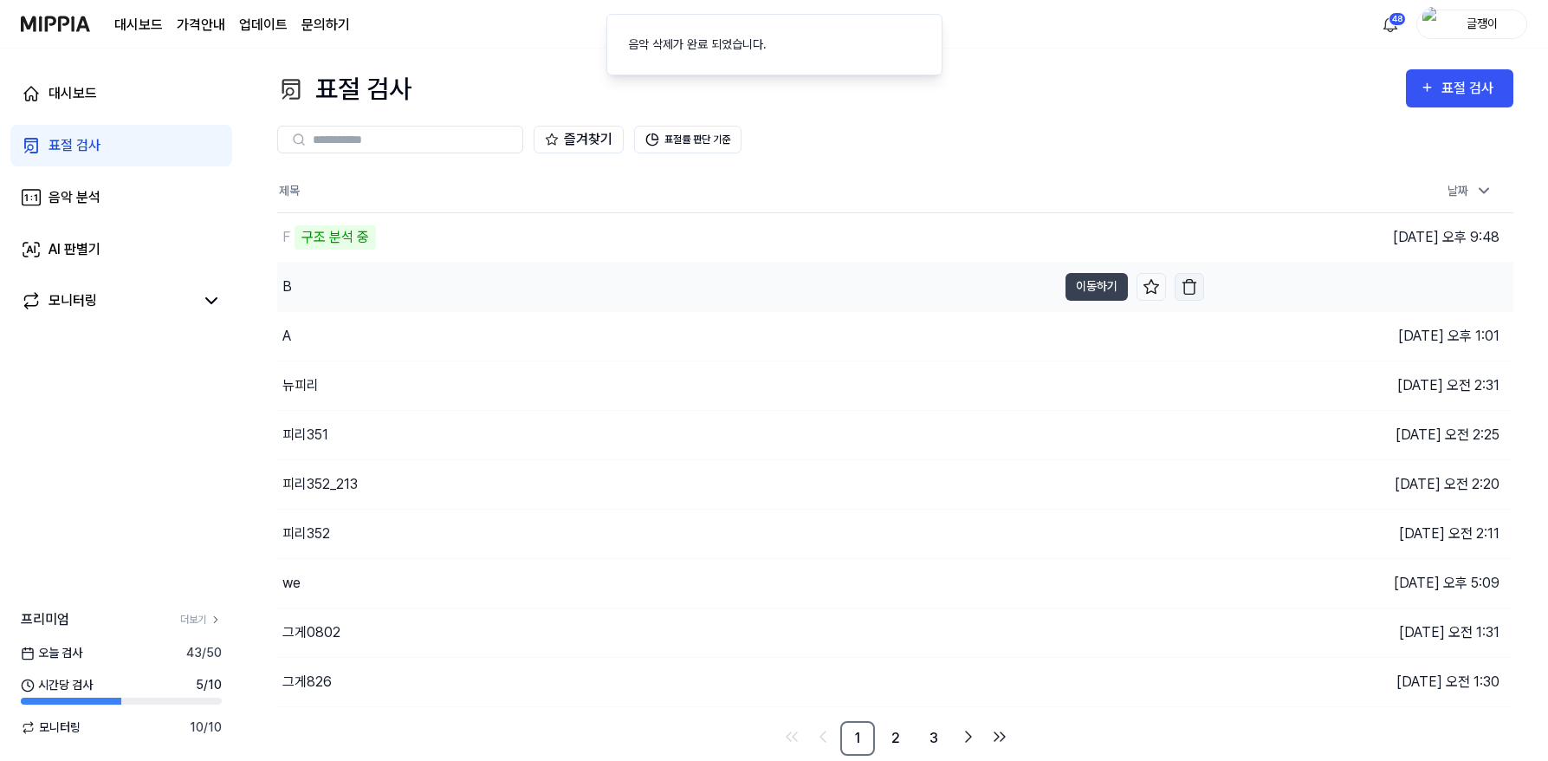
click at [1188, 287] on img "button" at bounding box center [1189, 286] width 17 height 17
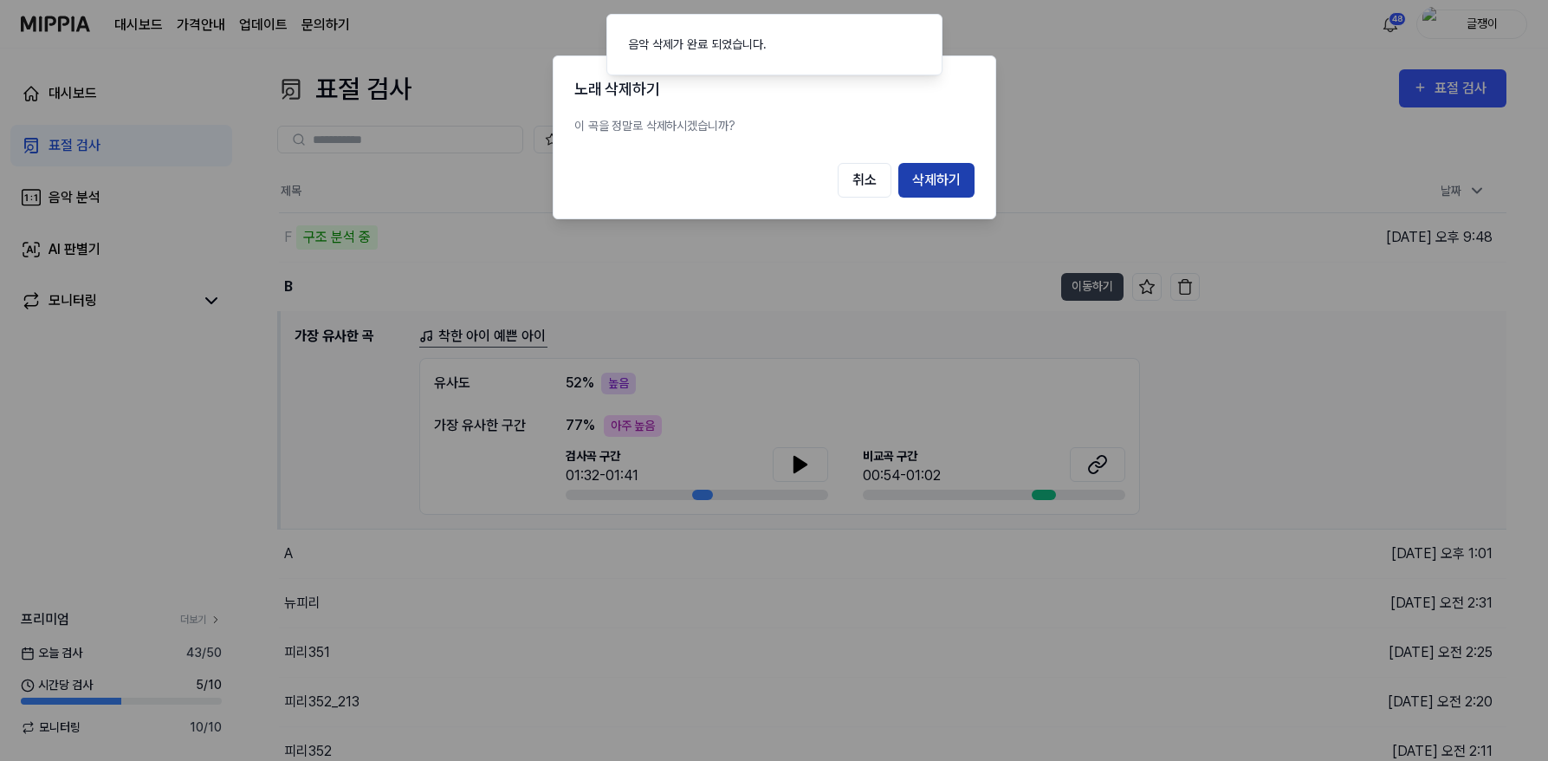
click at [936, 183] on button "삭제하기" at bounding box center [936, 180] width 76 height 35
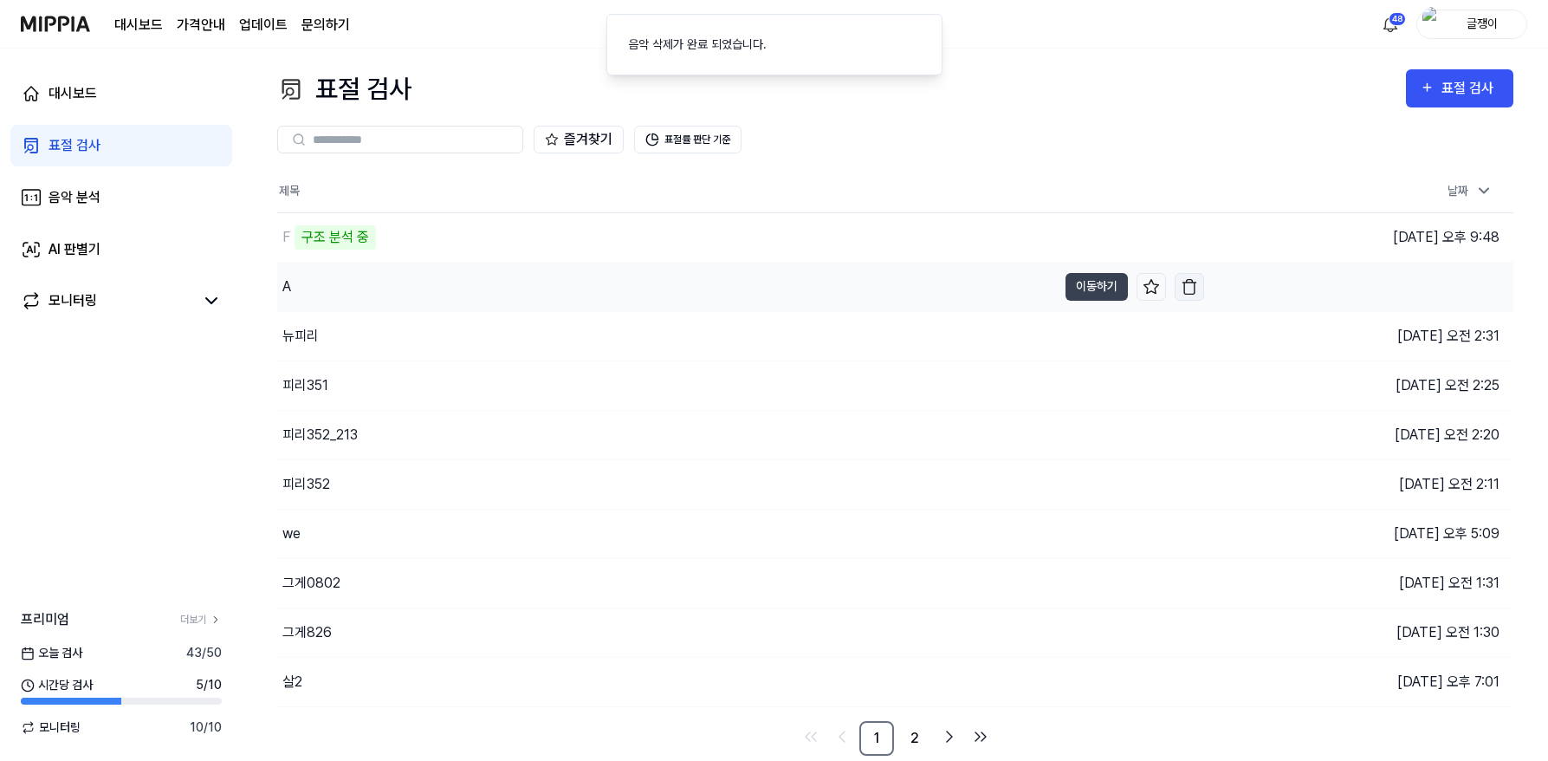
click at [1190, 286] on img "button" at bounding box center [1189, 286] width 17 height 17
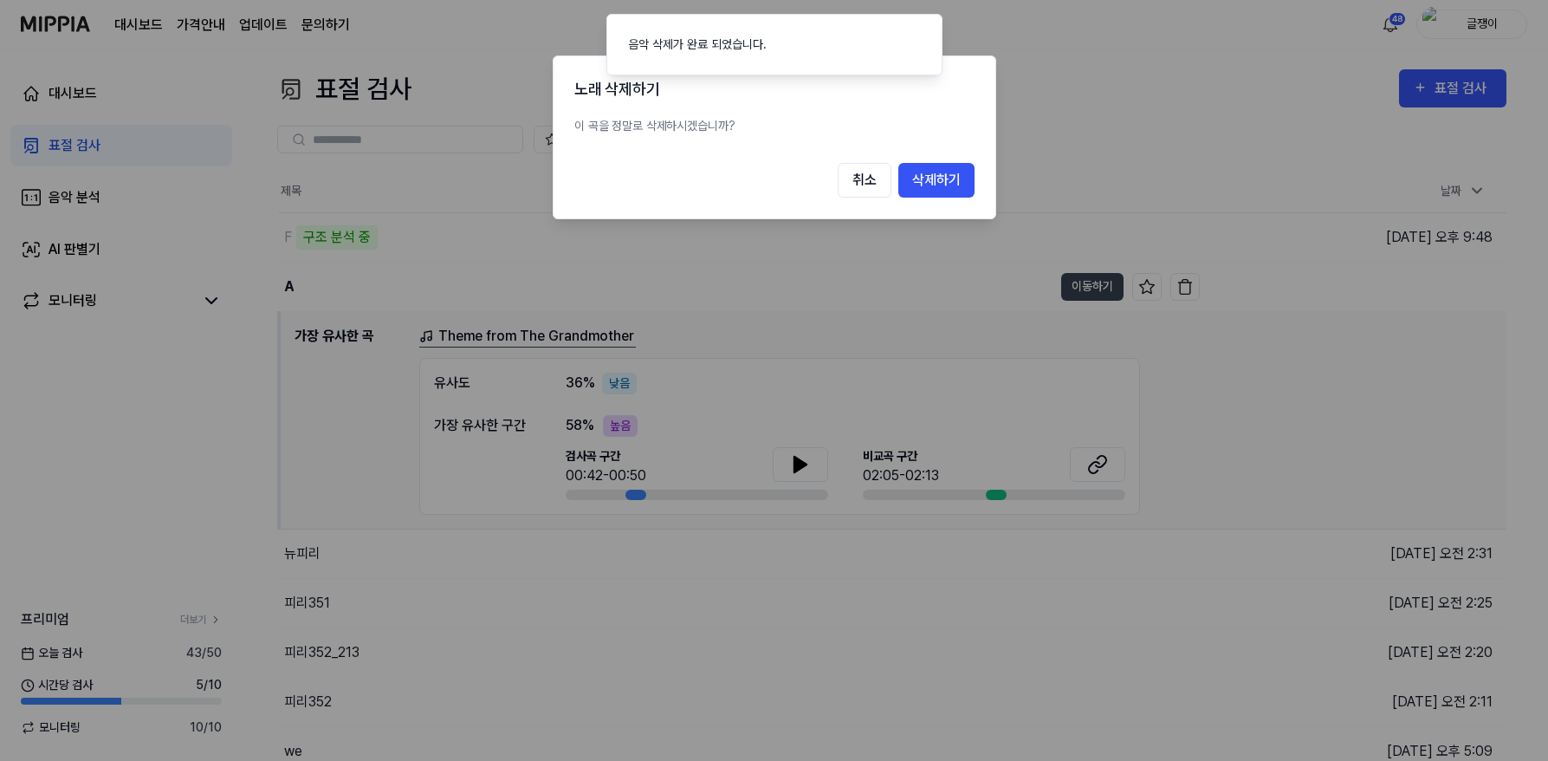
click at [952, 184] on button "삭제하기" at bounding box center [936, 180] width 76 height 35
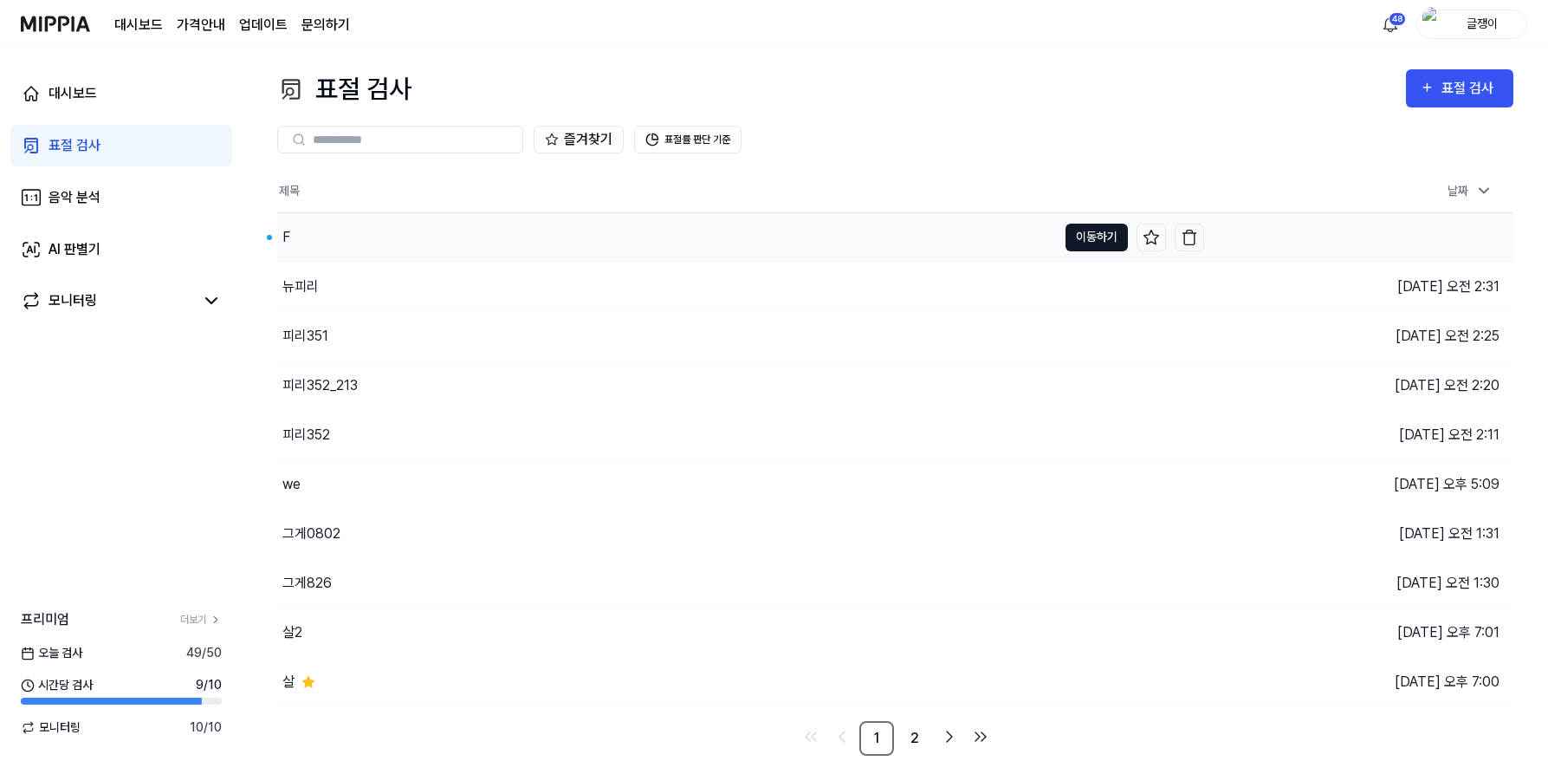
click at [1086, 230] on button "이동하기" at bounding box center [1097, 238] width 62 height 28
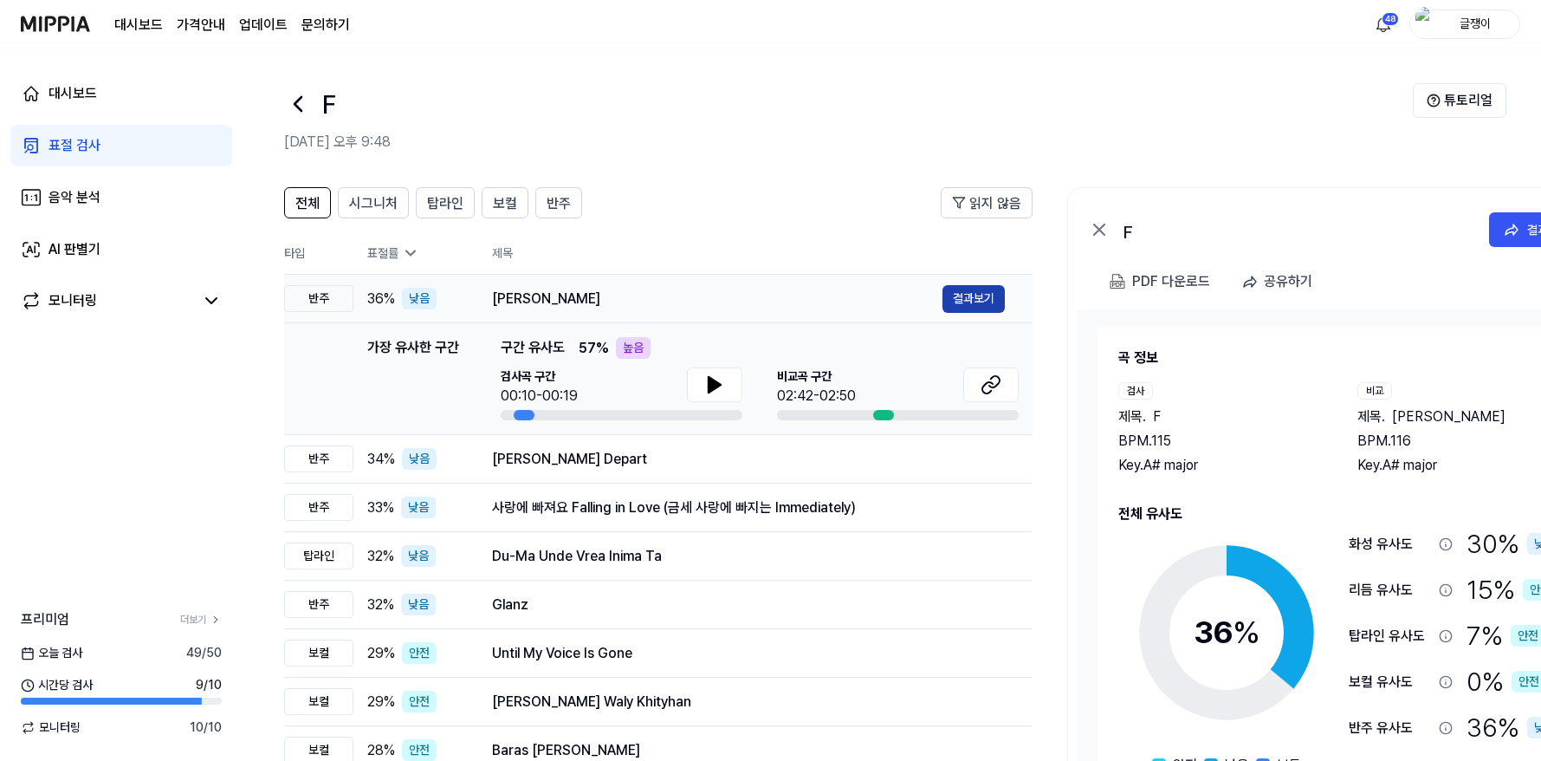
click at [970, 295] on button "결과보기" at bounding box center [974, 299] width 62 height 28
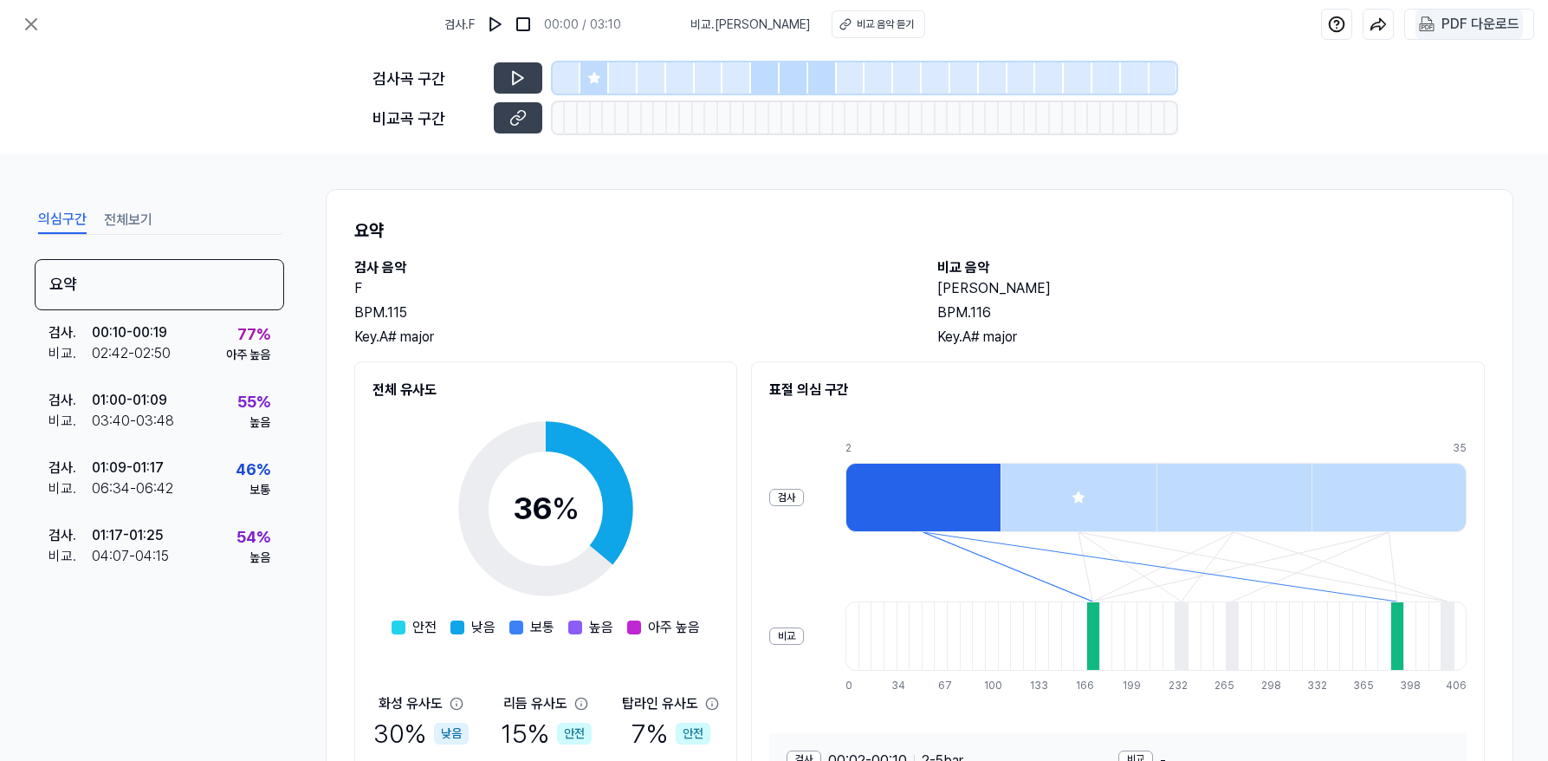
click at [1452, 23] on div "PDF 다운로드" at bounding box center [1481, 24] width 78 height 23
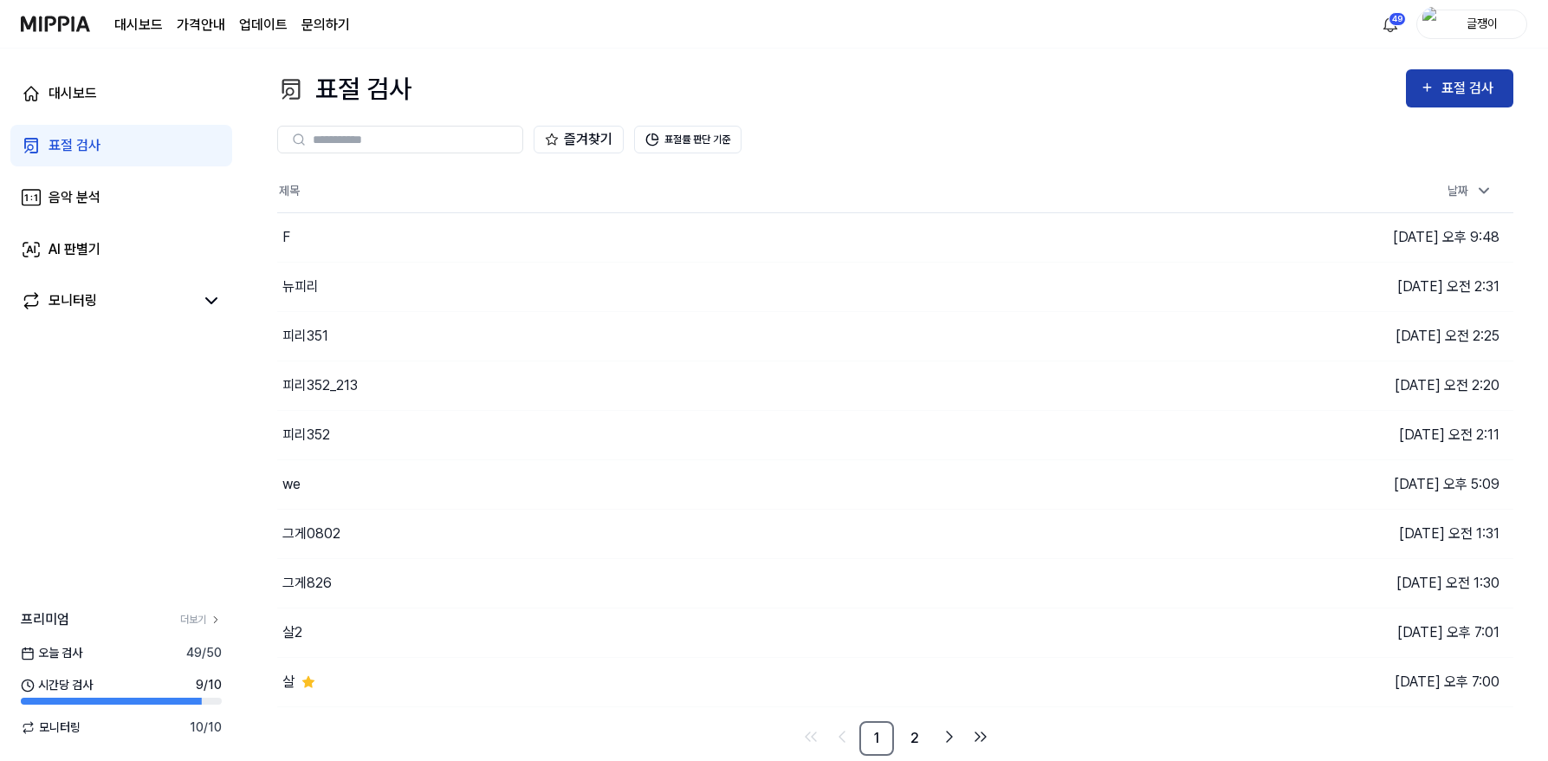
click at [1464, 85] on div "표절 검사" at bounding box center [1471, 88] width 58 height 23
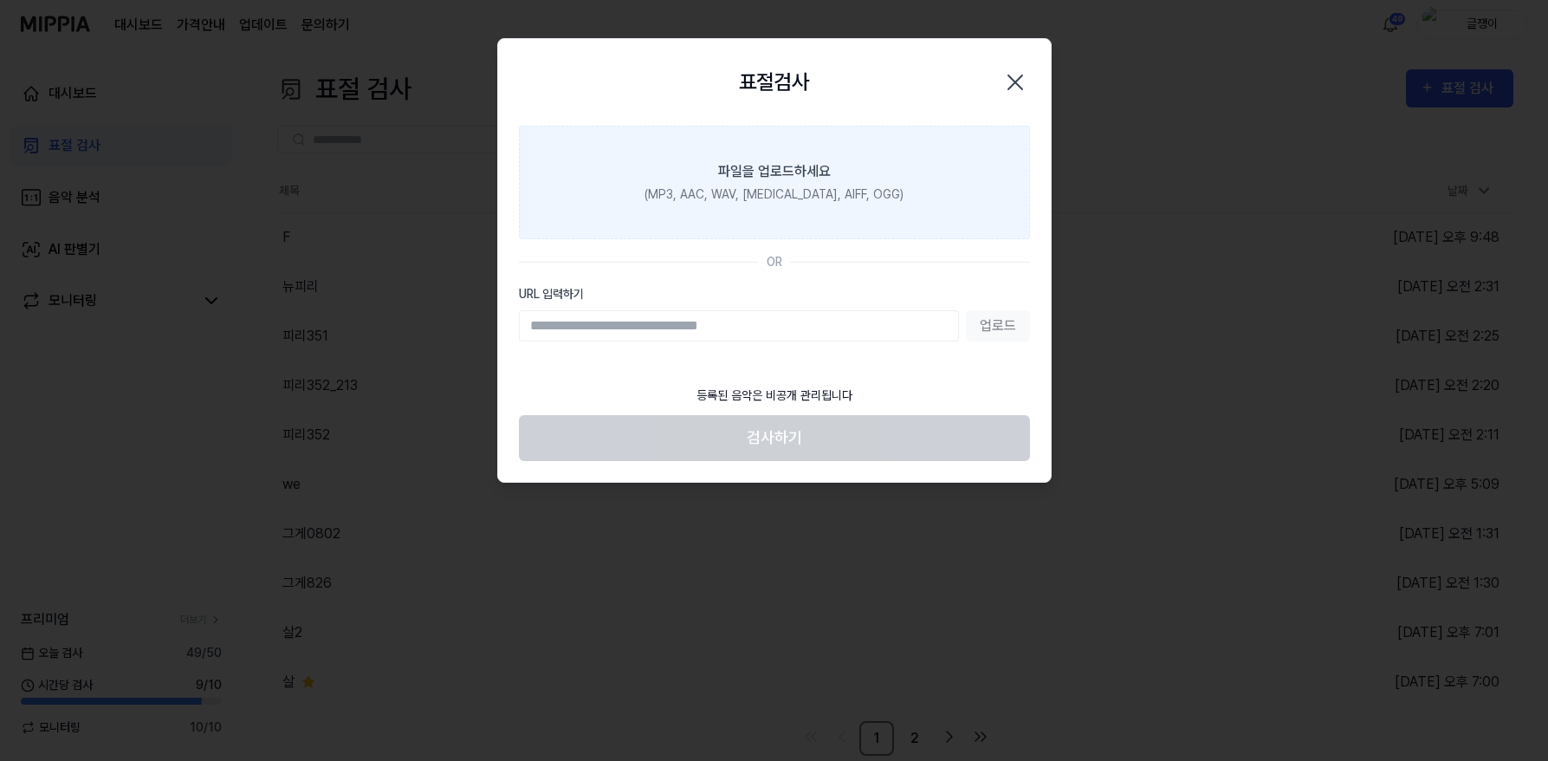
click at [792, 171] on div "파일을 업로드하세요" at bounding box center [774, 171] width 113 height 21
click at [0, 0] on input "파일을 업로드하세요 (MP3, AAC, WAV, [MEDICAL_DATA], AIFF, OGG)" at bounding box center [0, 0] width 0 height 0
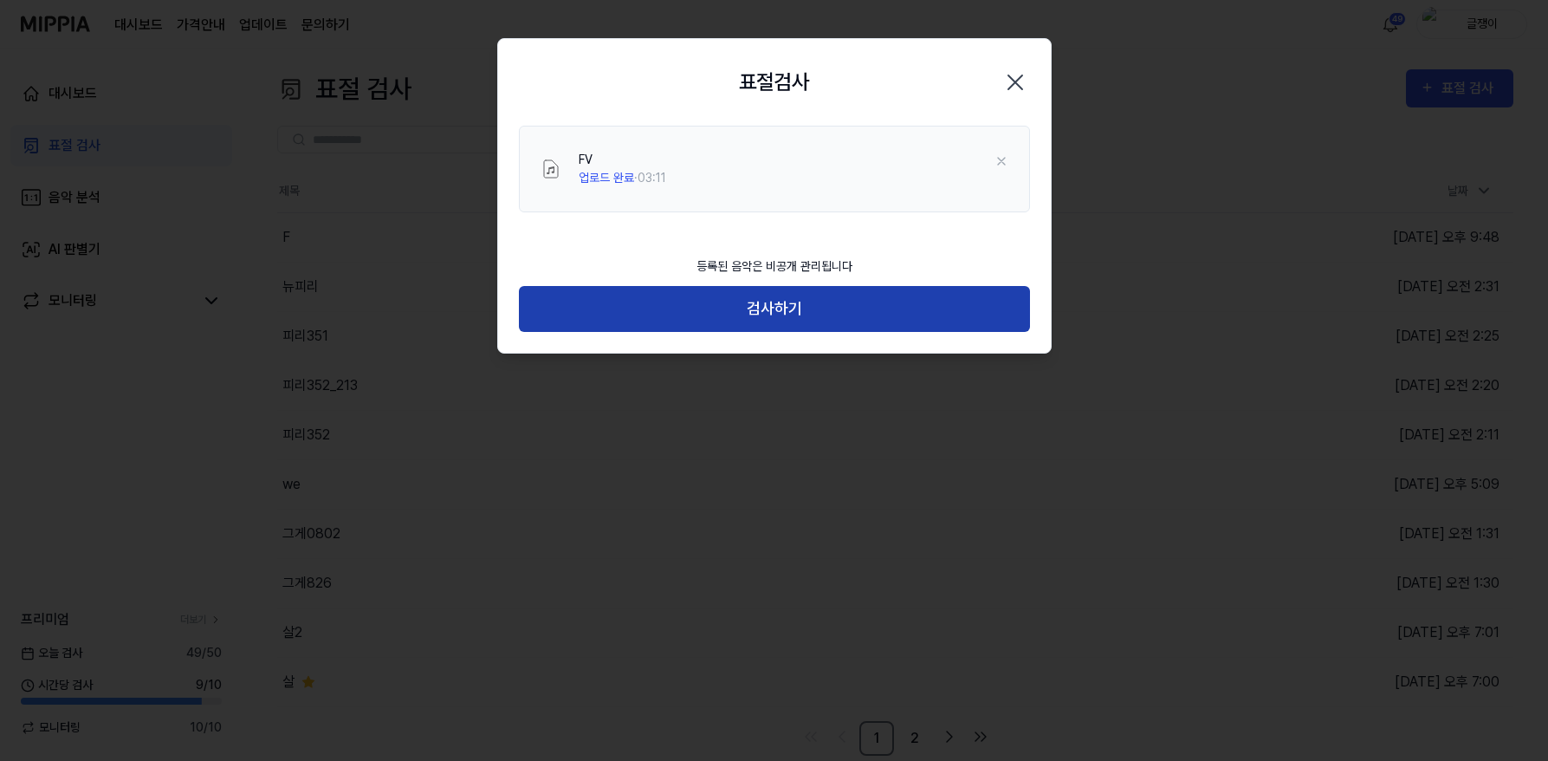
click at [774, 298] on button "검사하기" at bounding box center [774, 309] width 511 height 46
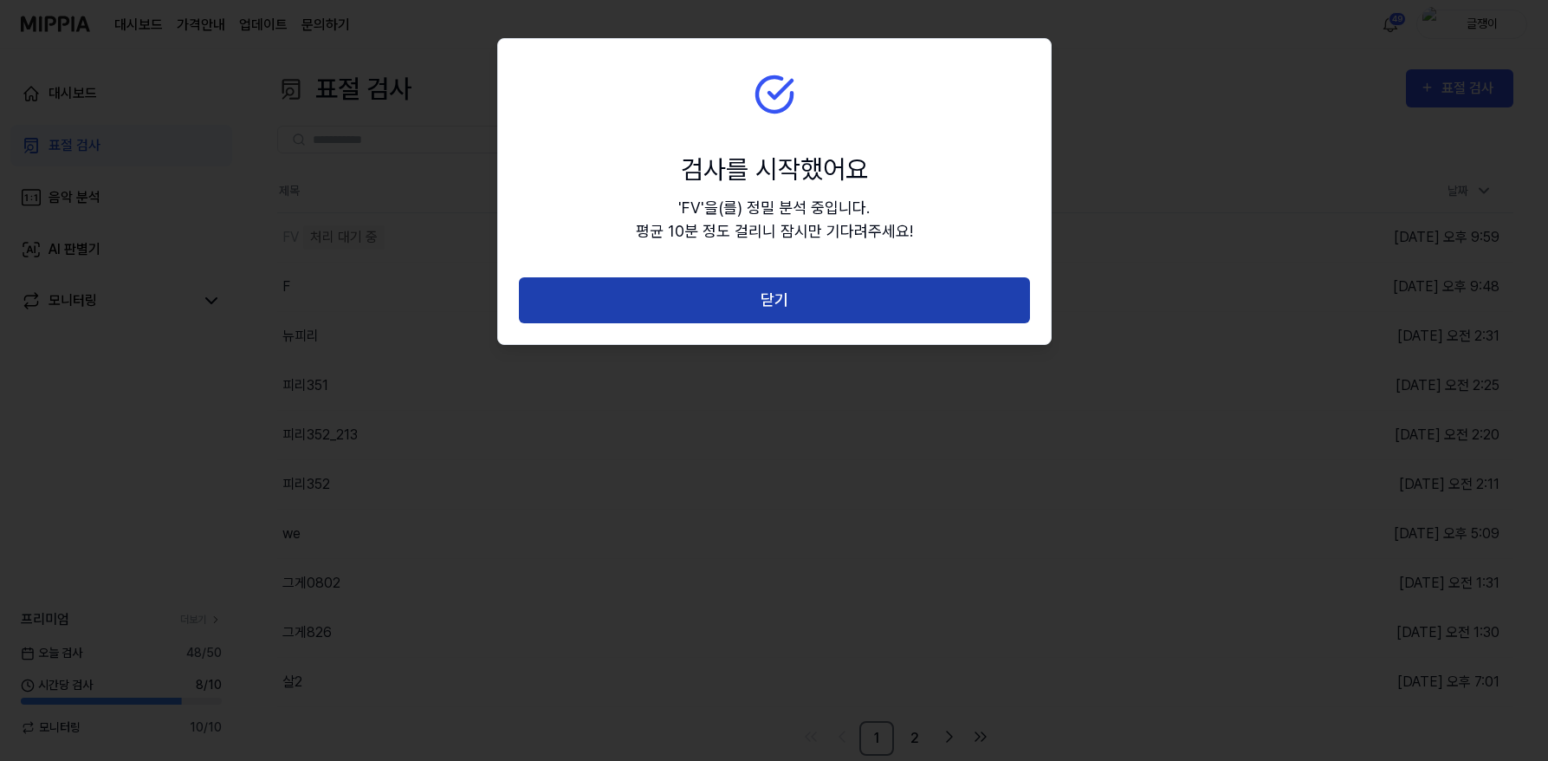
click at [779, 302] on button "닫기" at bounding box center [774, 300] width 511 height 46
